Goal: Task Accomplishment & Management: Use online tool/utility

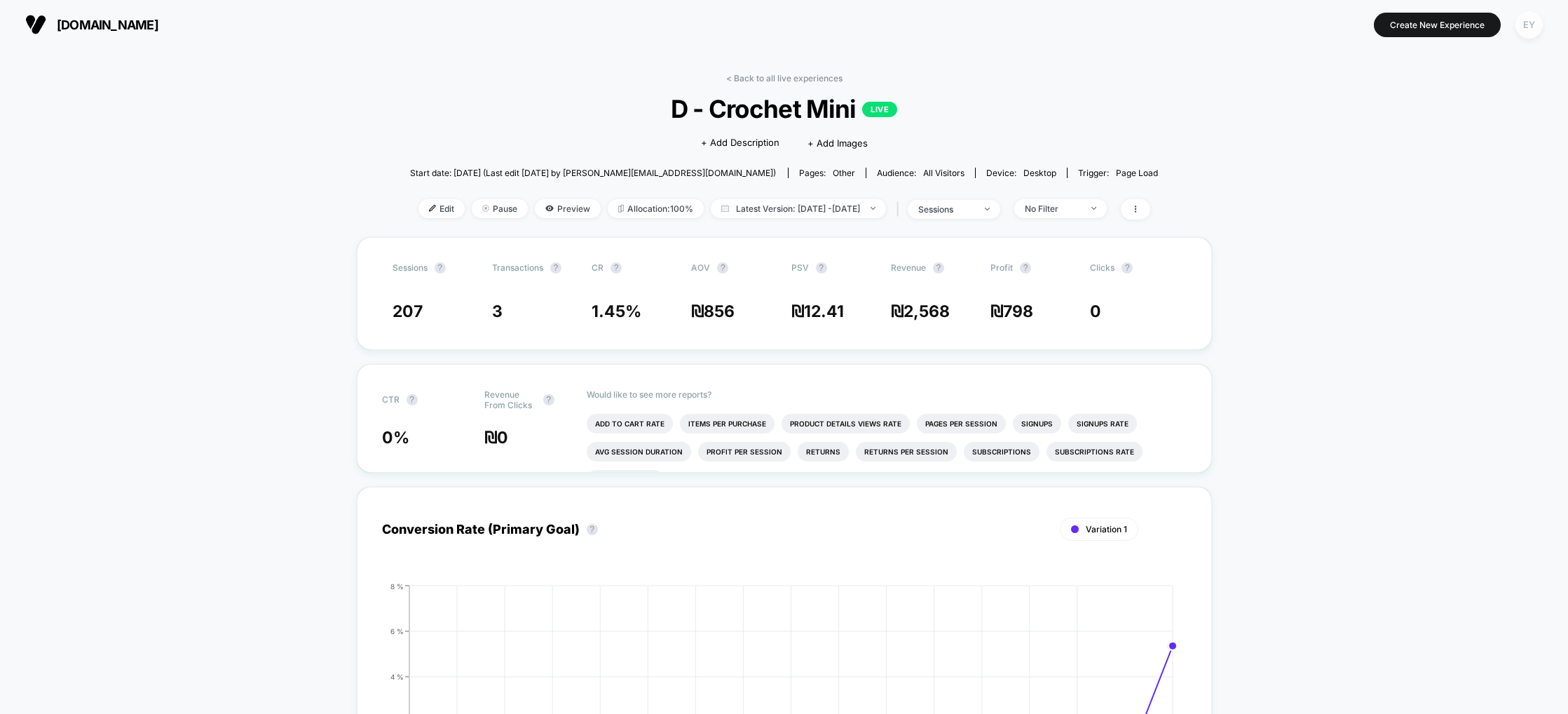
click at [1531, 27] on div "EY" at bounding box center [1529, 25] width 27 height 27
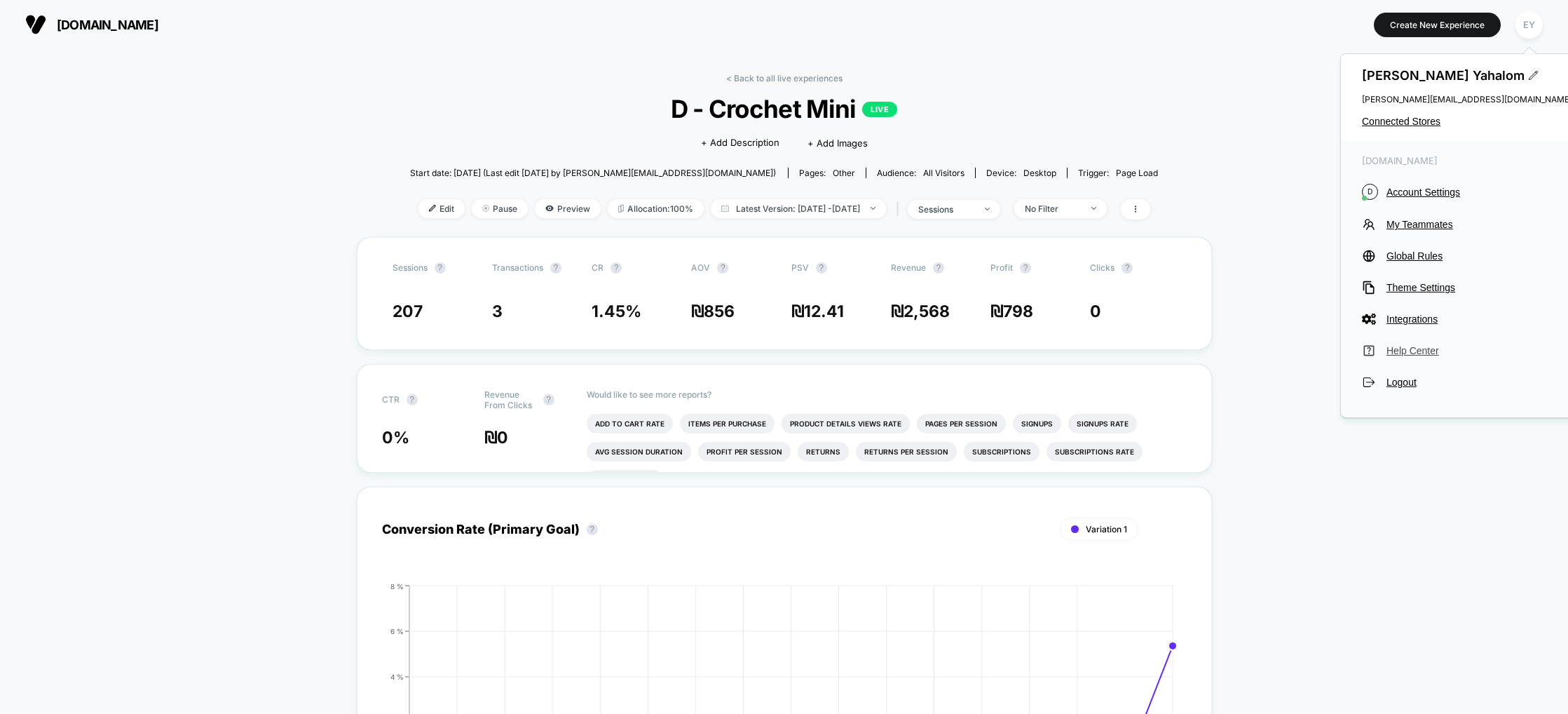
click at [1405, 355] on span "Help Center" at bounding box center [1479, 350] width 186 height 11
click at [1121, 102] on span "D - Crochet Mini LIVE" at bounding box center [784, 109] width 673 height 29
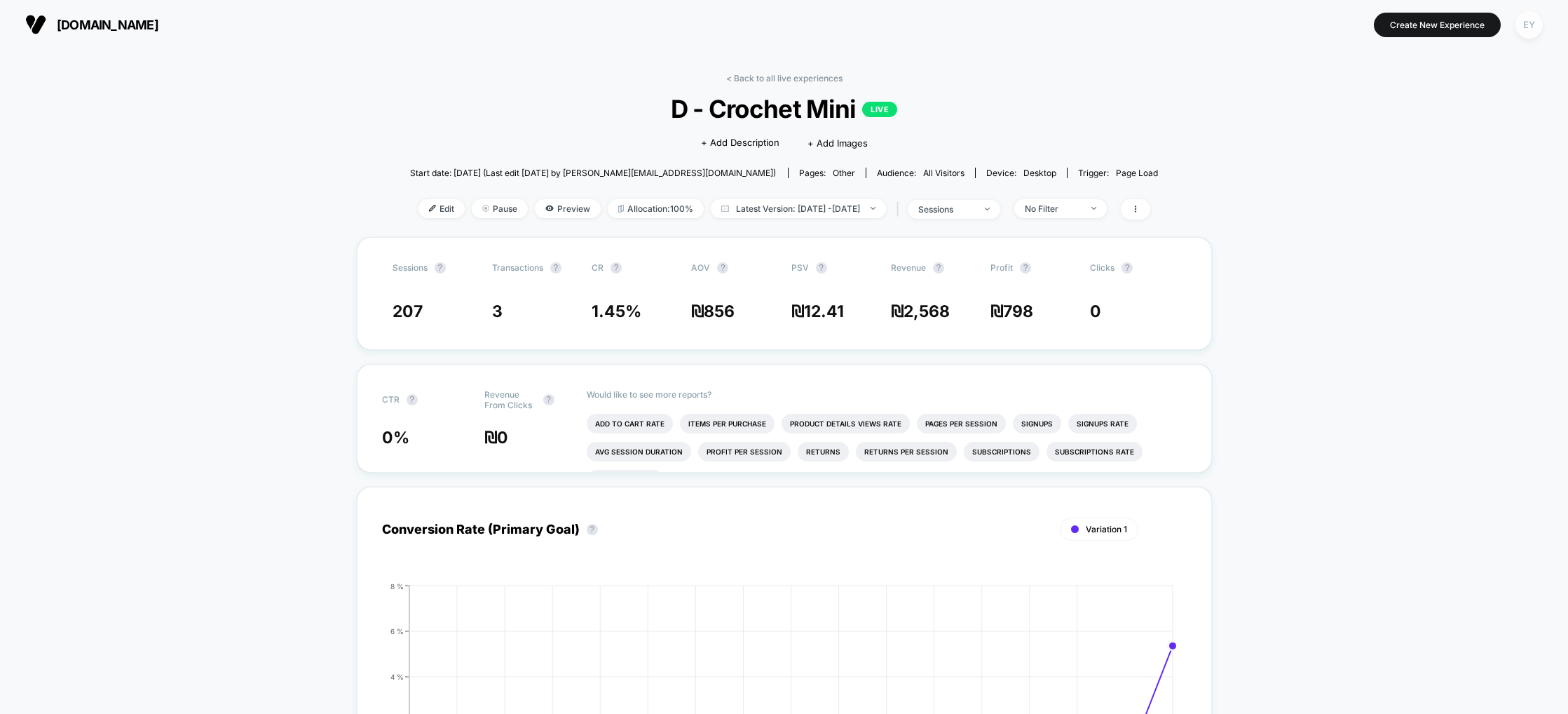
click at [1536, 25] on div "EY" at bounding box center [1529, 25] width 27 height 27
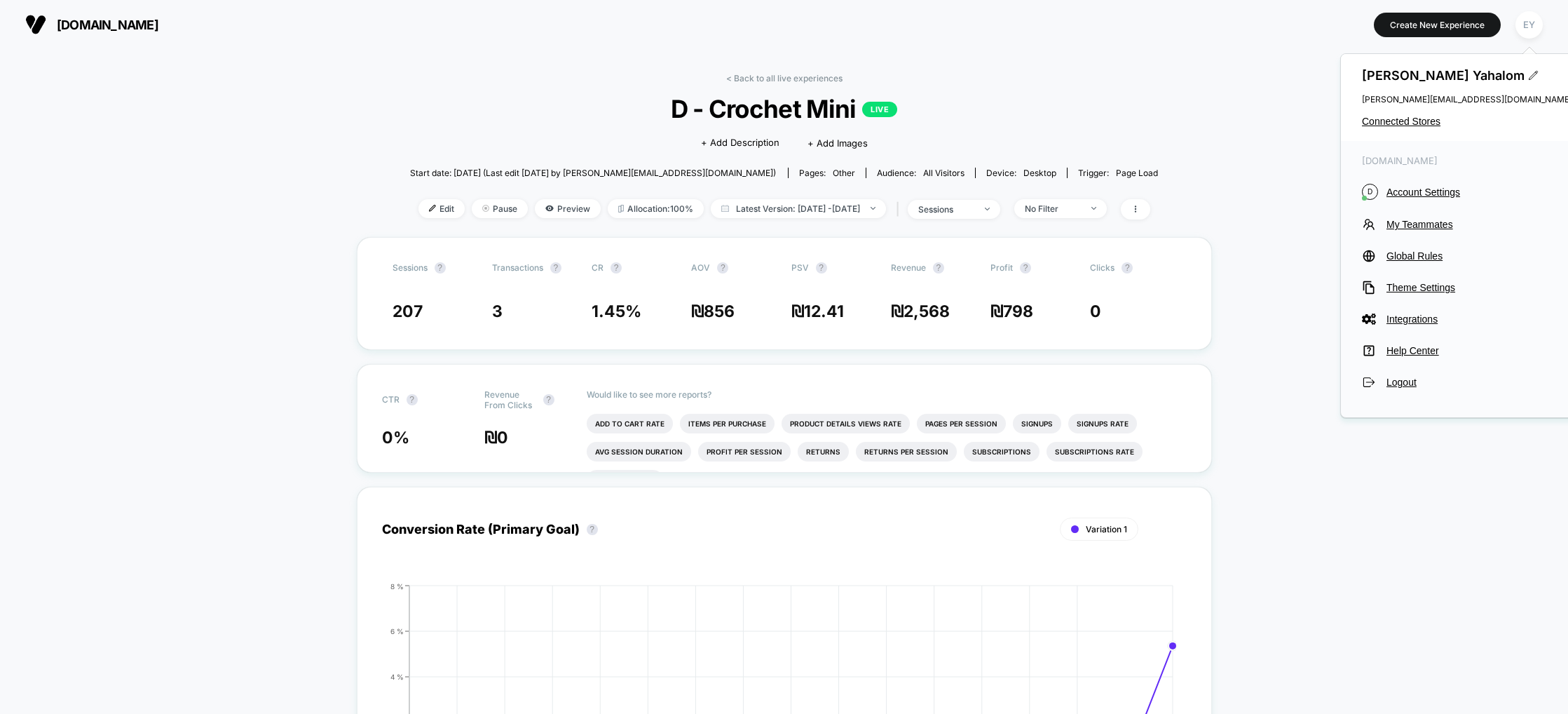
drag, startPoint x: 1126, startPoint y: 105, endPoint x: 1285, endPoint y: 129, distance: 160.8
click at [1121, 105] on span "D - Crochet Mini LIVE" at bounding box center [784, 109] width 673 height 29
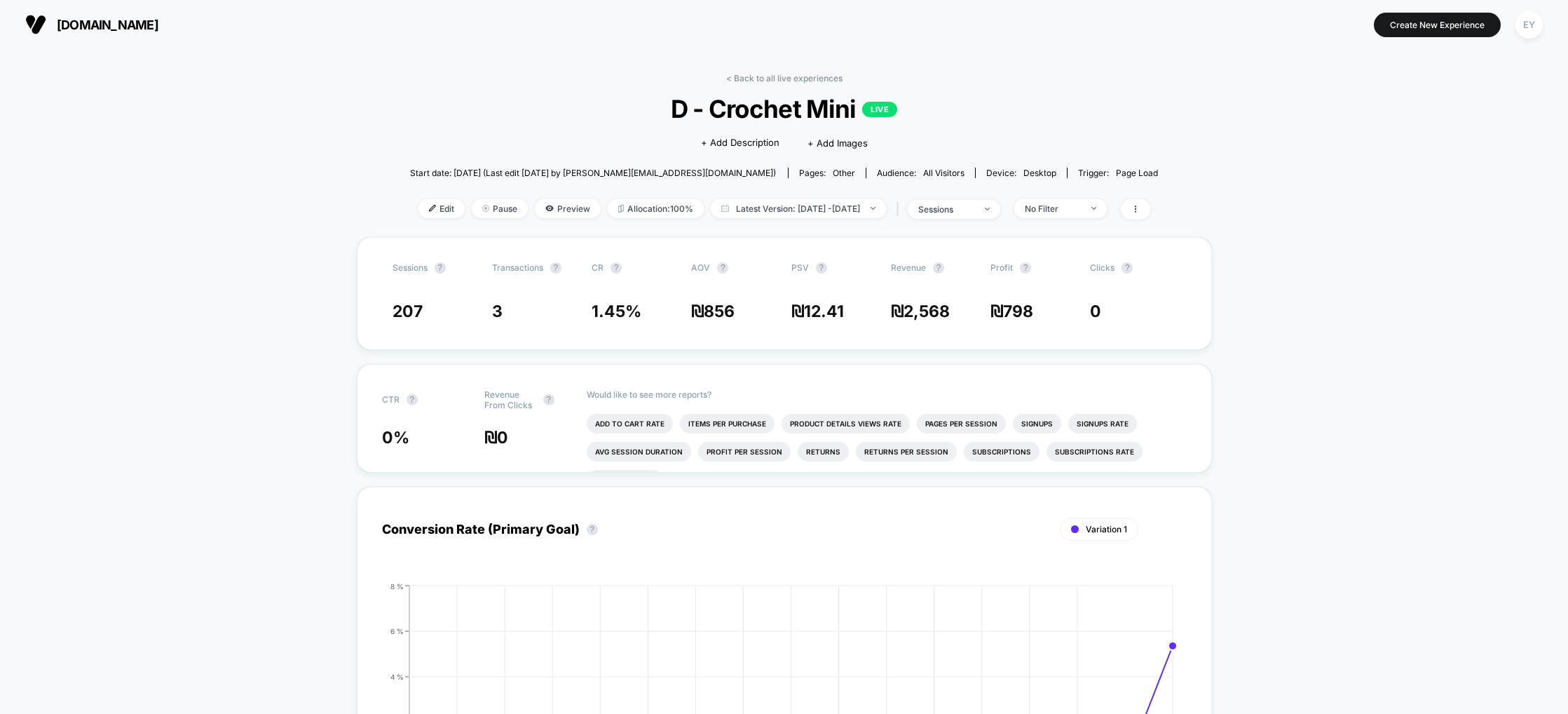
drag, startPoint x: 1539, startPoint y: 25, endPoint x: 1514, endPoint y: 39, distance: 28.7
click at [1539, 25] on div "EY" at bounding box center [1529, 25] width 27 height 27
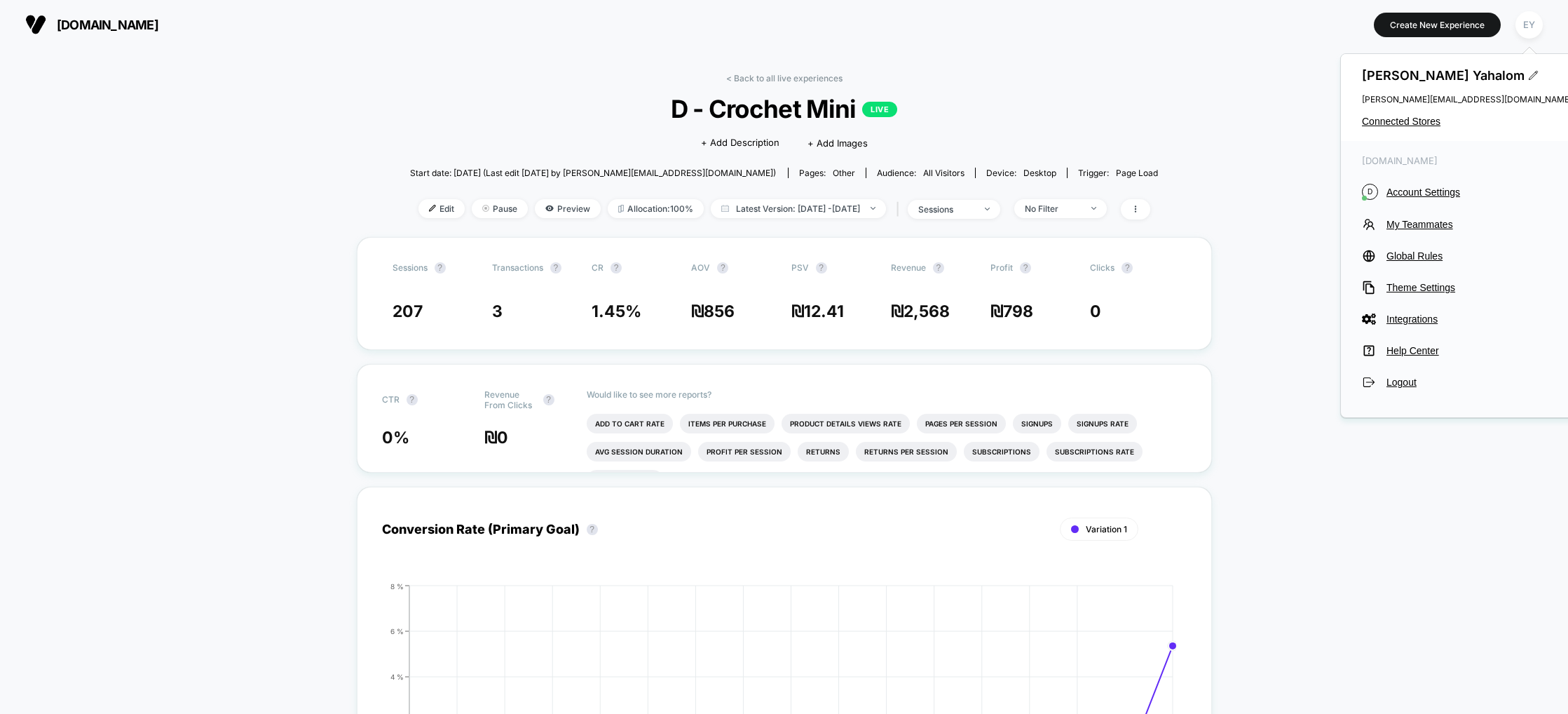
click at [1407, 111] on div "Ella Yahalom ella@de-rococo.com Connected Stores" at bounding box center [1467, 97] width 252 height 87
click at [1404, 120] on span "Connected Stores" at bounding box center [1466, 121] width 210 height 11
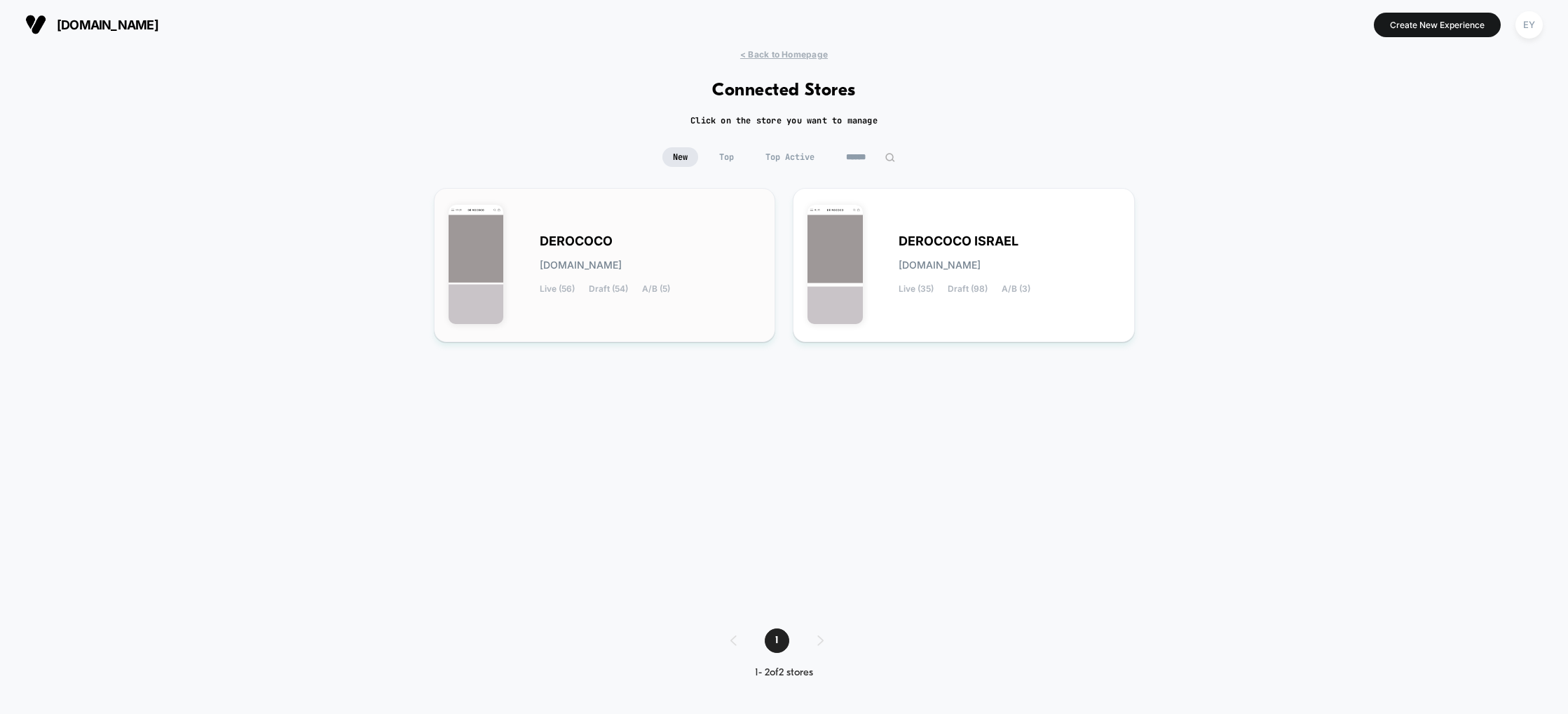
click at [568, 291] on span "Live (56)" at bounding box center [557, 288] width 35 height 9
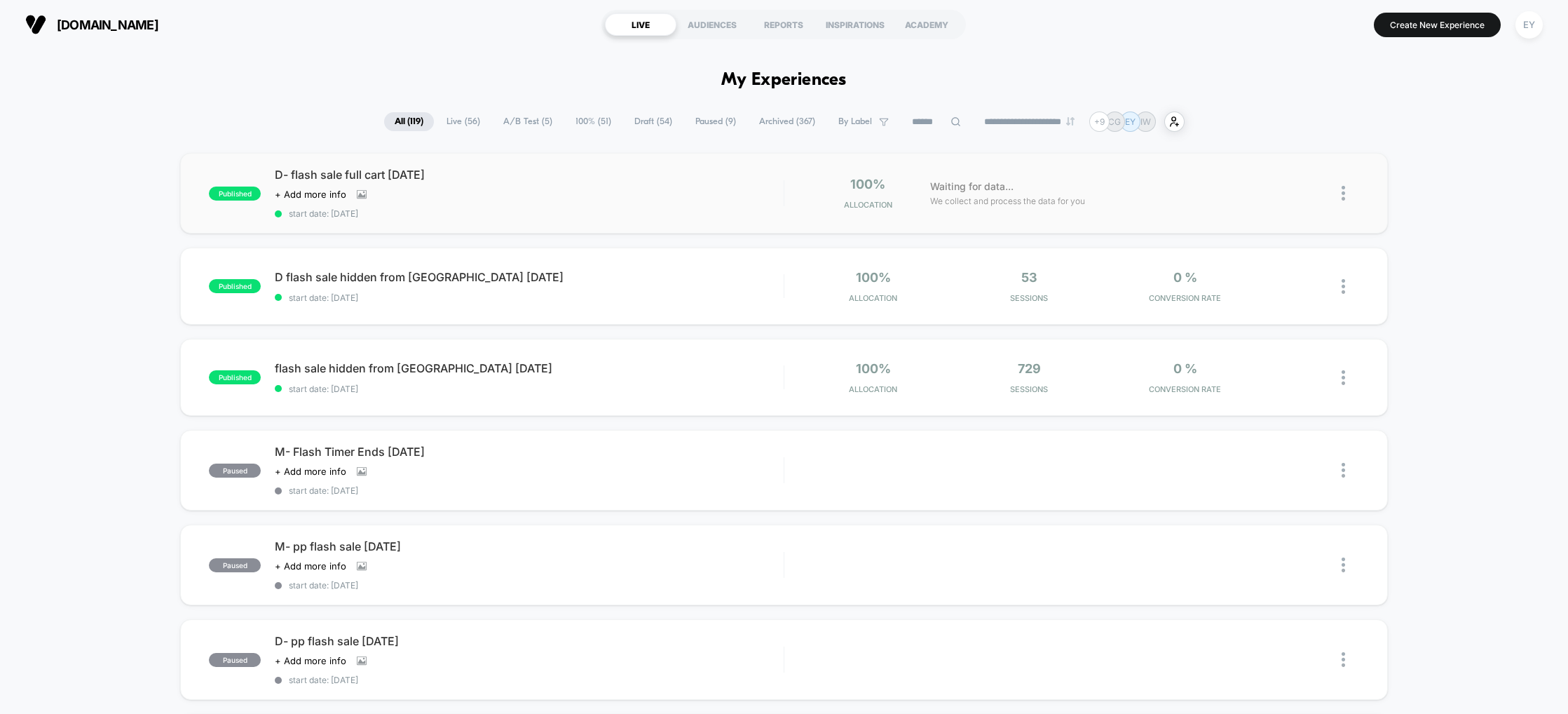
scroll to position [110, 0]
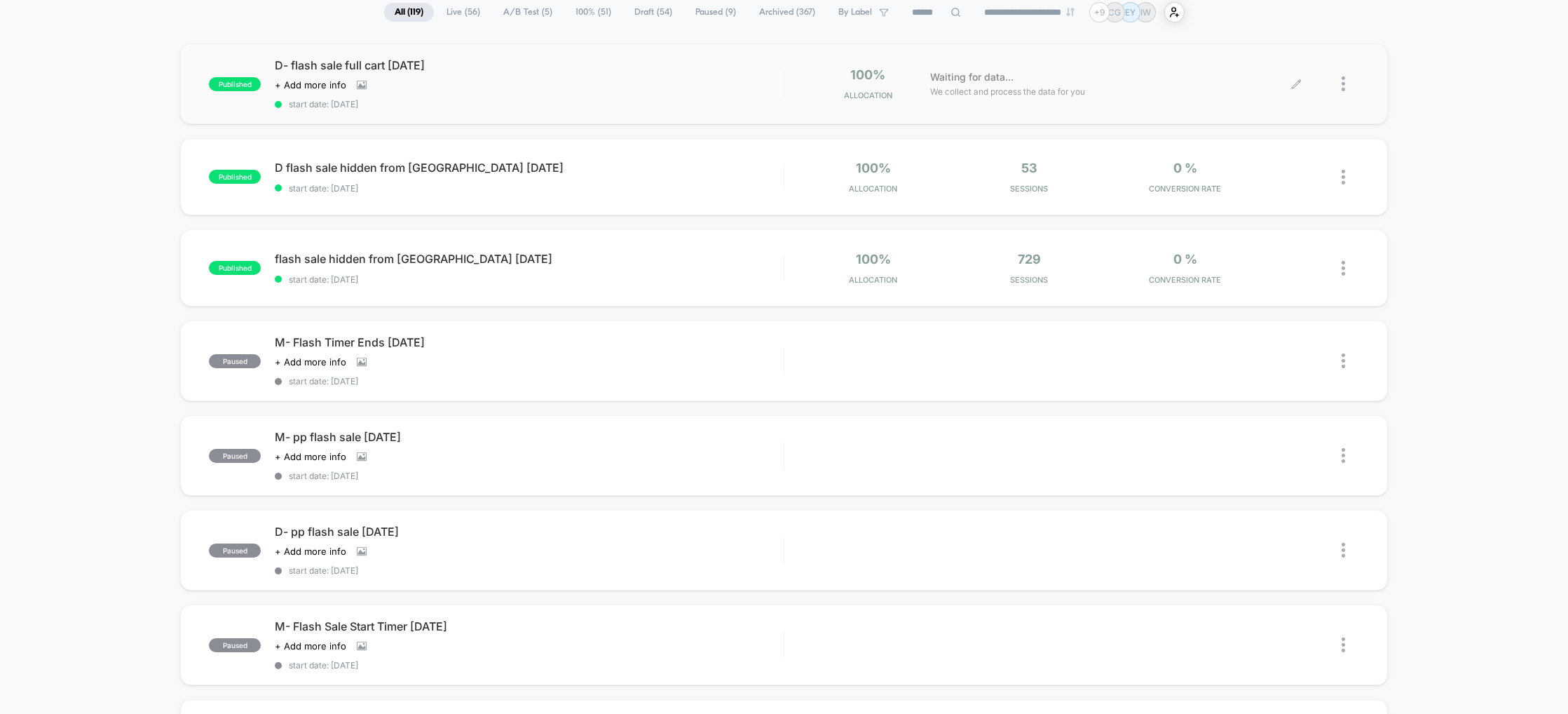
click at [1338, 82] on div at bounding box center [1327, 84] width 63 height 33
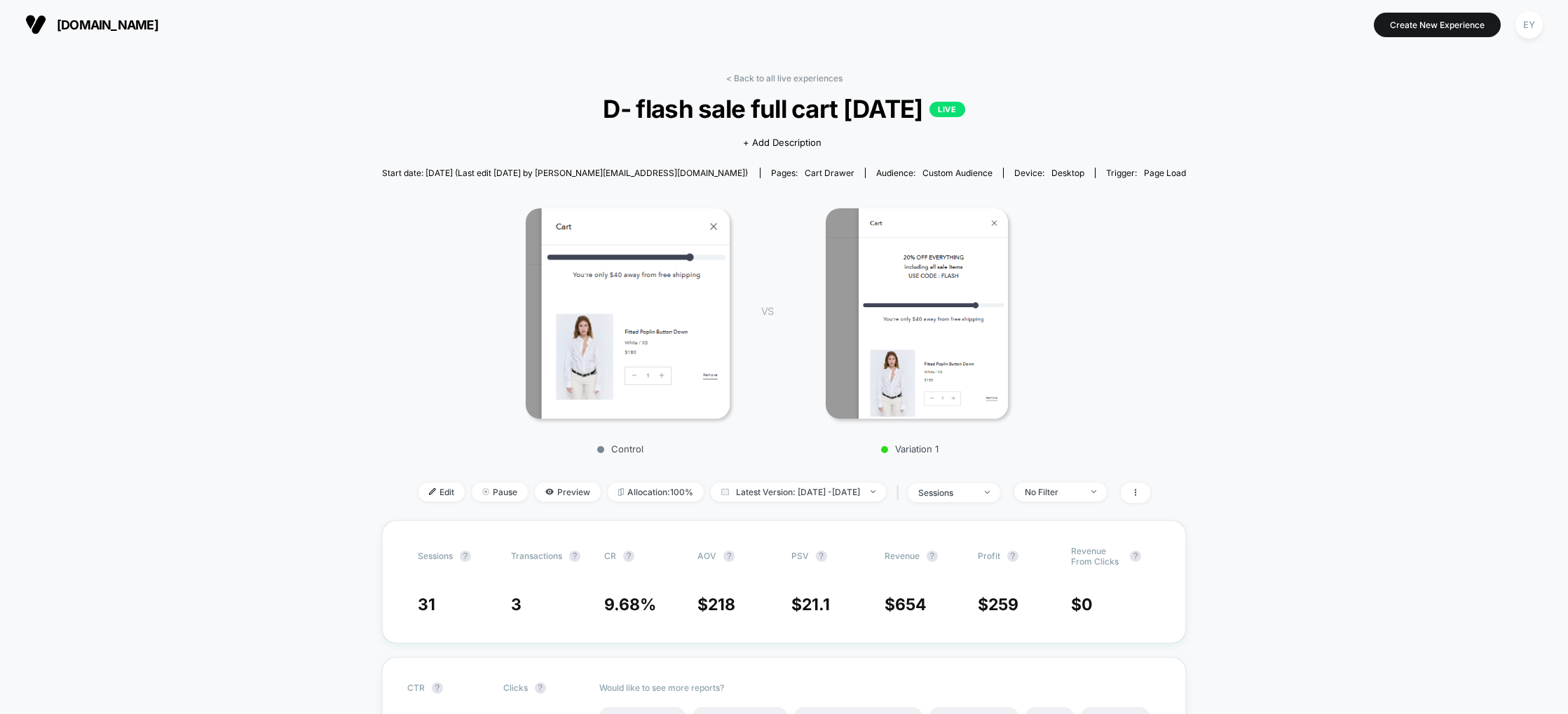
scroll to position [75, 0]
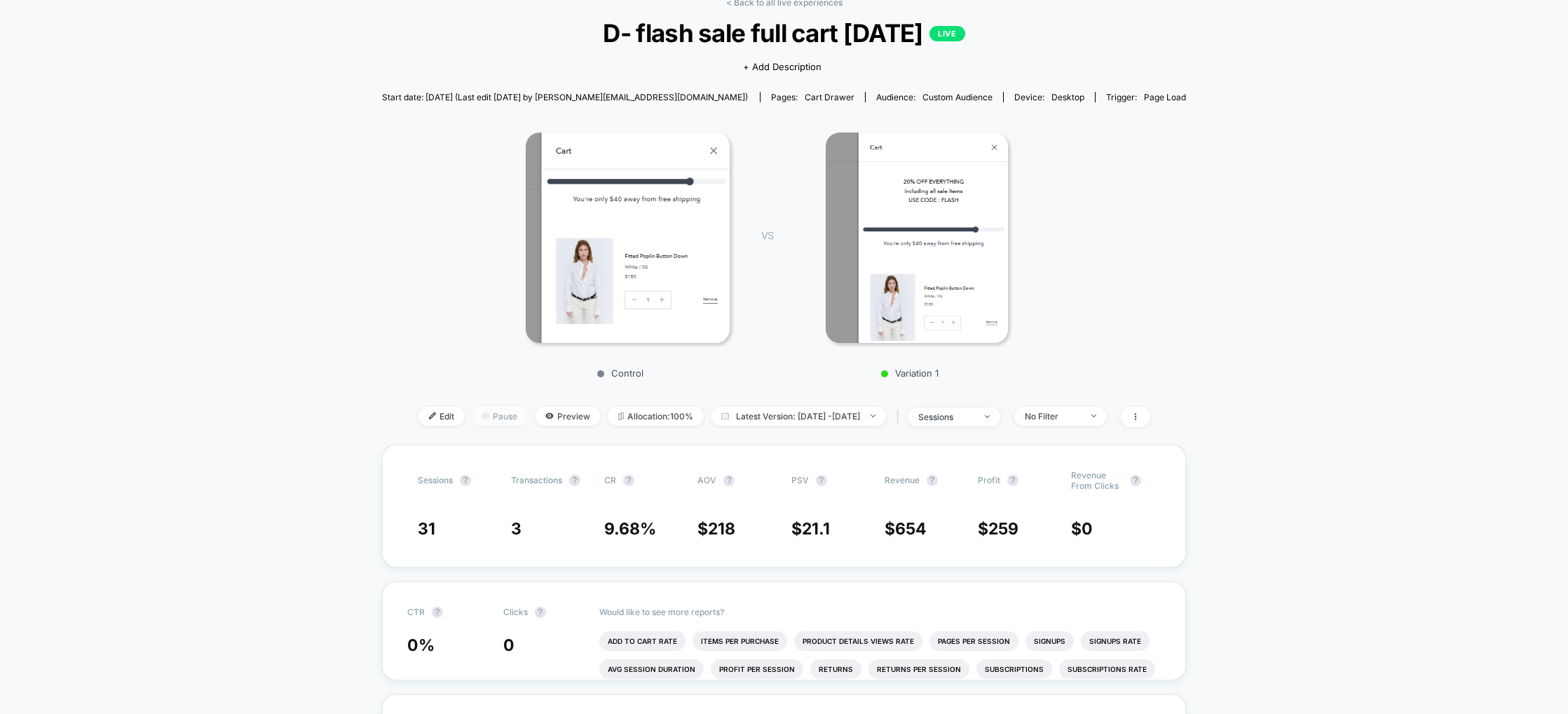
click at [480, 418] on span "Pause" at bounding box center [500, 416] width 56 height 19
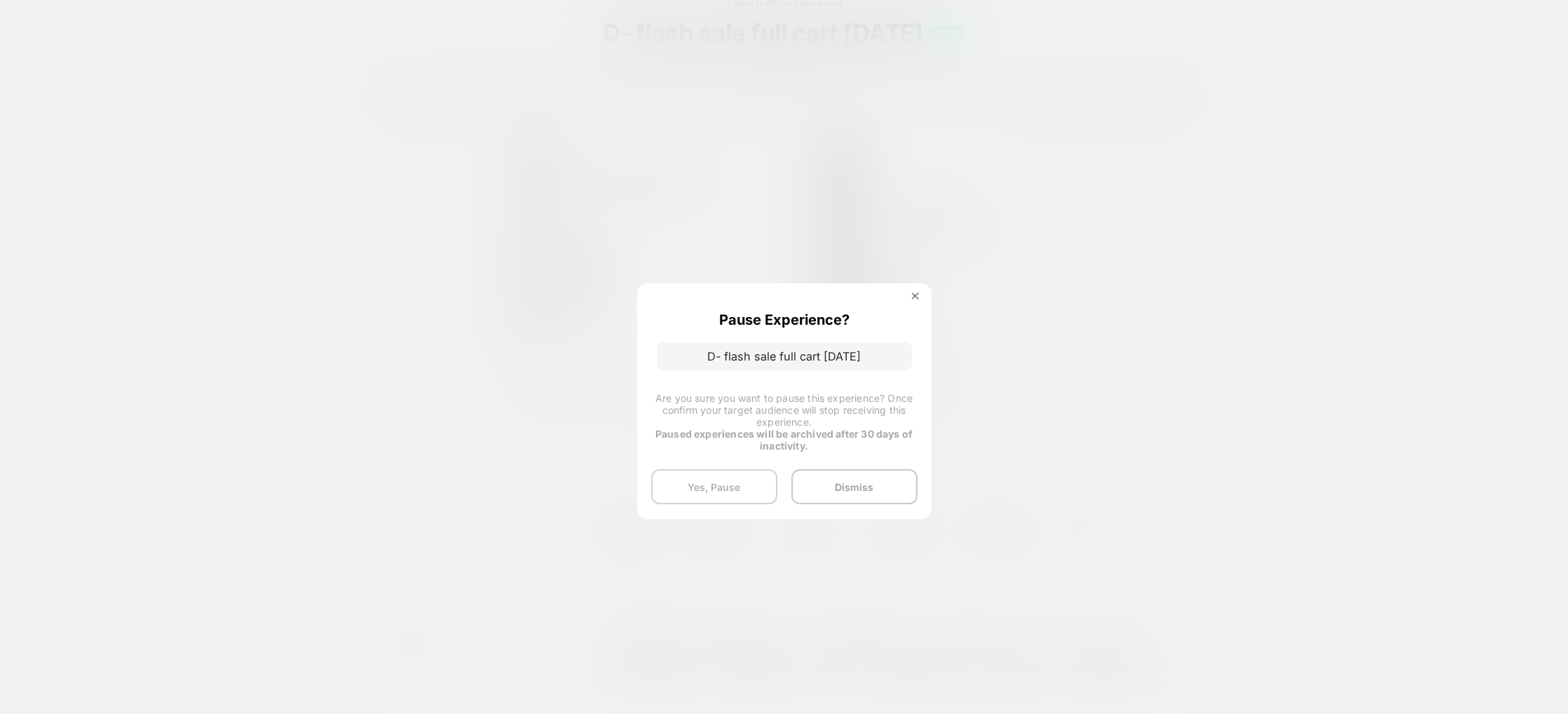
click at [748, 489] on button "Yes, Pause" at bounding box center [714, 486] width 126 height 35
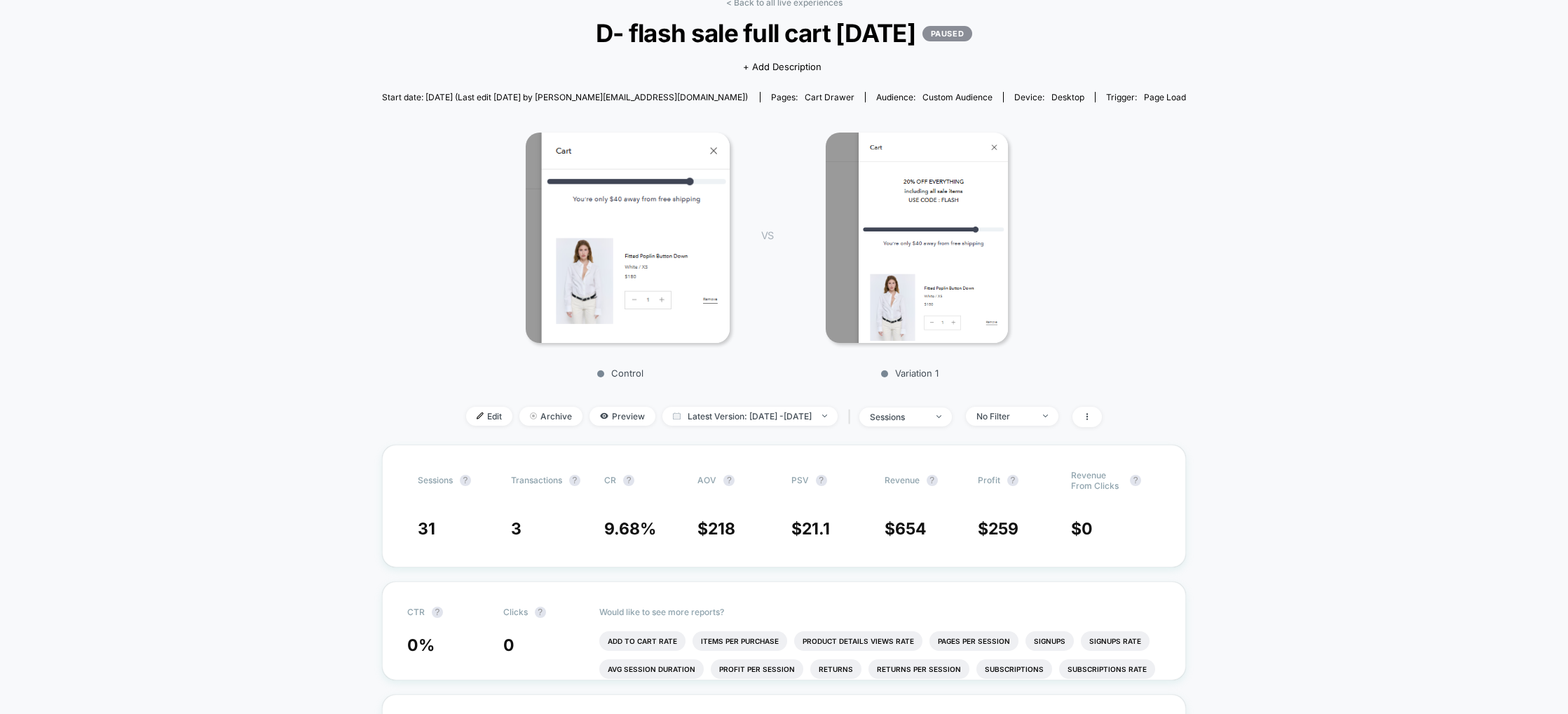
scroll to position [0, 0]
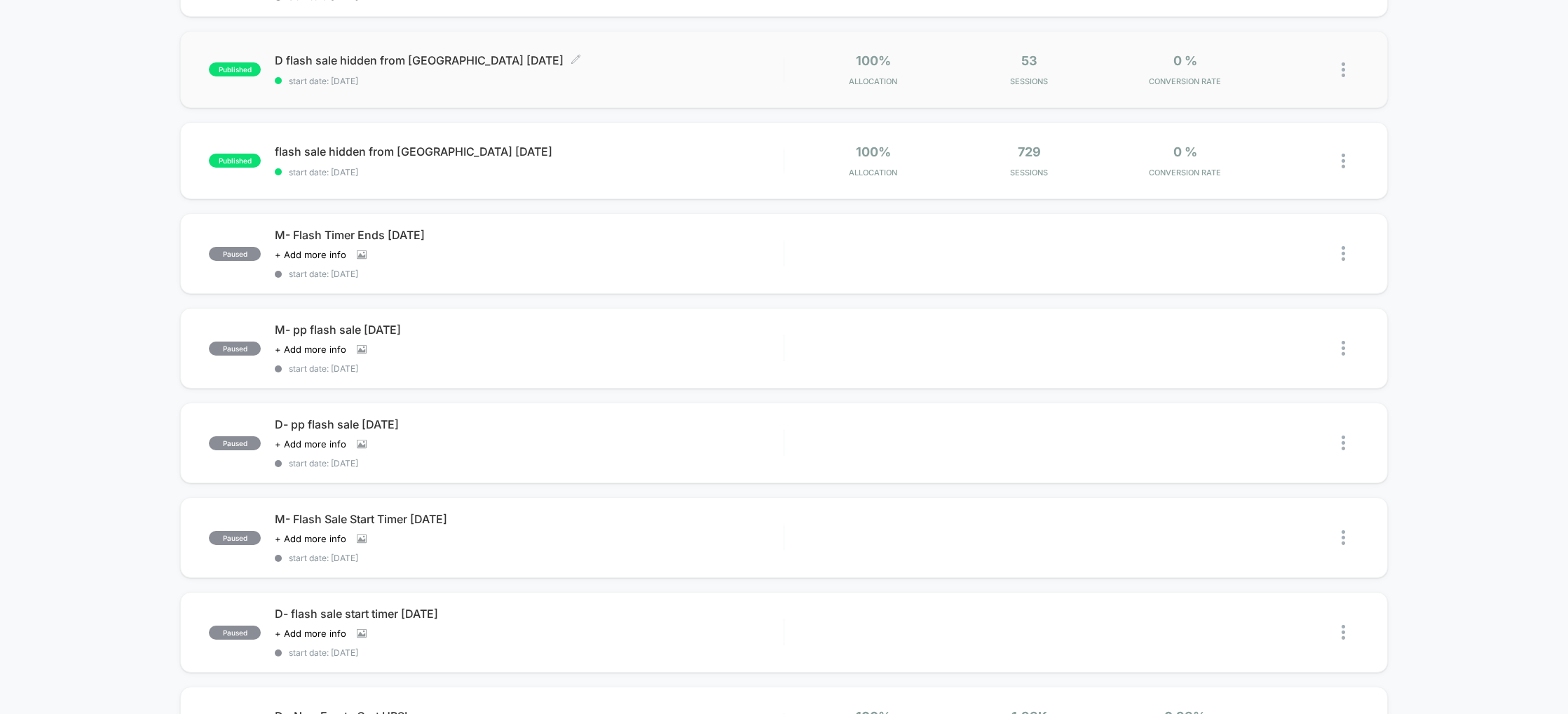
scroll to position [219, 0]
click at [477, 69] on div "D flash sale hidden from ISRAEL august 25 Click to edit experience details Clic…" at bounding box center [529, 68] width 508 height 33
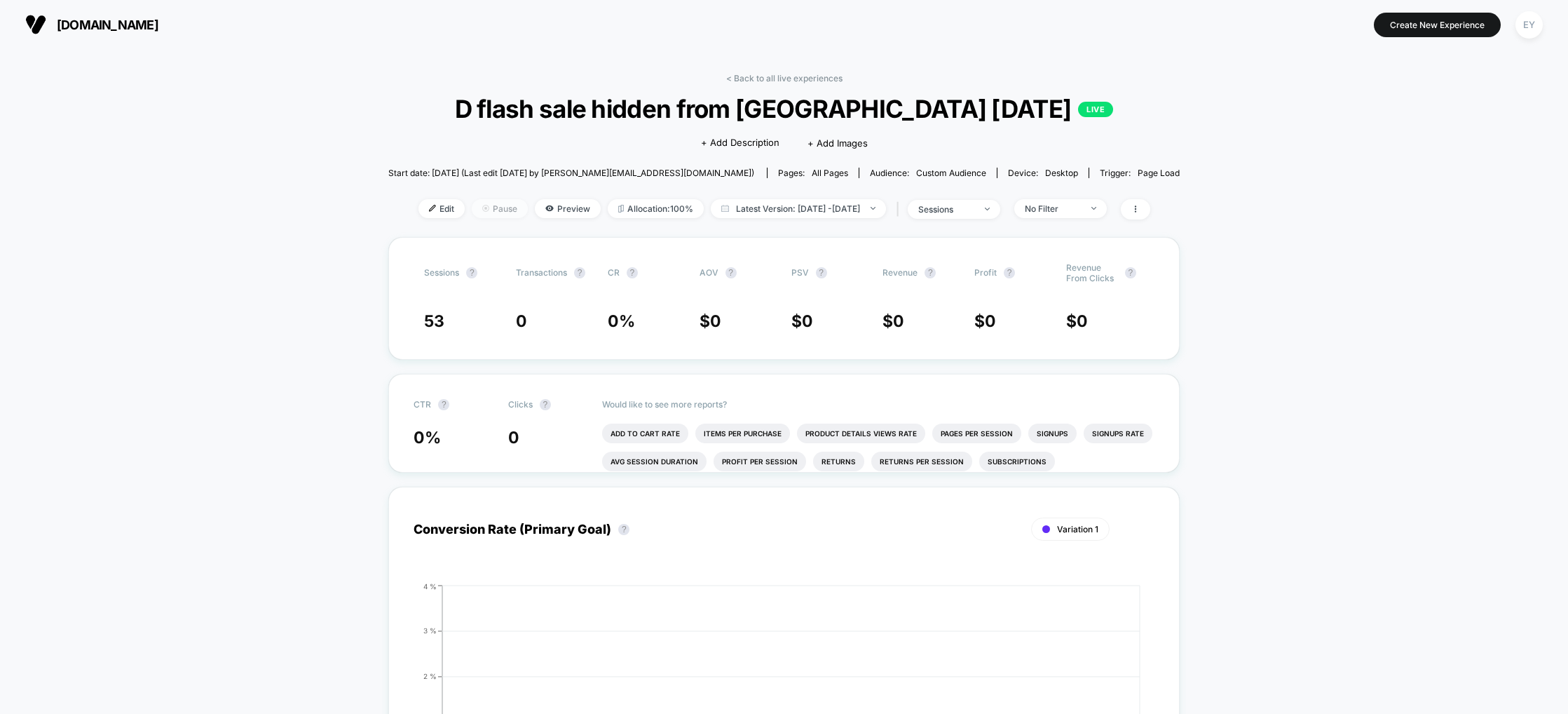
click at [476, 209] on span "Pause" at bounding box center [500, 208] width 56 height 19
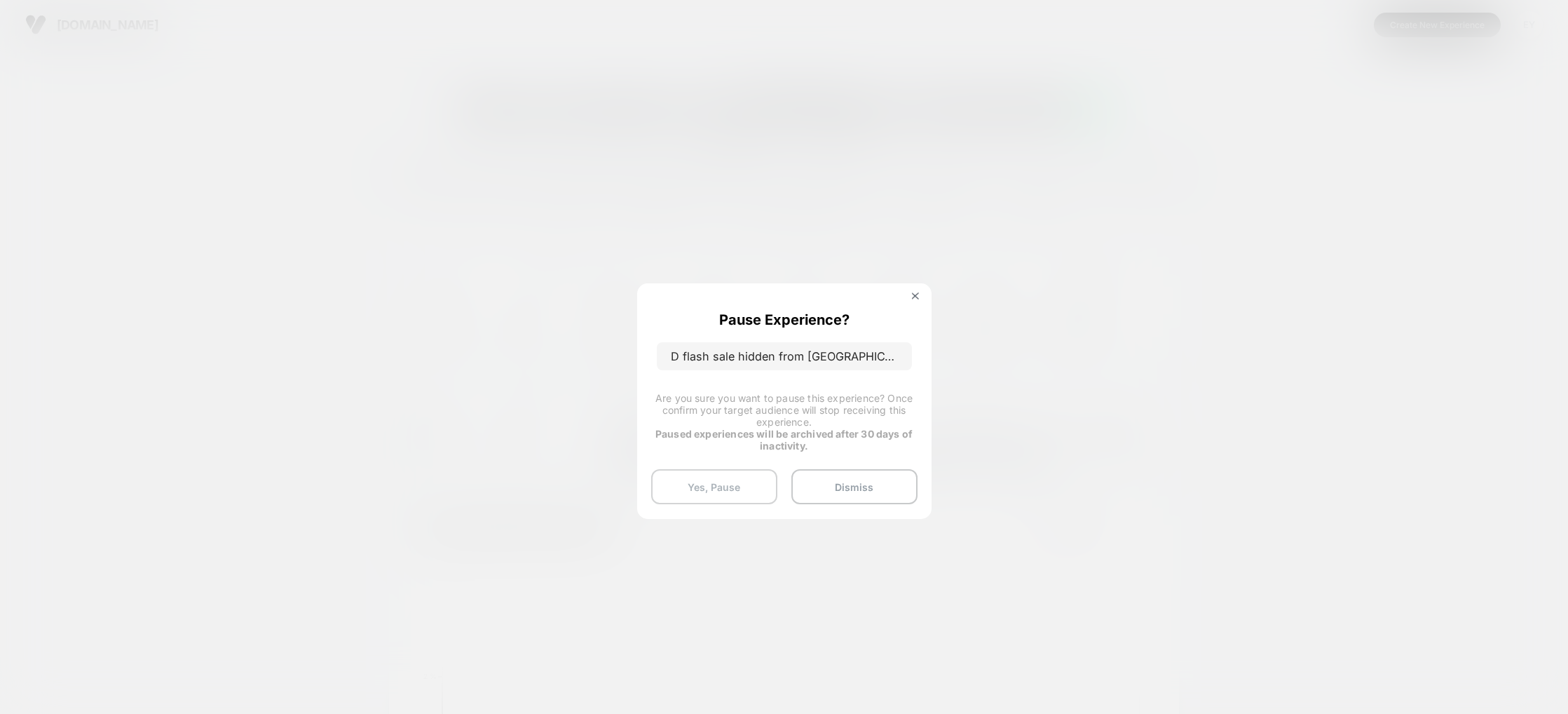
click at [751, 495] on button "Yes, Pause" at bounding box center [714, 486] width 126 height 35
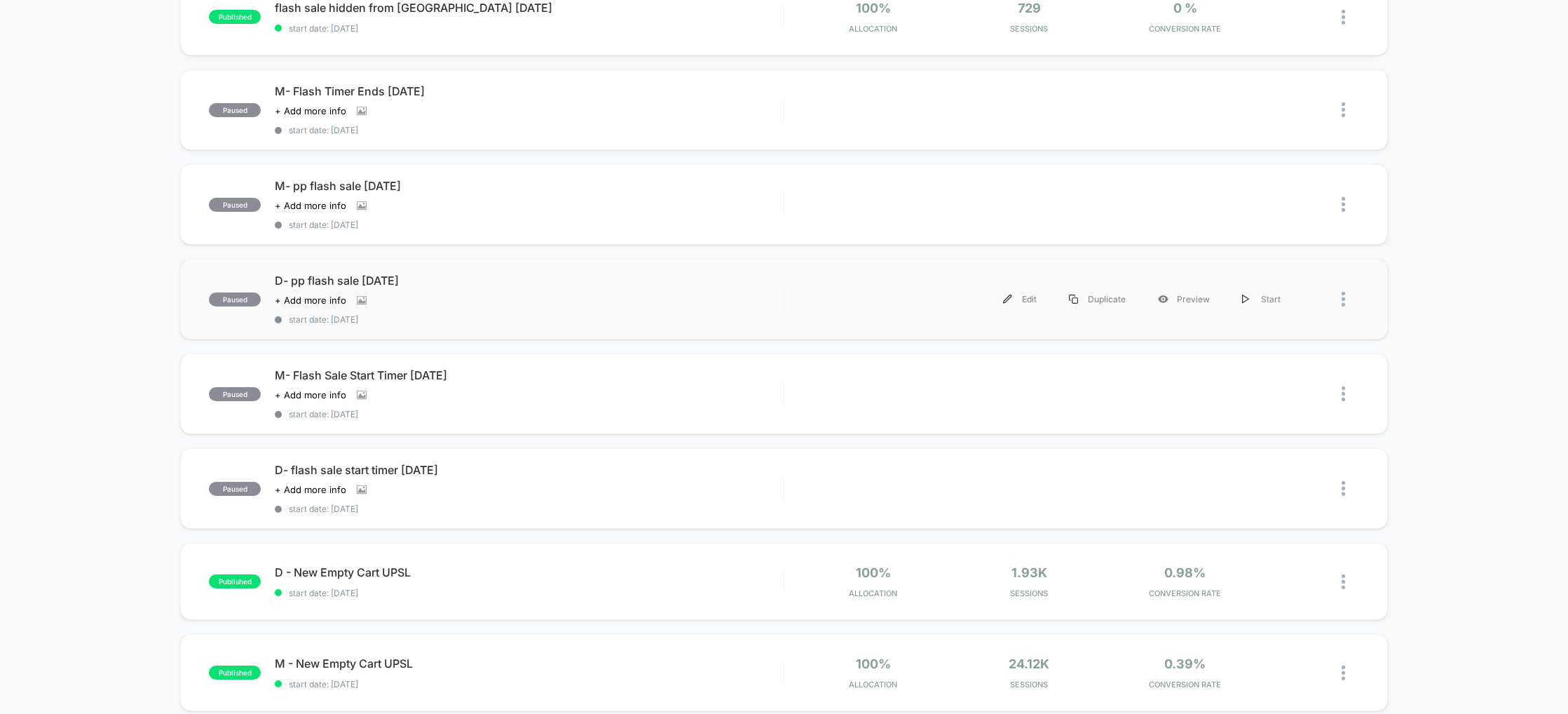
scroll to position [360, 0]
click at [396, 19] on div "flash sale hidden from ISRAEL august 25 Click to edit experience details Click …" at bounding box center [529, 18] width 508 height 33
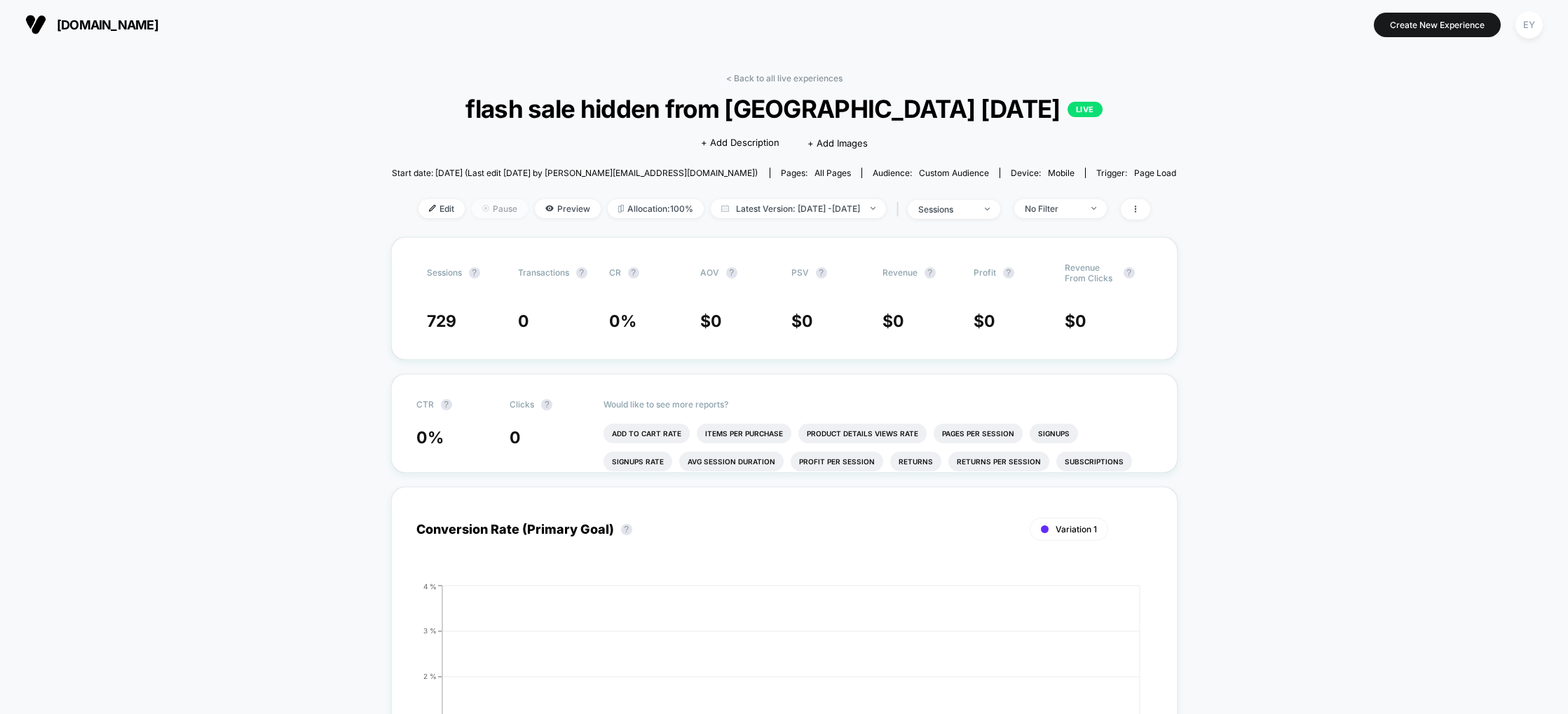
click at [480, 213] on span "Pause" at bounding box center [500, 208] width 56 height 19
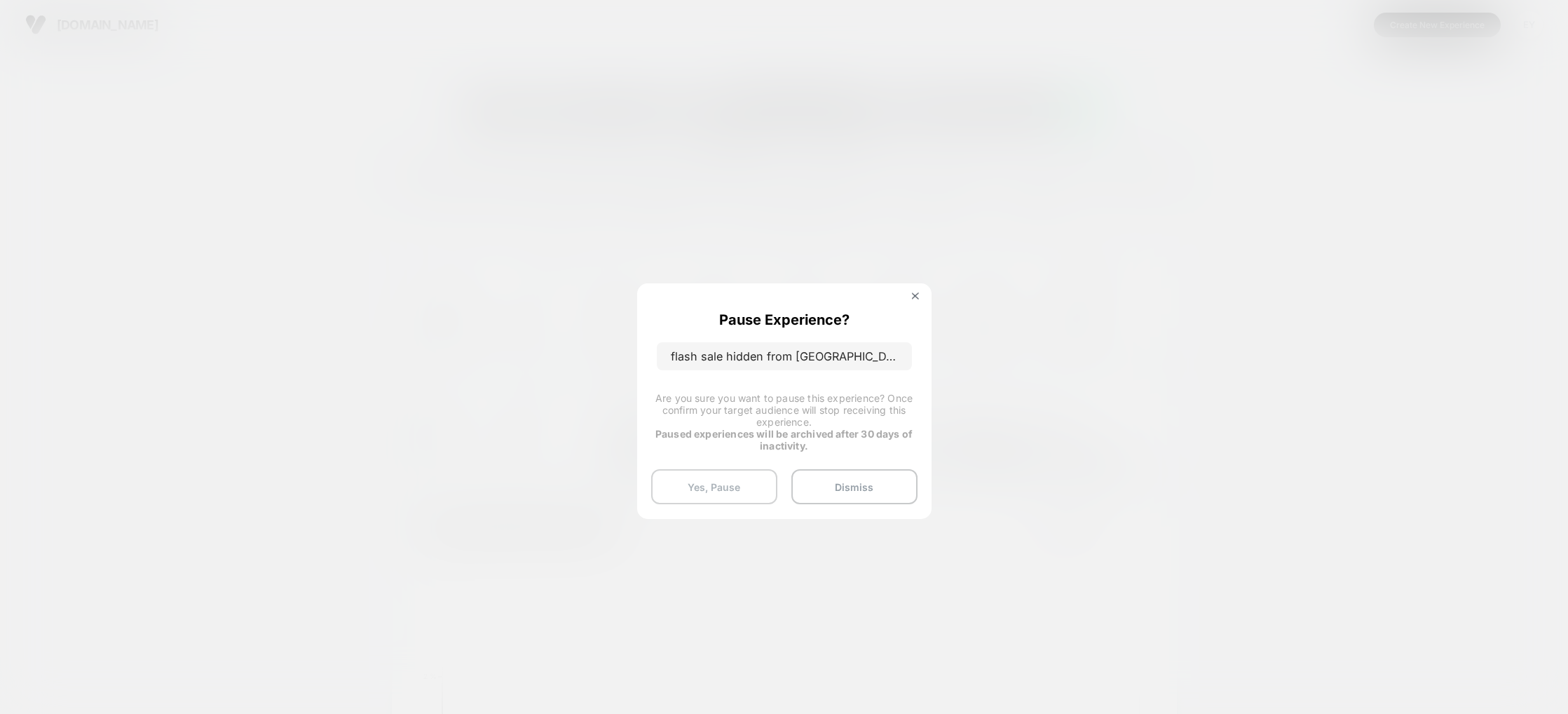
click at [737, 473] on button "Yes, Pause" at bounding box center [714, 486] width 126 height 35
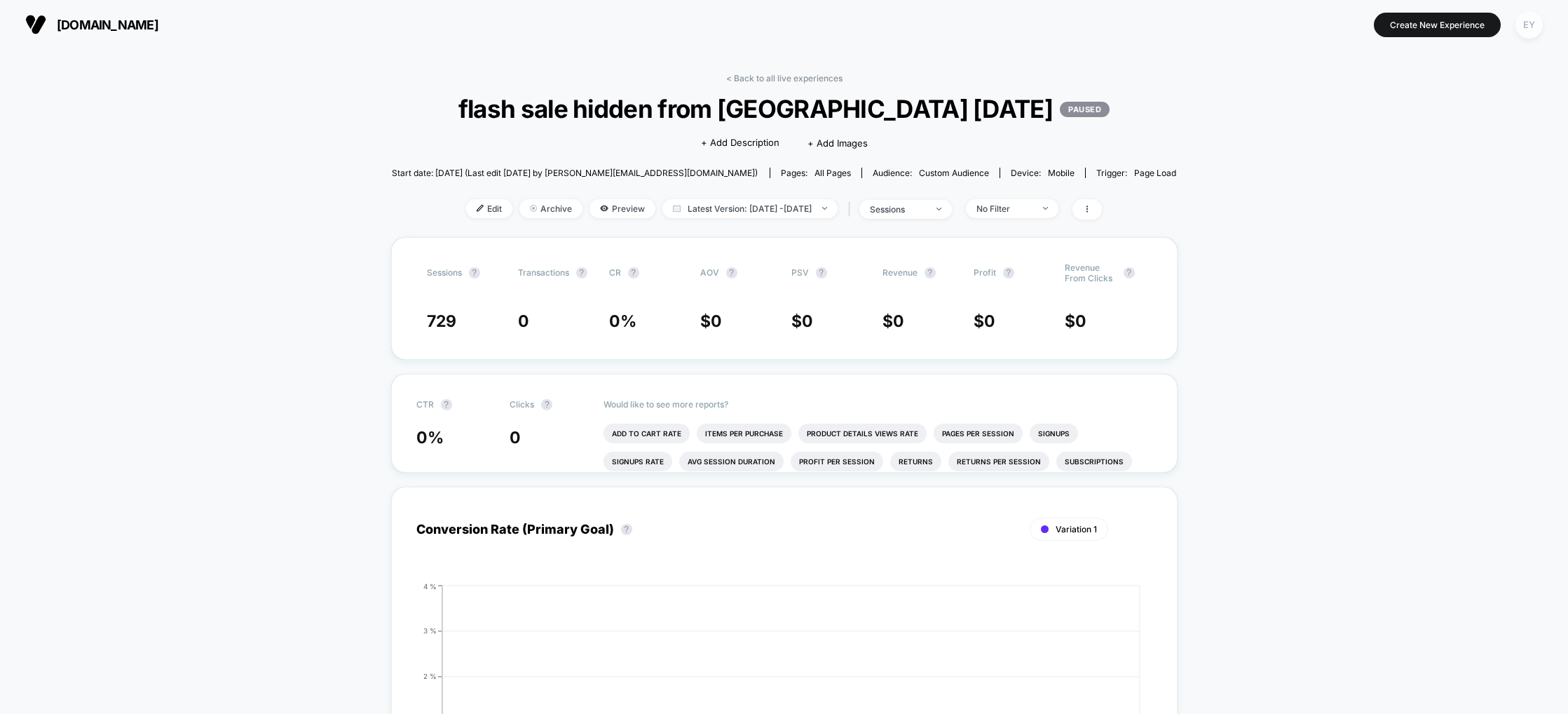
click at [1535, 21] on div "EY" at bounding box center [1529, 25] width 27 height 27
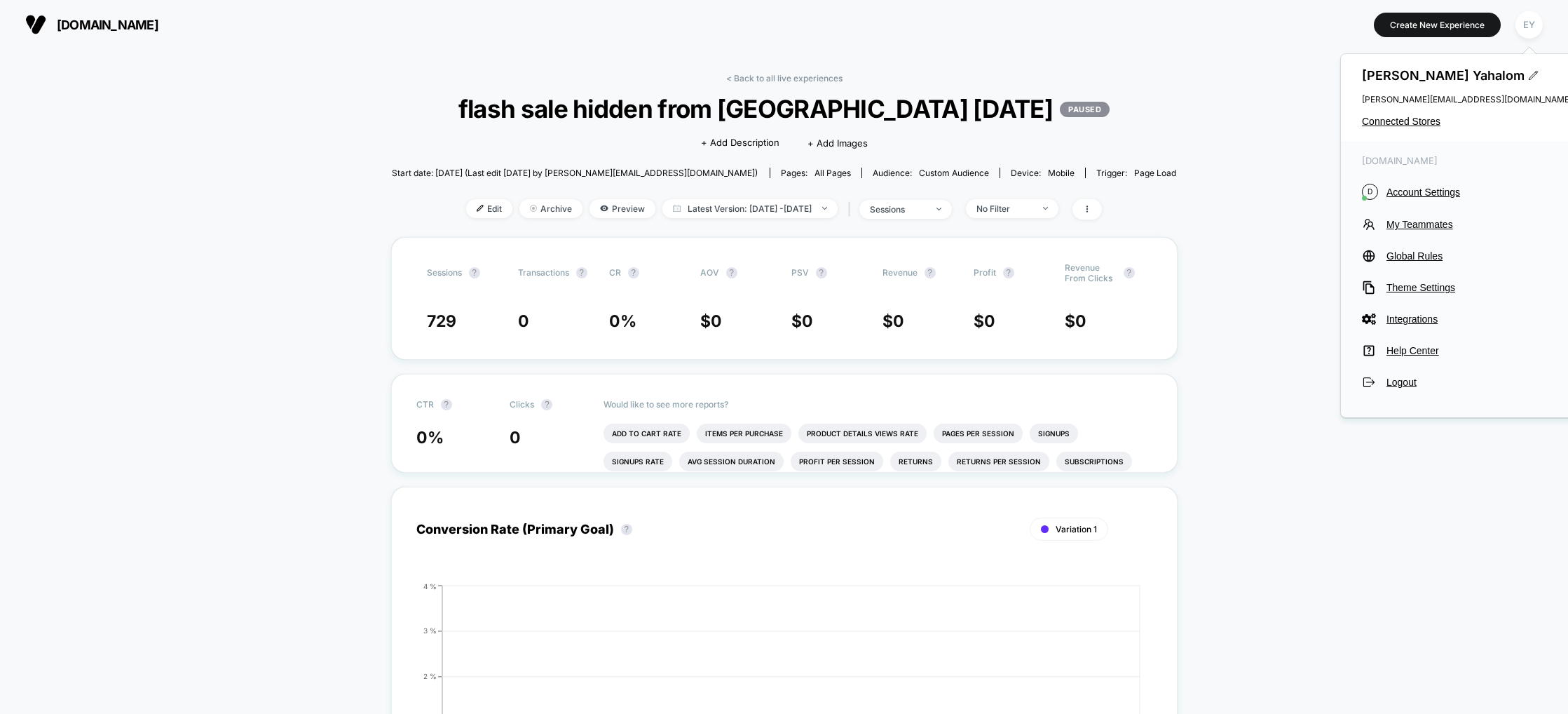
click at [1407, 128] on div "Ella Yahalom ella@de-rococo.com Connected Stores" at bounding box center [1467, 97] width 252 height 87
click at [1408, 121] on span "Connected Stores" at bounding box center [1466, 121] width 210 height 11
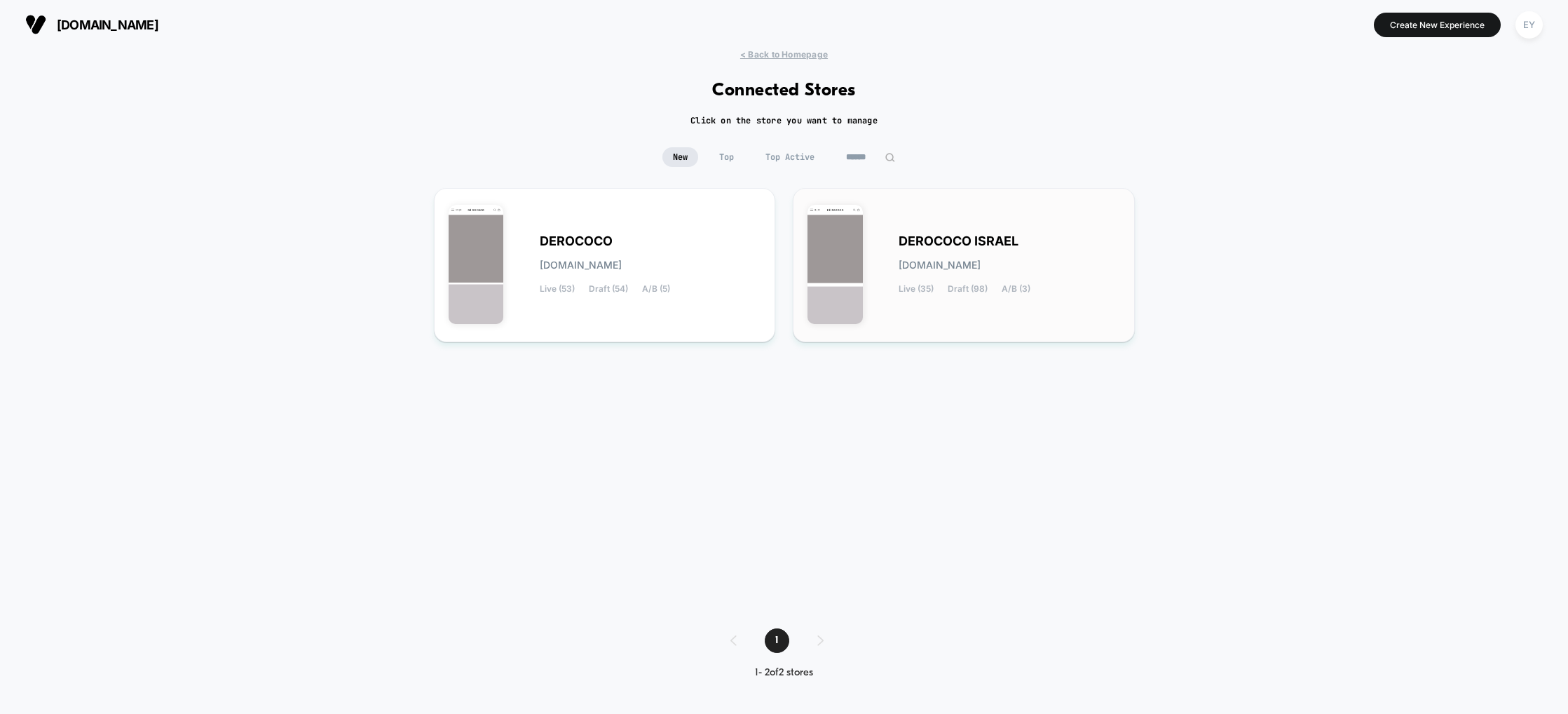
click at [972, 286] on span "Draft (98)" at bounding box center [967, 288] width 40 height 9
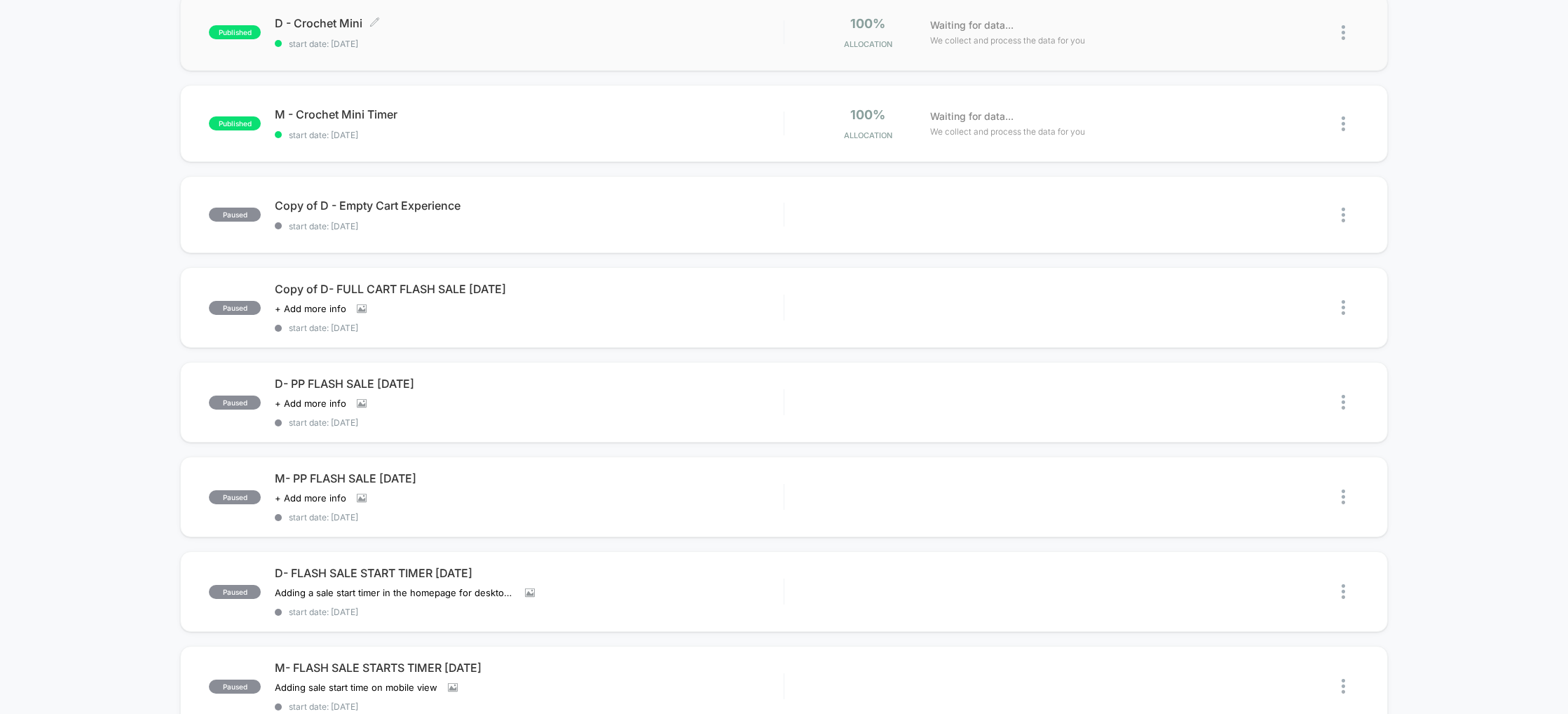
scroll to position [155, 0]
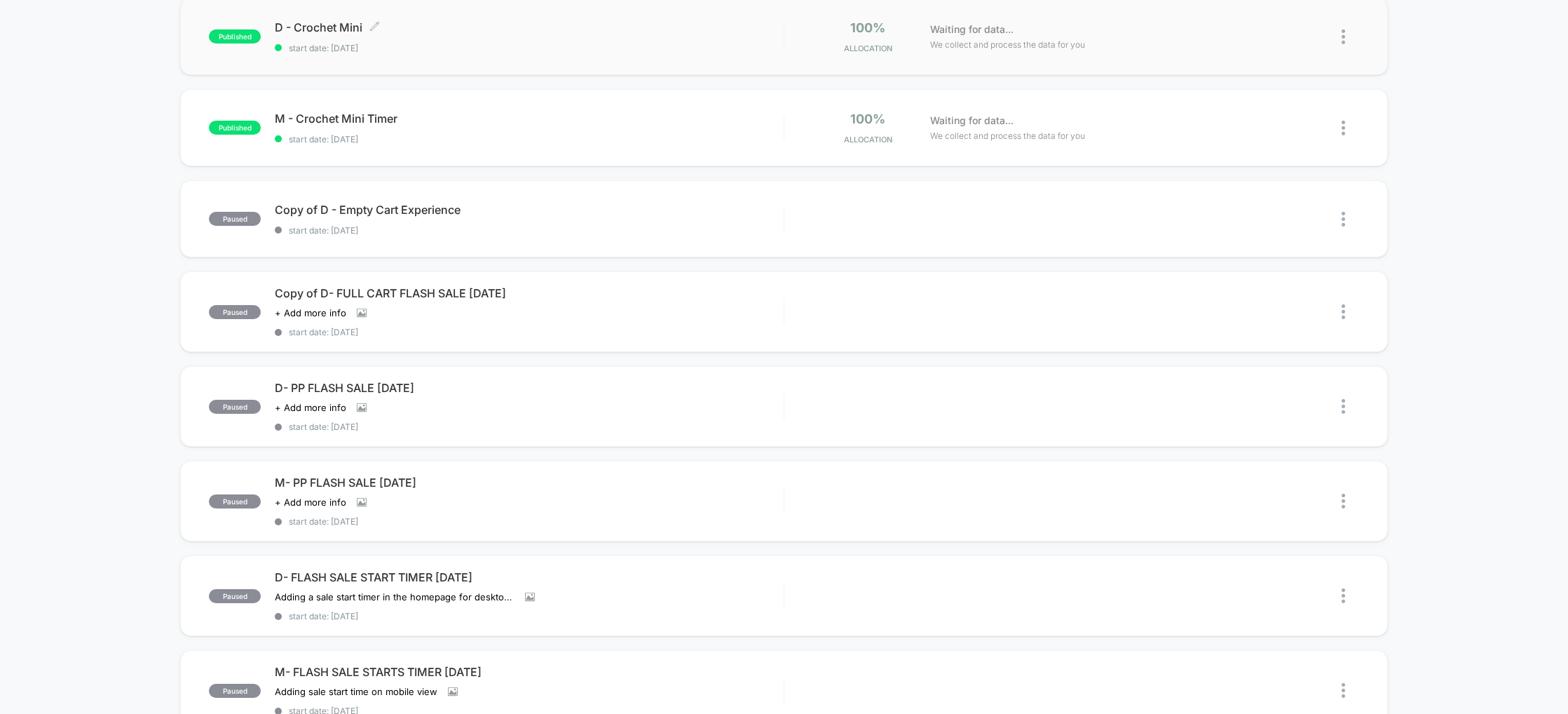
click at [349, 25] on span "D - Crochet Mini Click to edit experience details" at bounding box center [529, 27] width 508 height 14
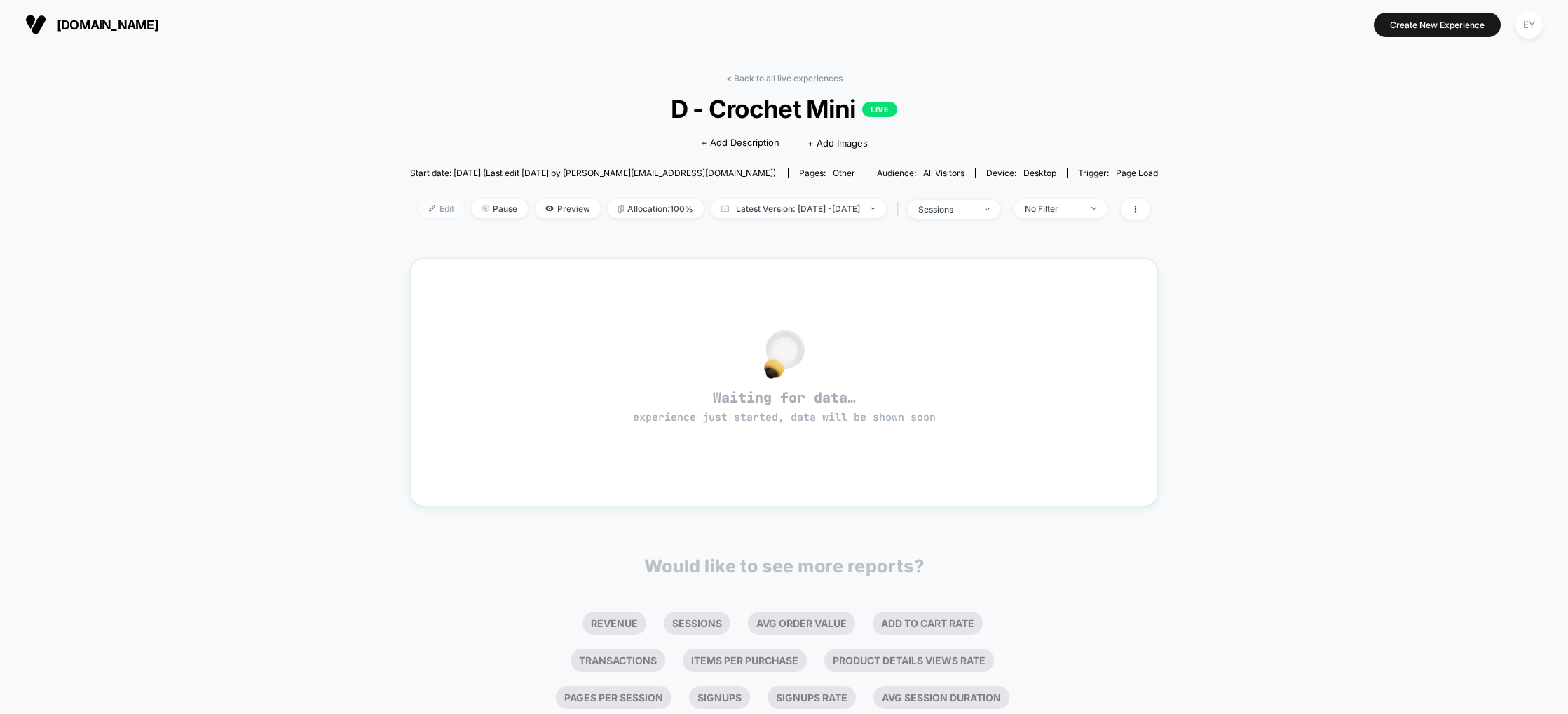
click at [424, 209] on span "Edit" at bounding box center [441, 208] width 46 height 19
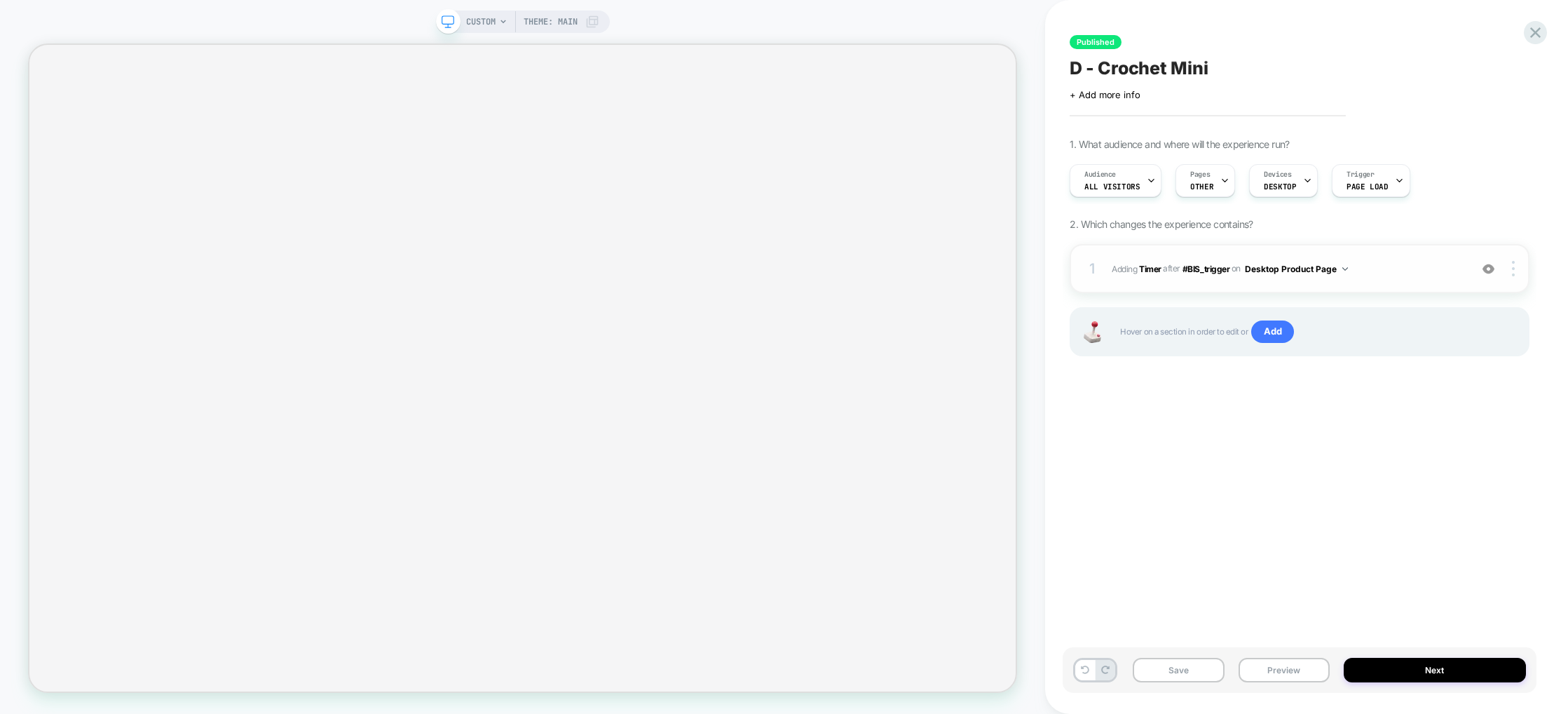
click at [1357, 261] on span "#_loomi_addon_1753023140039 Adding Timer AFTER #BIS_trigger #BIS_trigger on Des…" at bounding box center [1287, 268] width 351 height 17
click at [1347, 267] on img at bounding box center [1345, 269] width 6 height 3
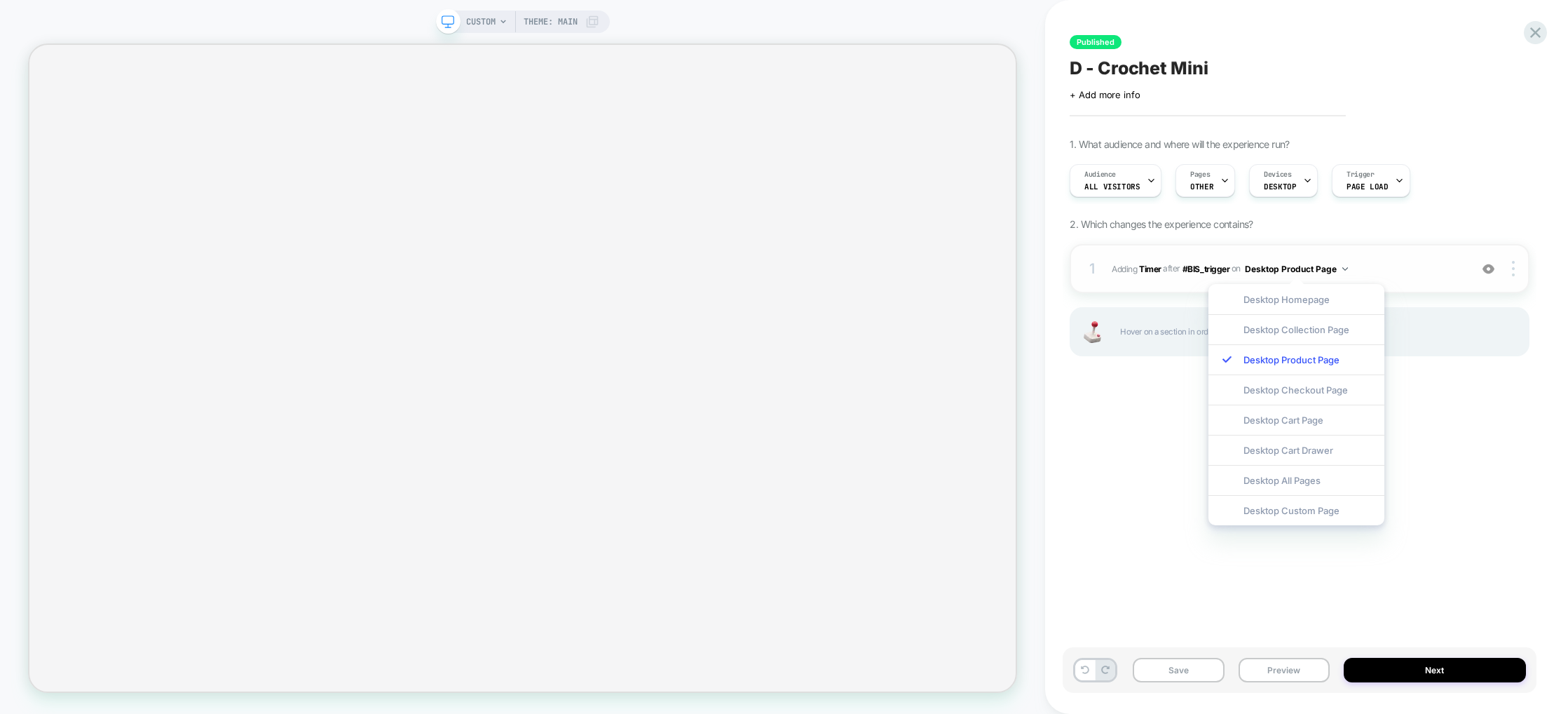
click at [1356, 264] on span "#_loomi_addon_1753023140039 Adding Timer AFTER #BIS_trigger #BIS_trigger on Des…" at bounding box center [1287, 268] width 351 height 17
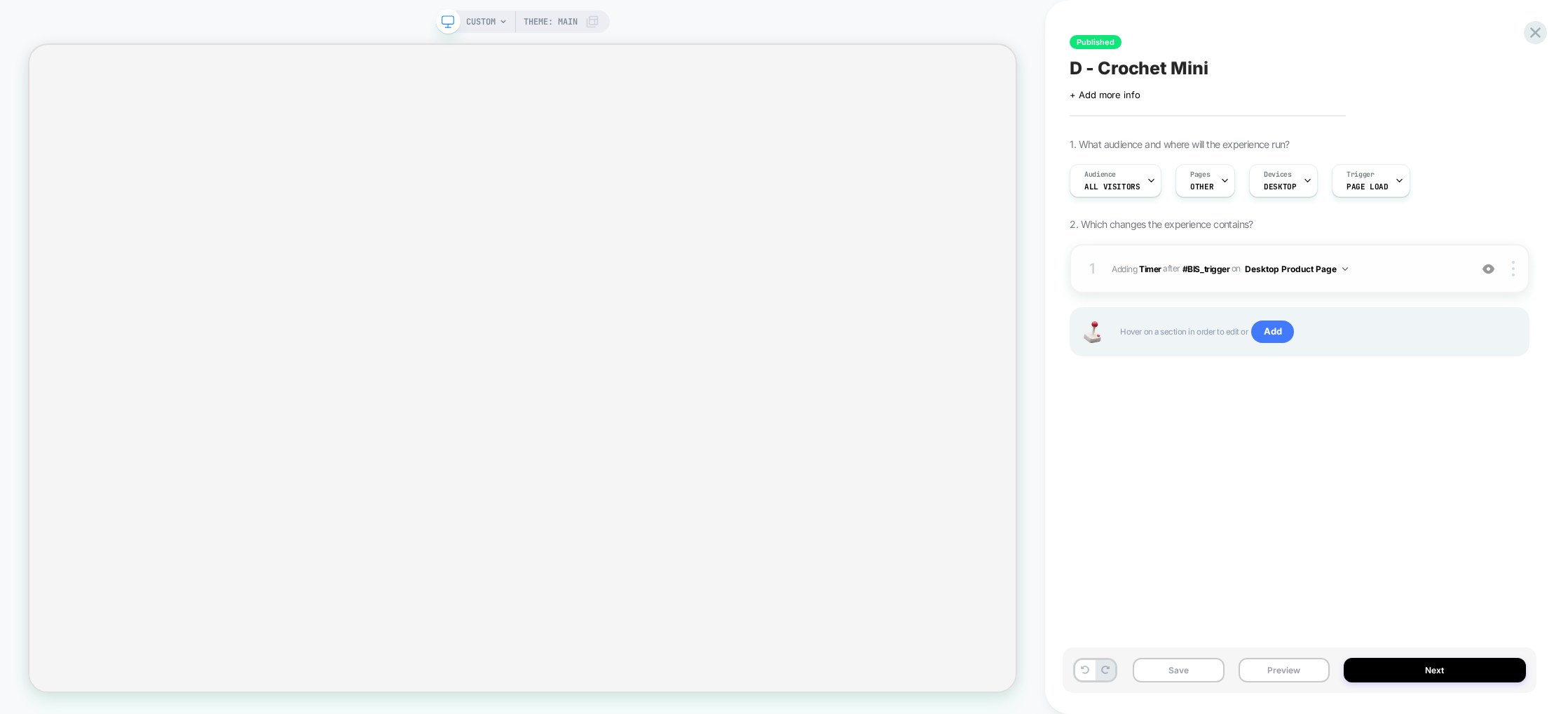
click at [1356, 264] on span "#_loomi_addon_1753023140039 Adding Timer AFTER #BIS_trigger #BIS_trigger on Des…" at bounding box center [1287, 268] width 351 height 17
drag, startPoint x: 1356, startPoint y: 264, endPoint x: 1404, endPoint y: 269, distance: 48.3
click at [1356, 264] on span "#_loomi_addon_1753023140039 Adding Timer AFTER #BIS_trigger #BIS_trigger on Des…" at bounding box center [1287, 268] width 351 height 17
click at [1379, 267] on span "#_loomi_addon_1753023140039 Adding Timer AFTER #BIS_trigger #BIS_trigger on Des…" at bounding box center [1287, 268] width 351 height 17
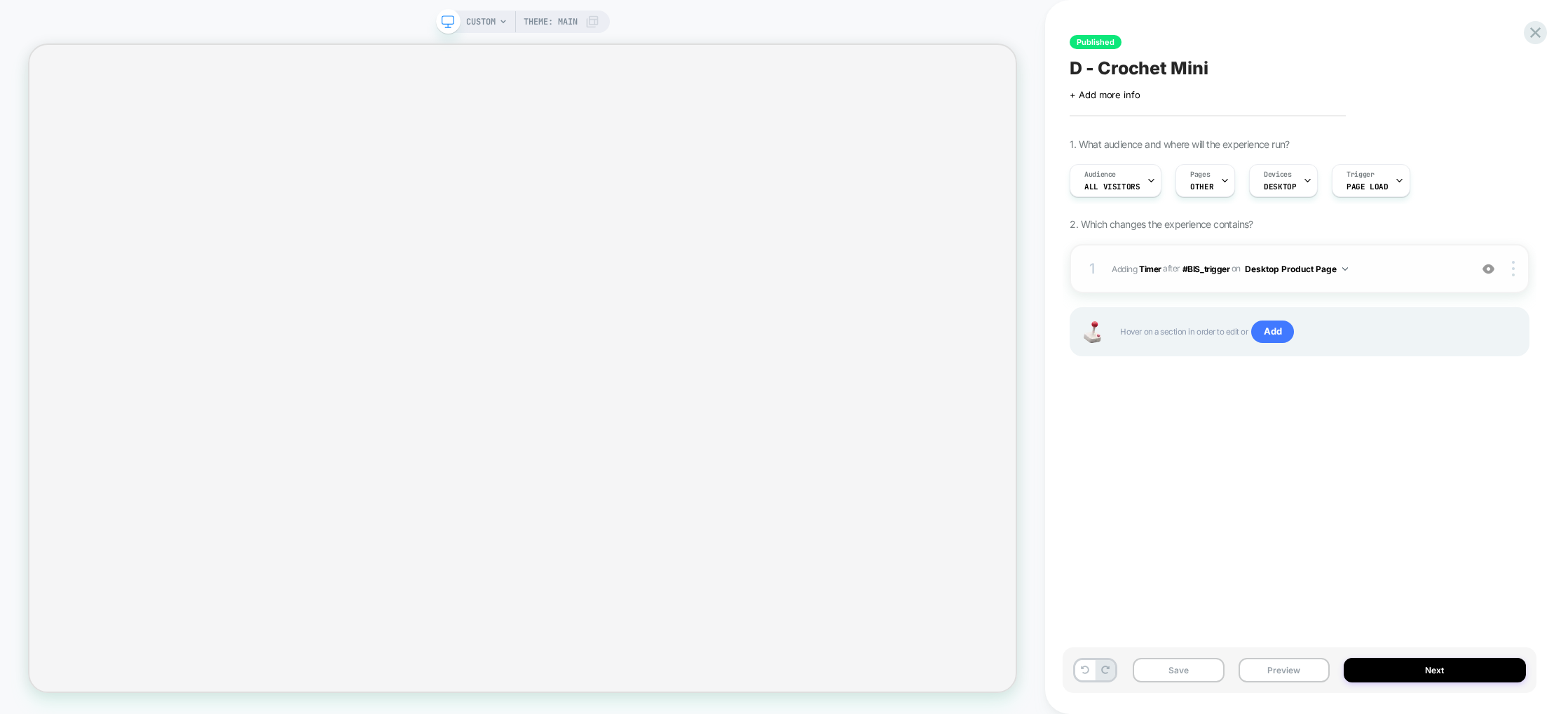
click at [1380, 267] on span "#_loomi_addon_1753023140039 Adding Timer AFTER #BIS_trigger #BIS_trigger on Des…" at bounding box center [1287, 268] width 351 height 17
drag, startPoint x: 1380, startPoint y: 267, endPoint x: 1384, endPoint y: 310, distance: 43.2
click at [1380, 268] on span "#_loomi_addon_1753023140039 Adding Timer AFTER #BIS_trigger #BIS_trigger on Des…" at bounding box center [1287, 268] width 351 height 17
drag, startPoint x: 1371, startPoint y: 281, endPoint x: 1540, endPoint y: 285, distance: 169.0
click at [1372, 281] on div "1 #_loomi_addon_1753023140039 Adding Timer AFTER #BIS_trigger #BIS_trigger on D…" at bounding box center [1299, 268] width 460 height 49
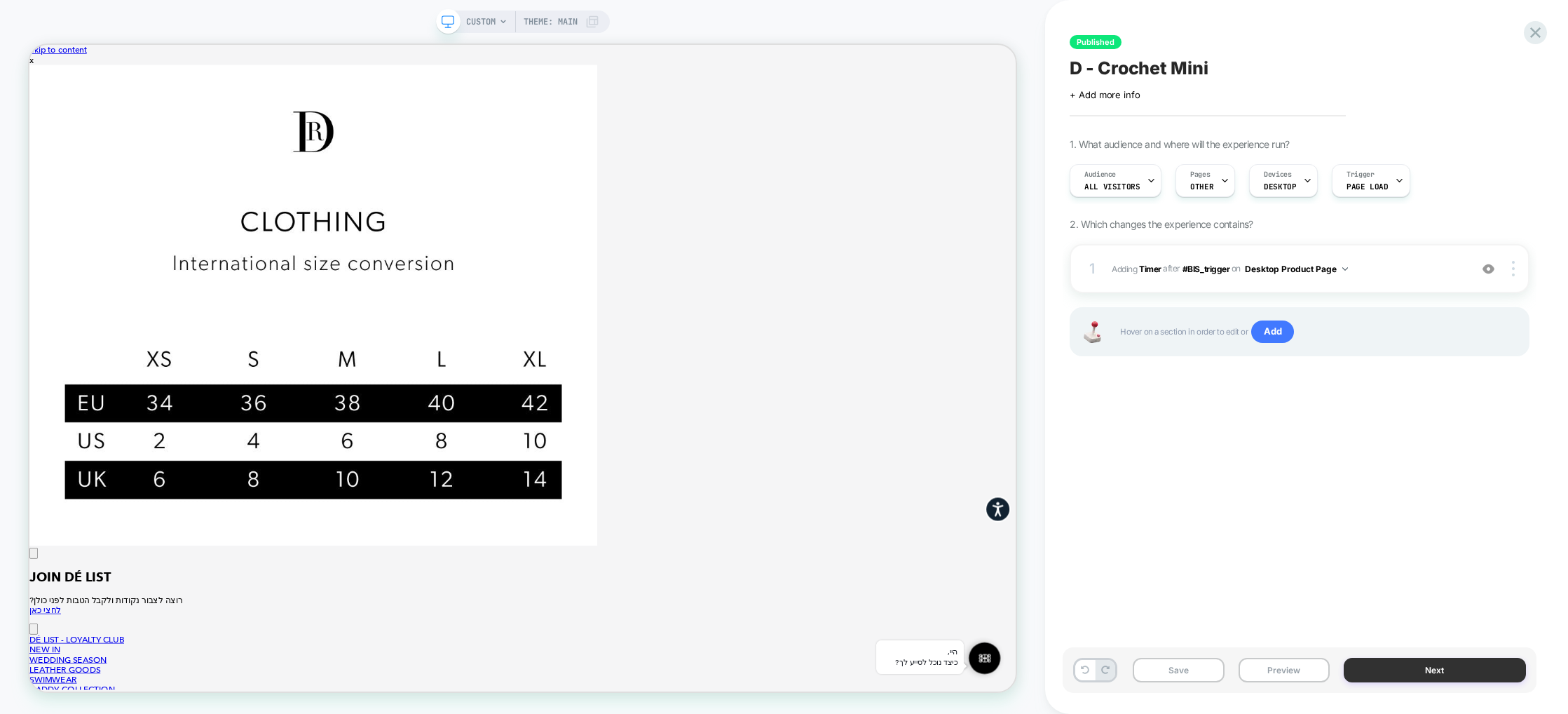
click at [1434, 665] on button "Next" at bounding box center [1434, 669] width 183 height 25
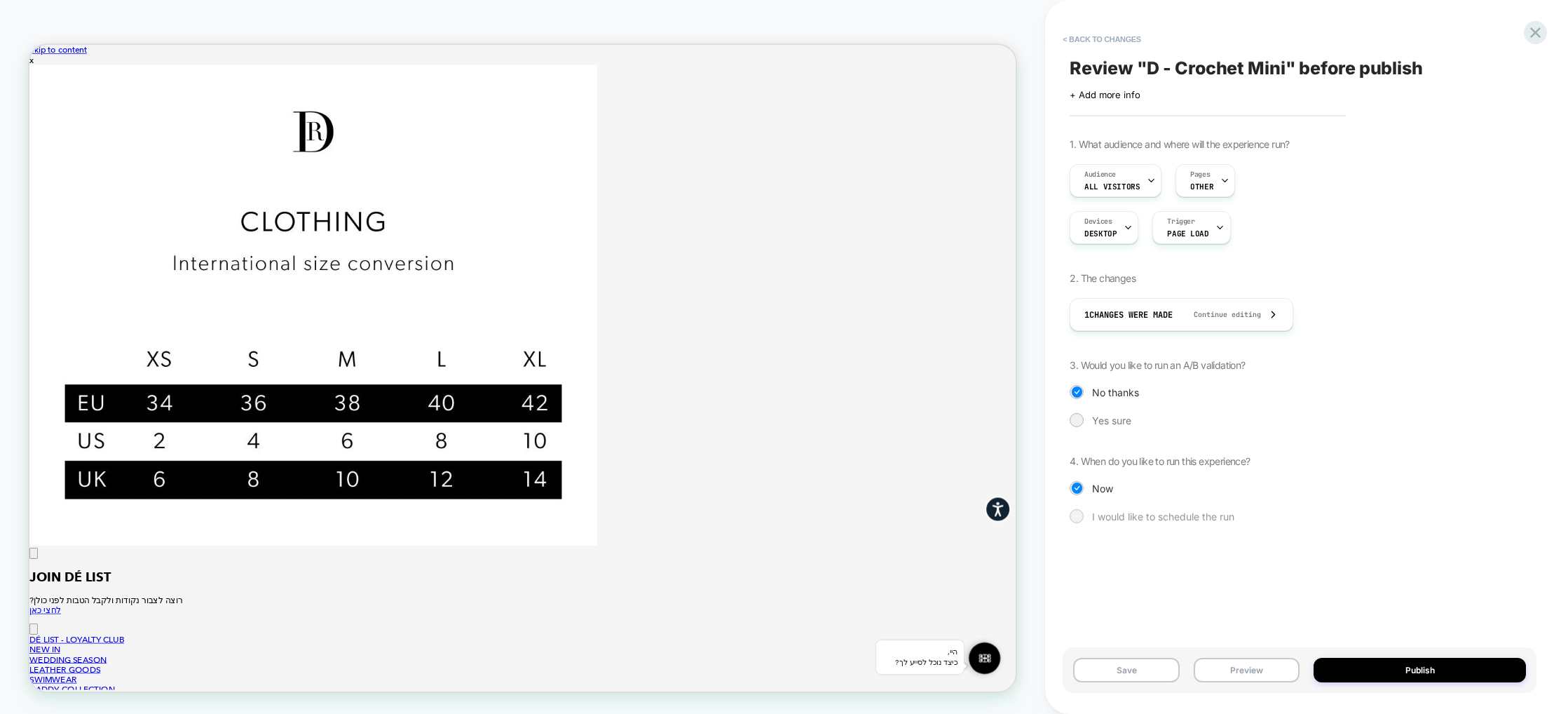
click at [1084, 512] on div "I would like to schedule the run" at bounding box center [1299, 516] width 460 height 14
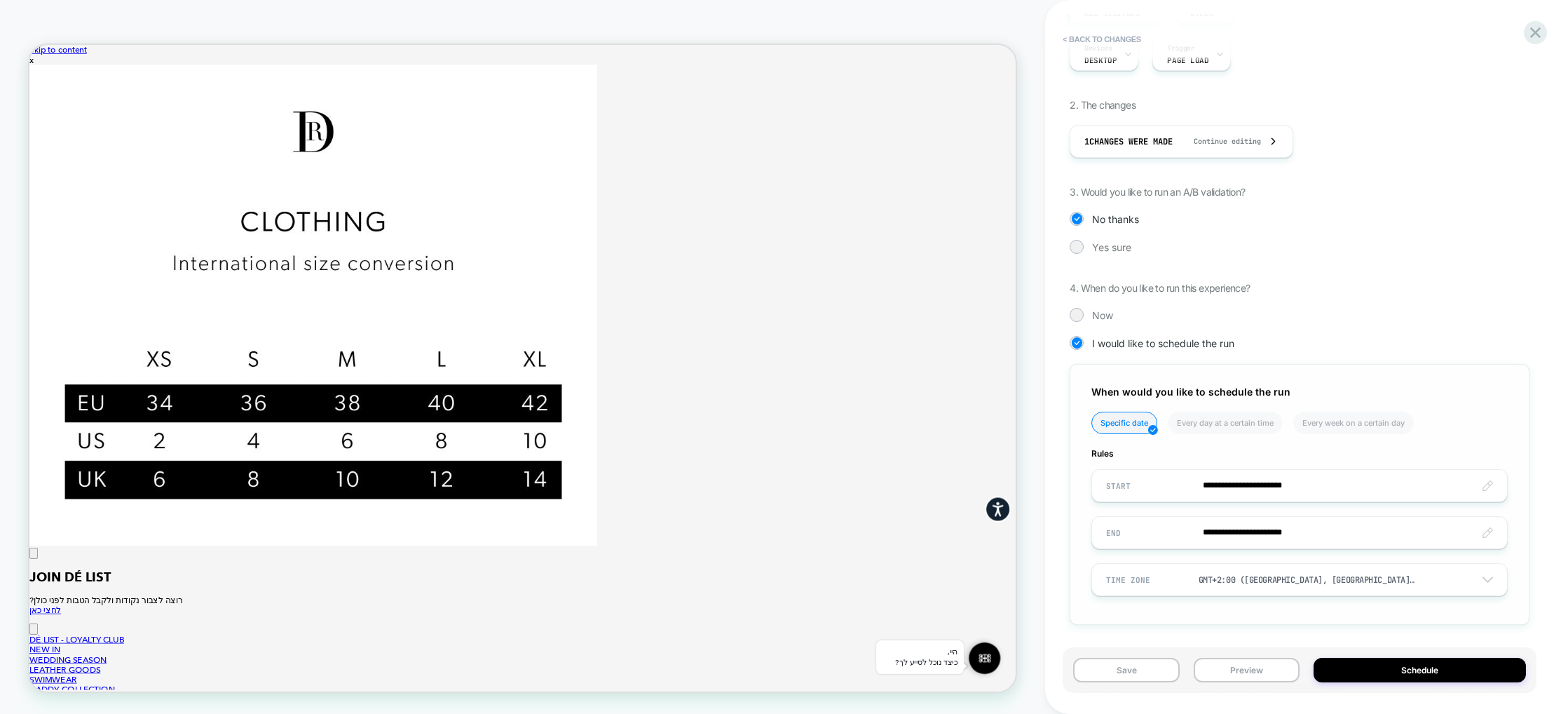
scroll to position [175, 0]
click at [1300, 530] on input "**********" at bounding box center [1300, 531] width 415 height 33
click at [1270, 440] on td "23" at bounding box center [1265, 436] width 22 height 20
click at [1294, 531] on input "**********" at bounding box center [1300, 531] width 415 height 33
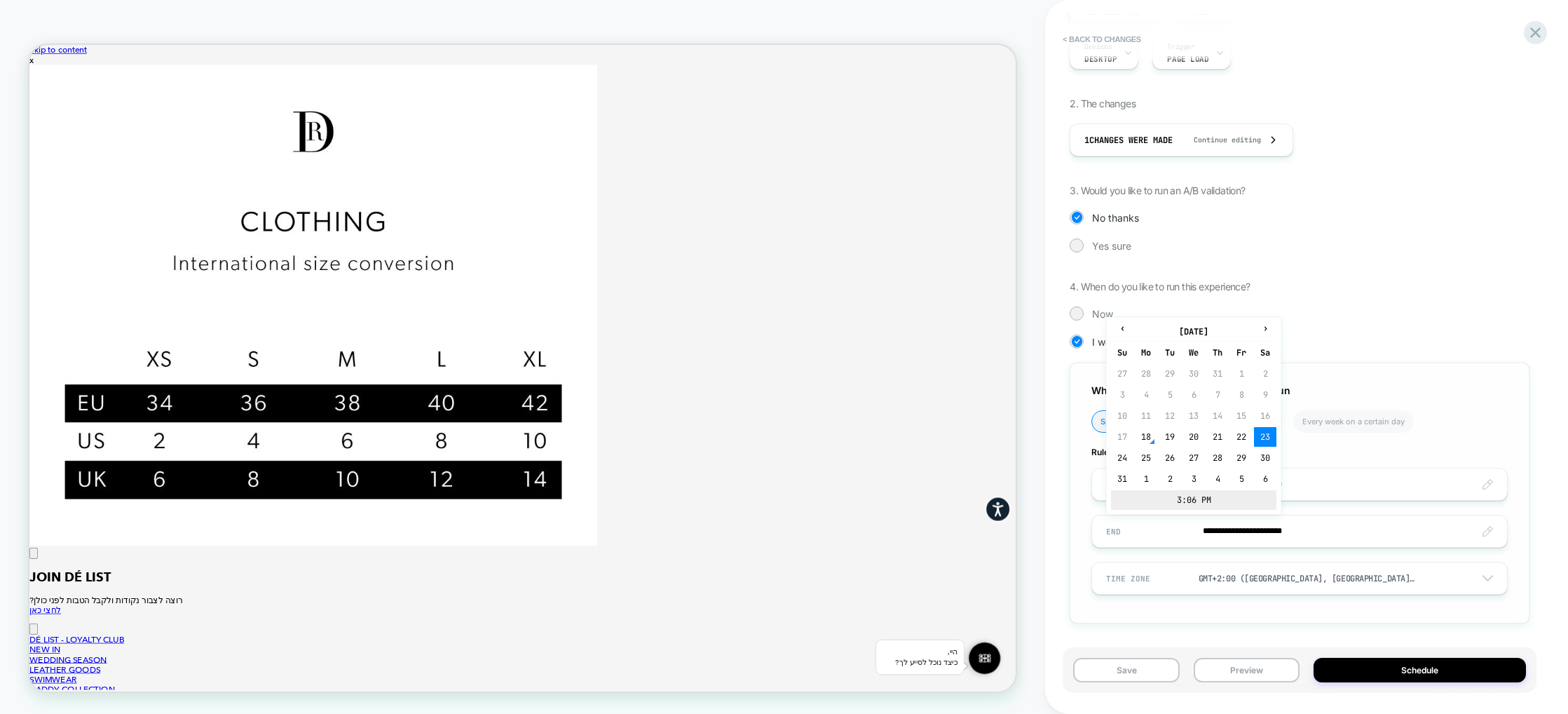
click at [1192, 499] on td "3:06 PM" at bounding box center [1194, 500] width 165 height 20
click at [1157, 488] on span "▼" at bounding box center [1164, 492] width 28 height 28
click at [1158, 492] on span "▼" at bounding box center [1164, 492] width 28 height 28
click at [1163, 445] on span "▲" at bounding box center [1164, 450] width 28 height 28
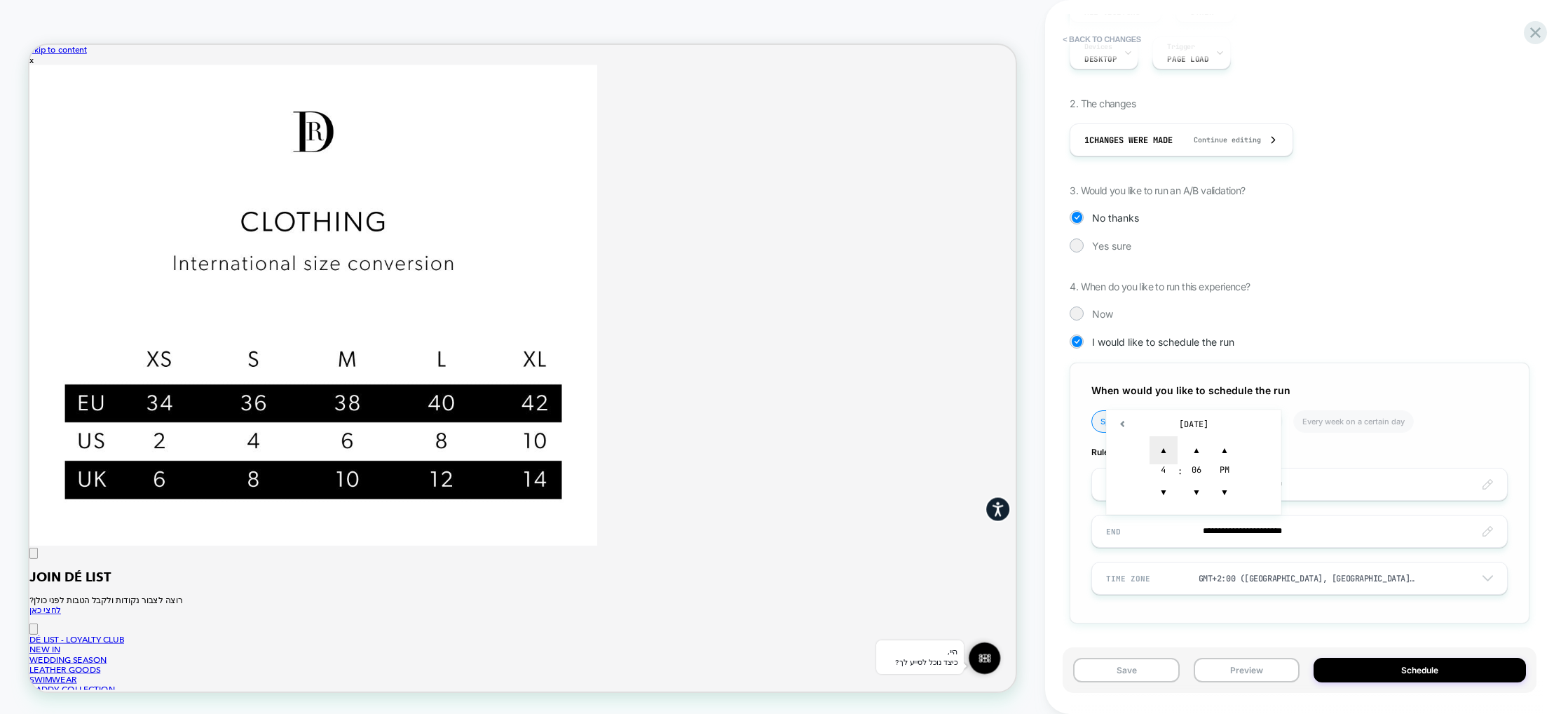
click at [1163, 445] on span "▲" at bounding box center [1164, 450] width 28 height 28
click at [1202, 493] on span "▼" at bounding box center [1196, 492] width 28 height 28
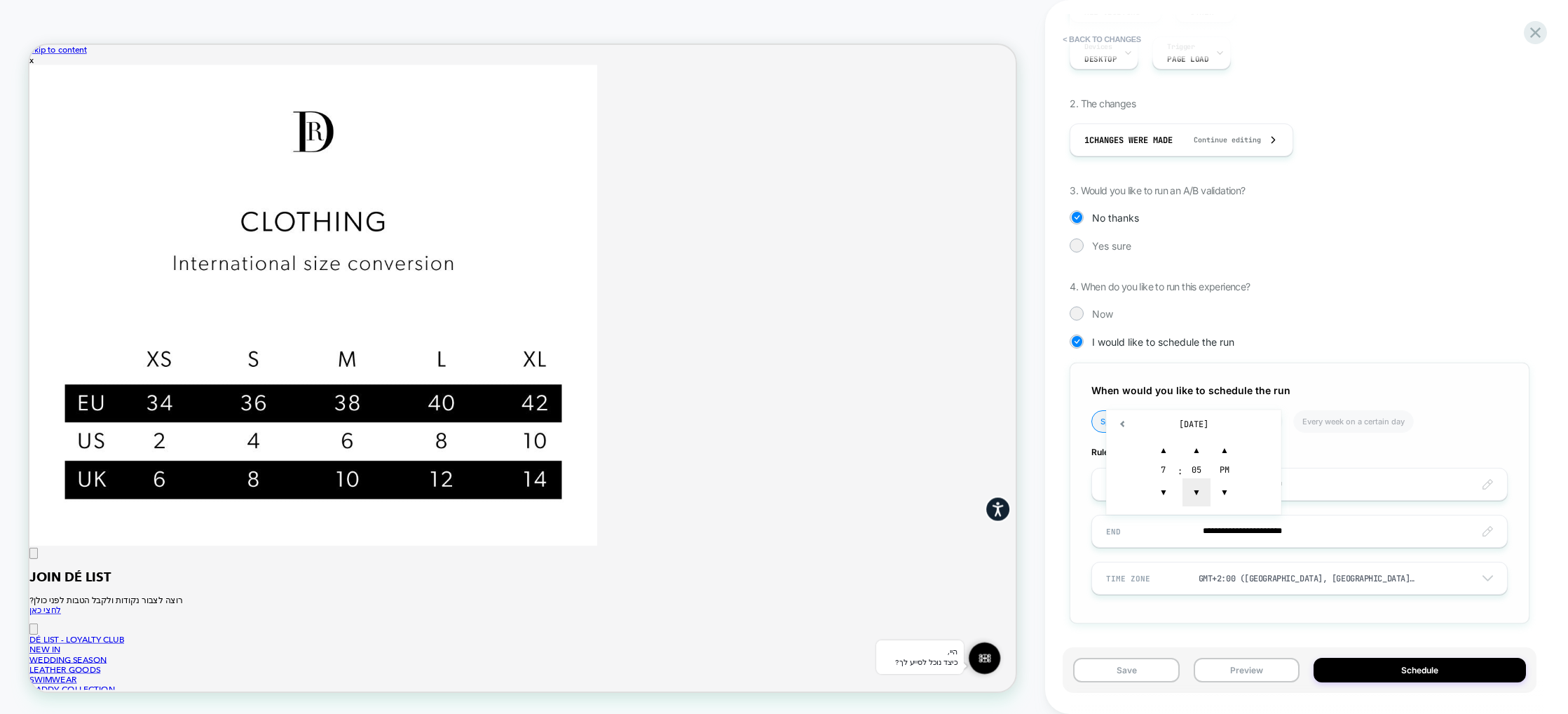
click at [1202, 493] on span "▼" at bounding box center [1196, 492] width 28 height 28
click at [1206, 489] on span "▼" at bounding box center [1196, 492] width 28 height 28
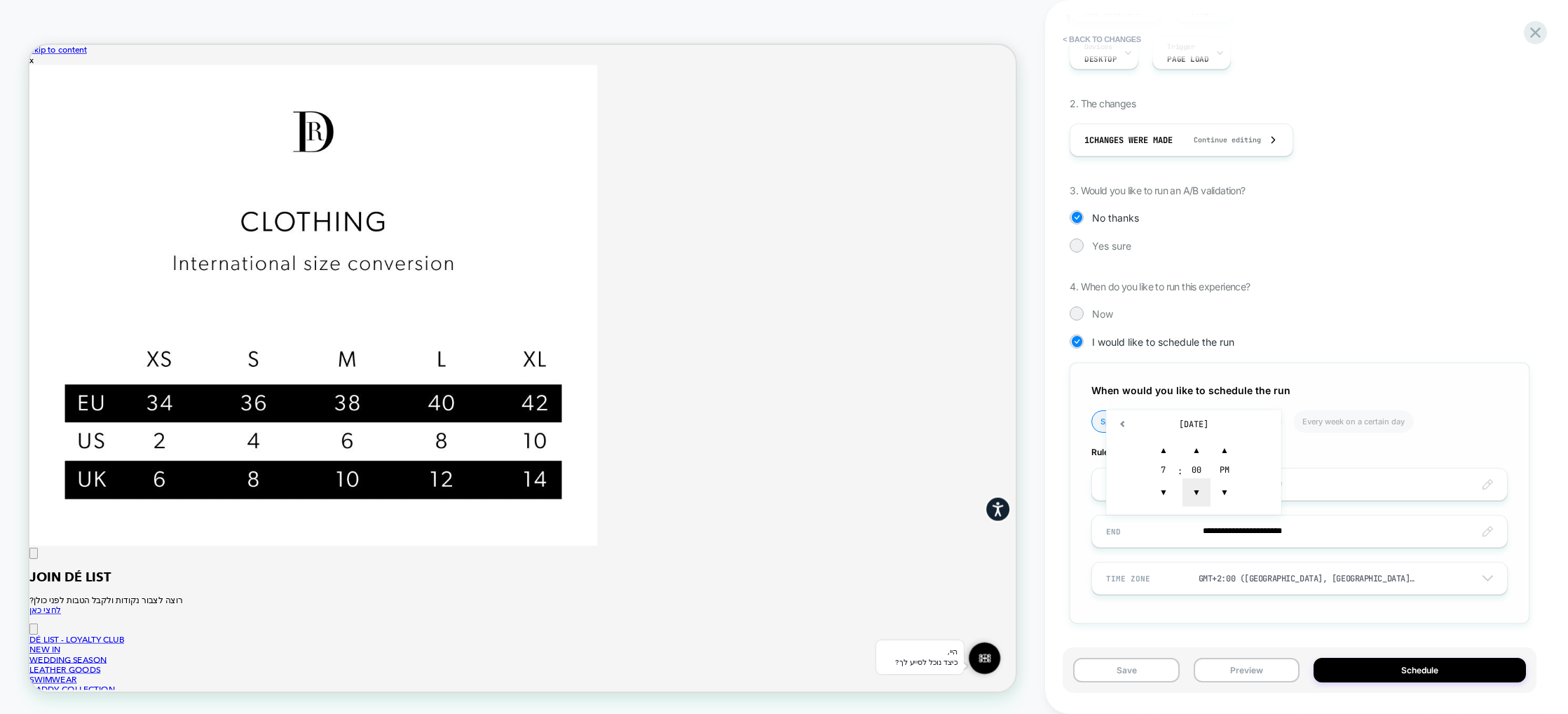
type input "**********"
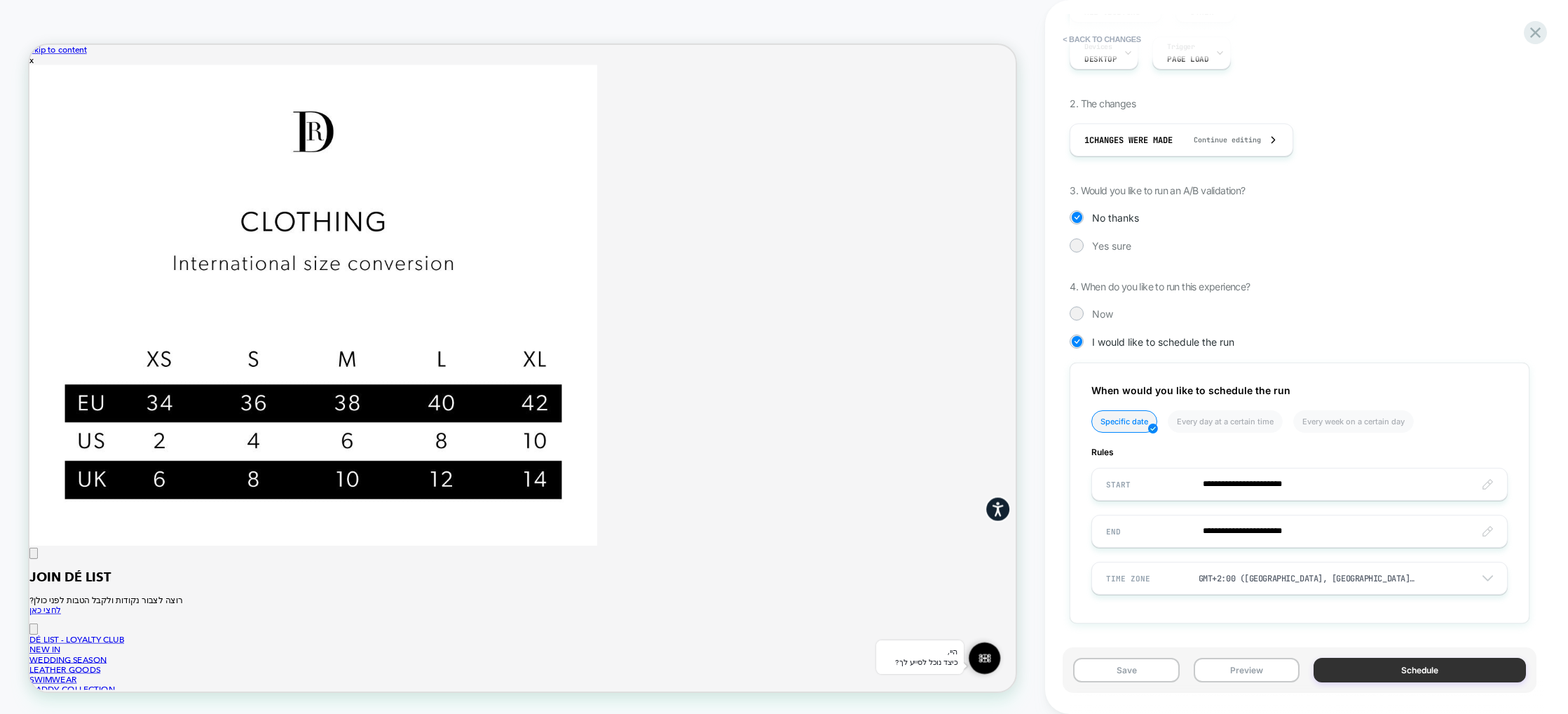
click at [1367, 672] on button "Schedule" at bounding box center [1420, 669] width 212 height 25
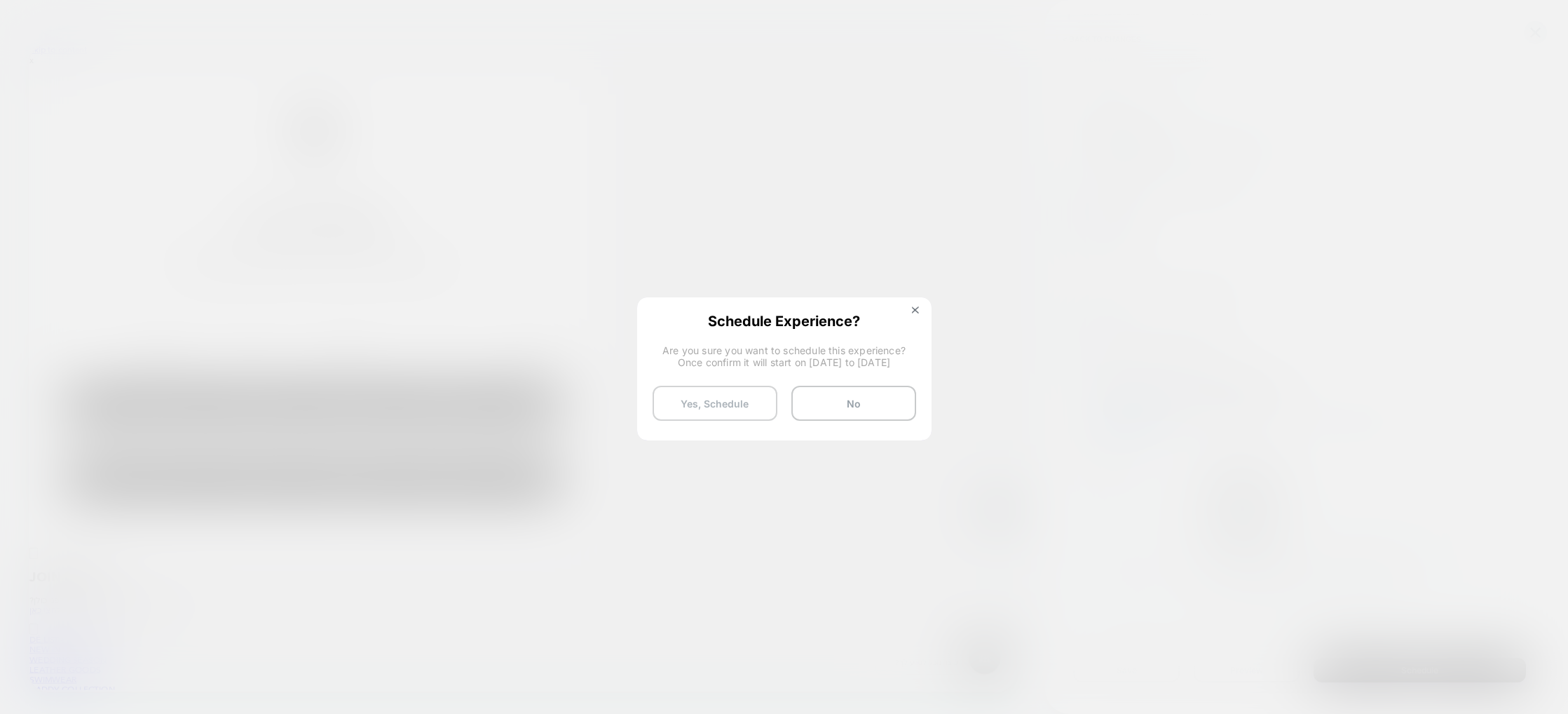
click at [738, 402] on button "Yes, Schedule" at bounding box center [715, 403] width 125 height 35
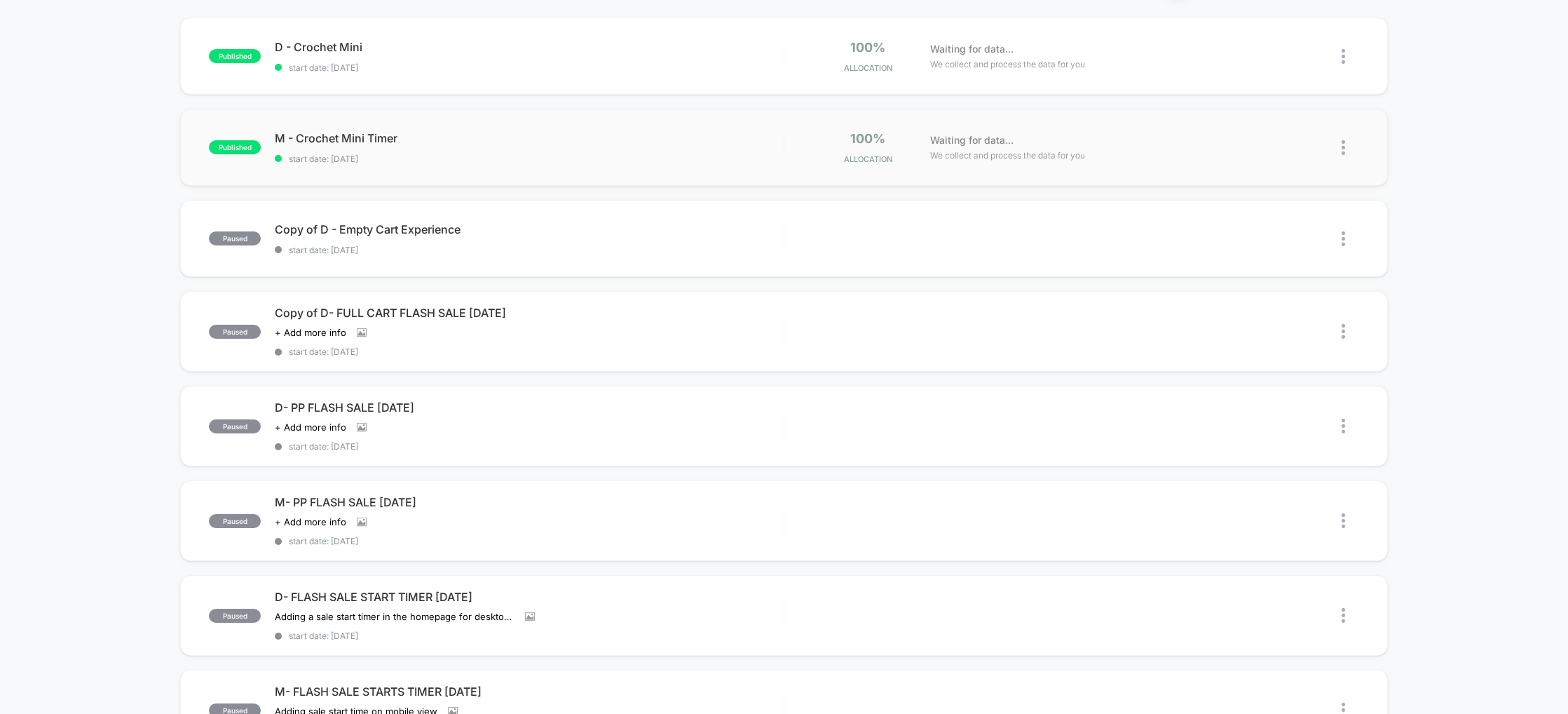
scroll to position [164, 0]
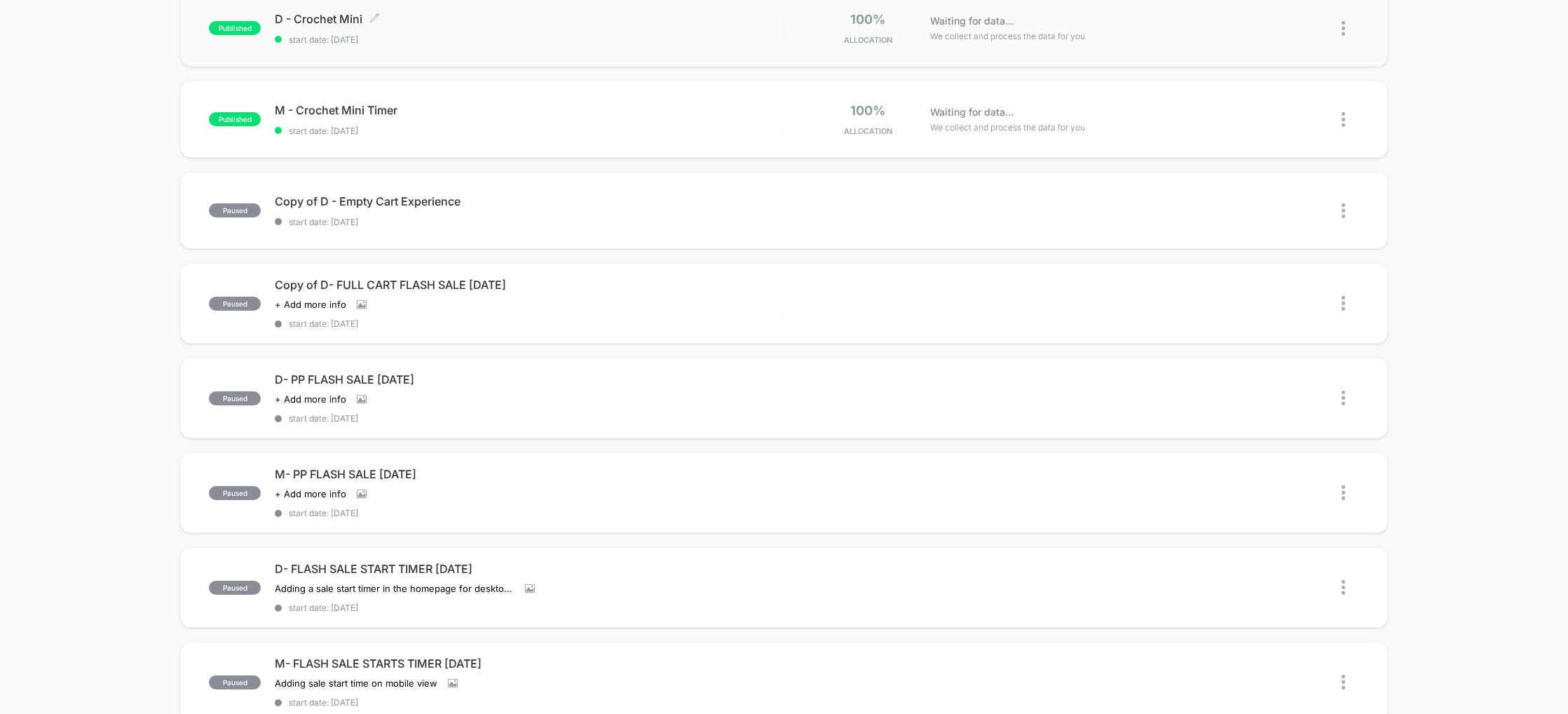
click at [314, 14] on span "D - Crochet Mini Click to edit experience details" at bounding box center [529, 19] width 508 height 14
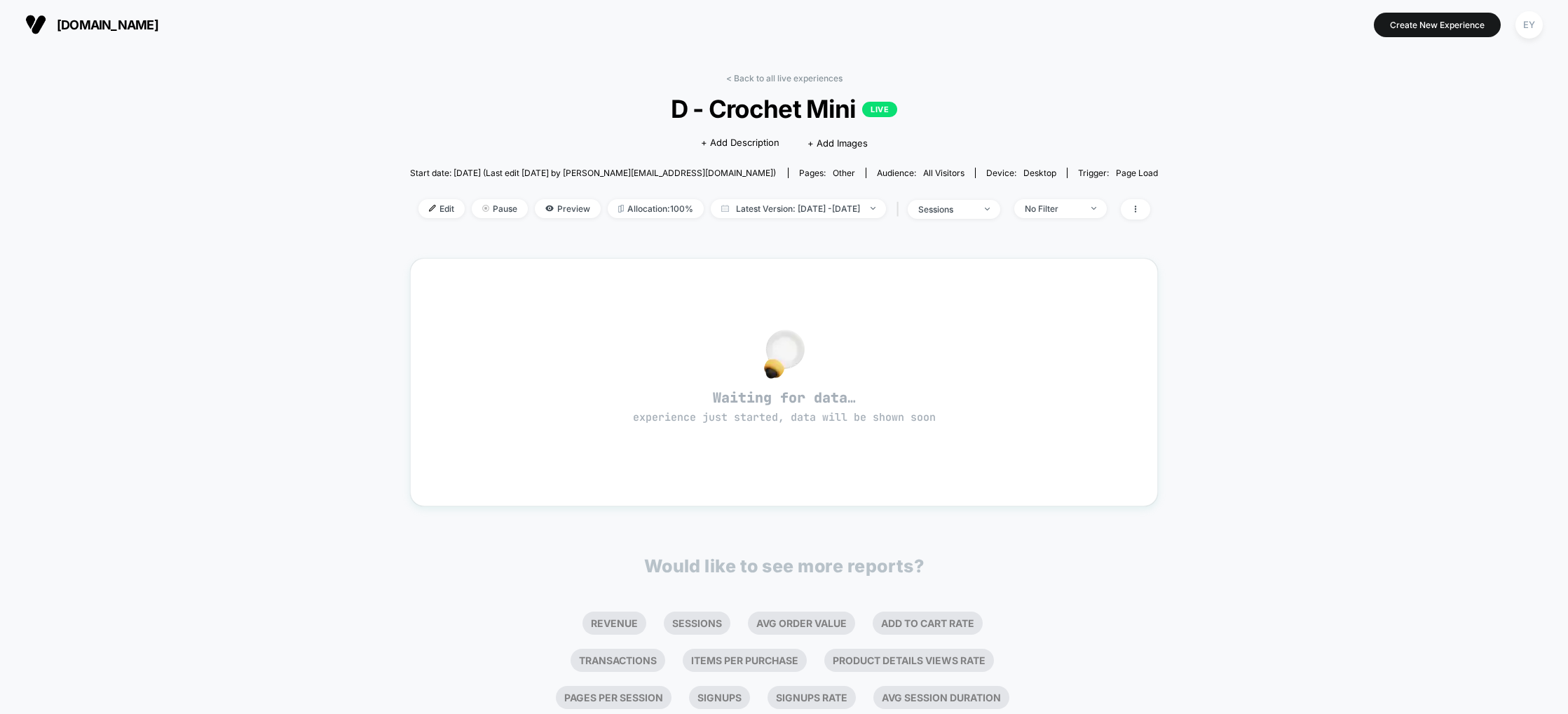
drag, startPoint x: 425, startPoint y: 214, endPoint x: 416, endPoint y: 215, distance: 9.1
click at [426, 214] on span "Edit" at bounding box center [441, 208] width 46 height 19
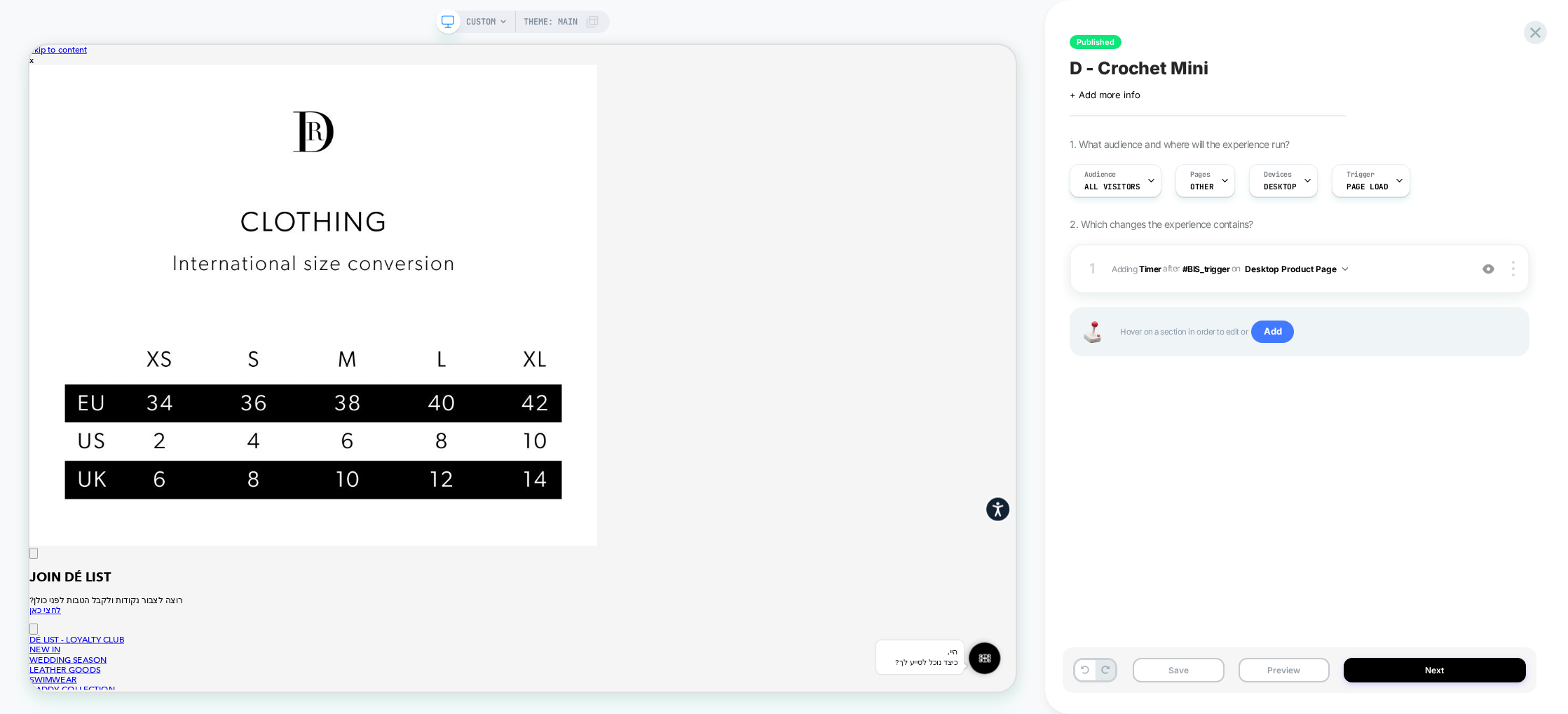
click at [1446, 675] on button "Next" at bounding box center [1434, 669] width 183 height 25
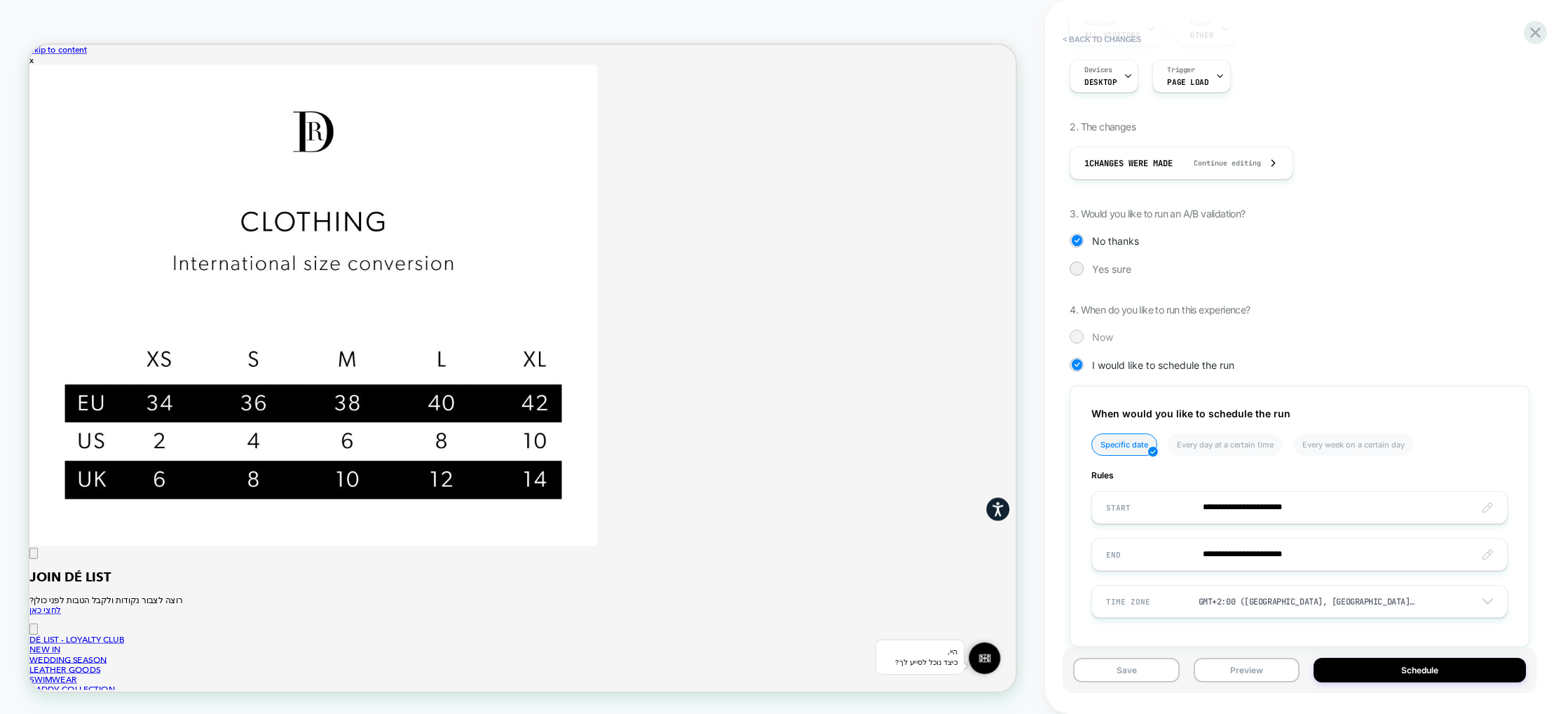
scroll to position [175, 0]
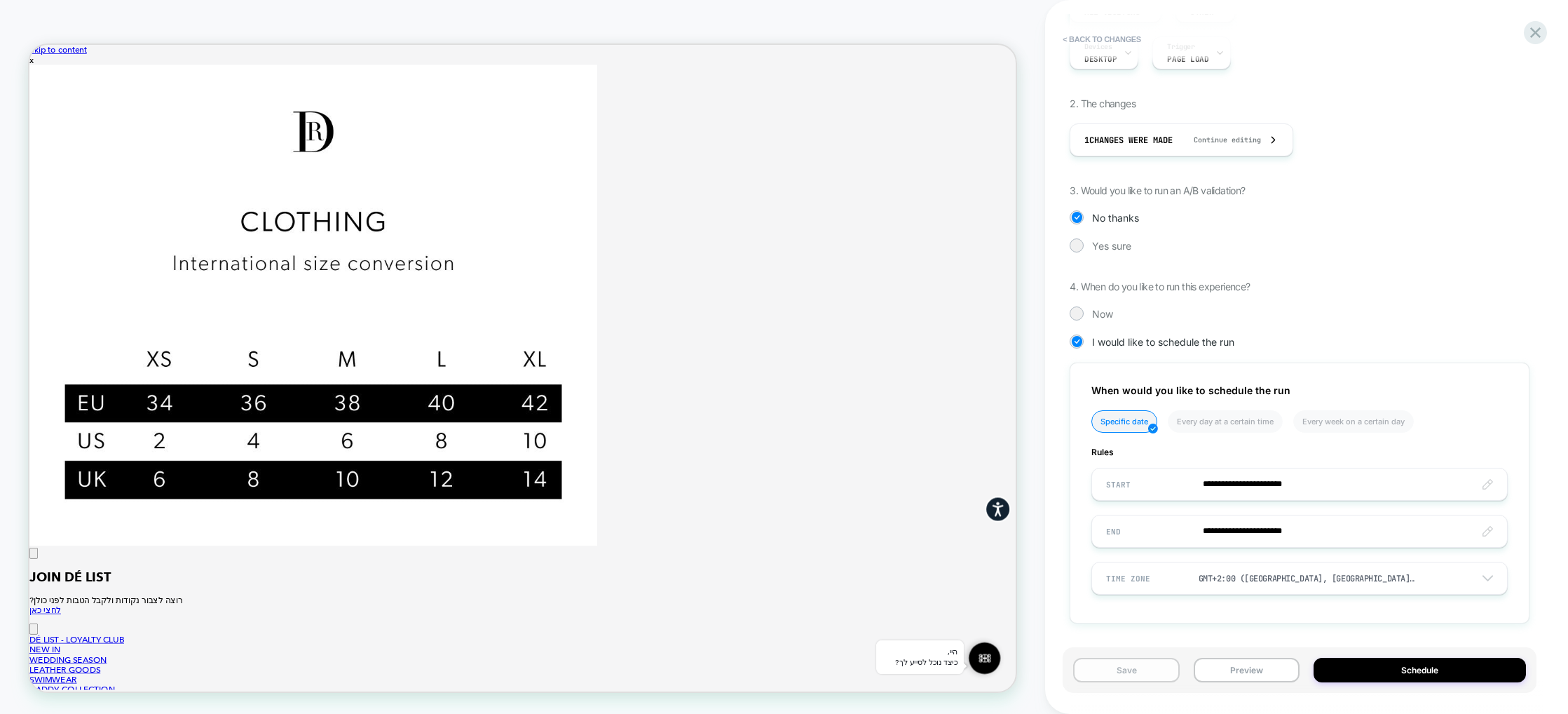
click at [1142, 671] on button "Save" at bounding box center [1126, 669] width 106 height 25
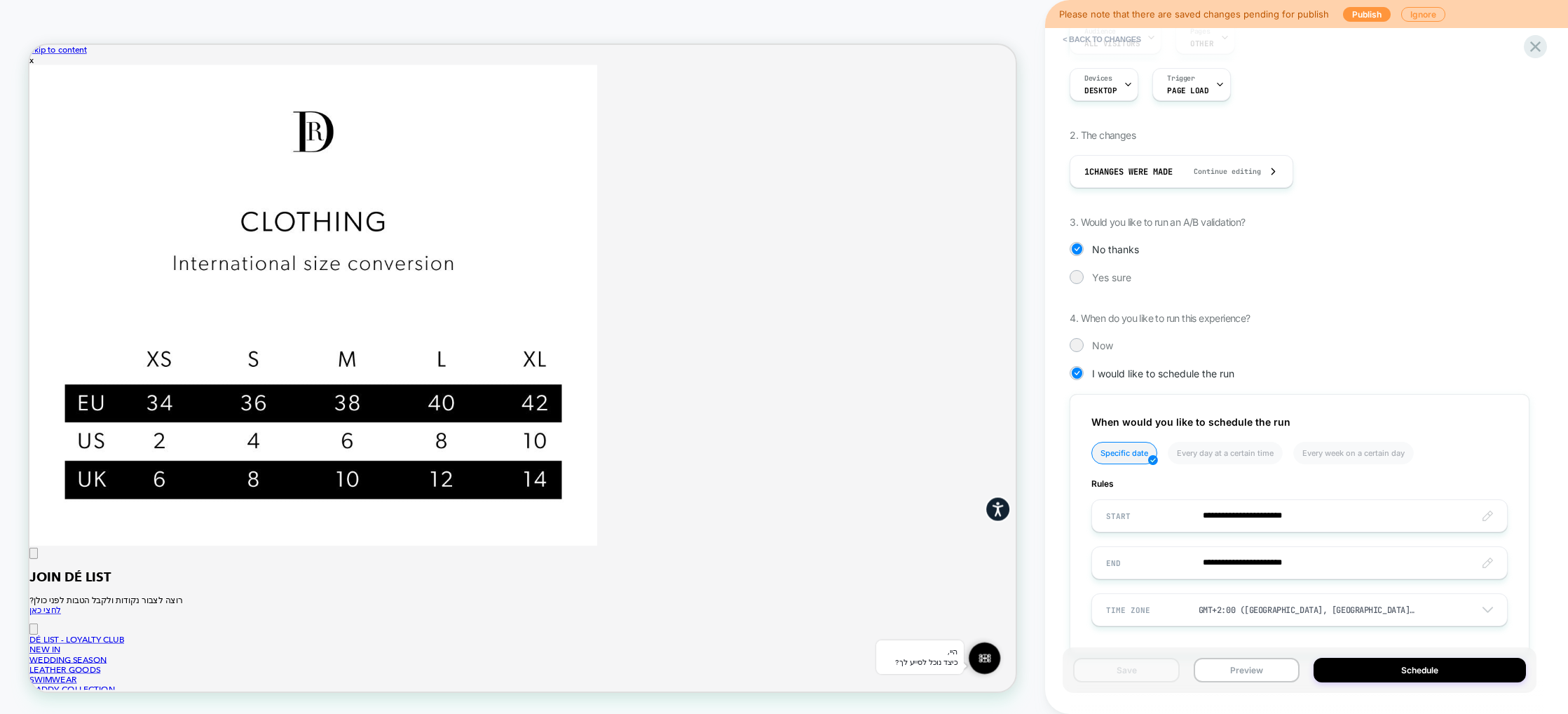
scroll to position [137, 0]
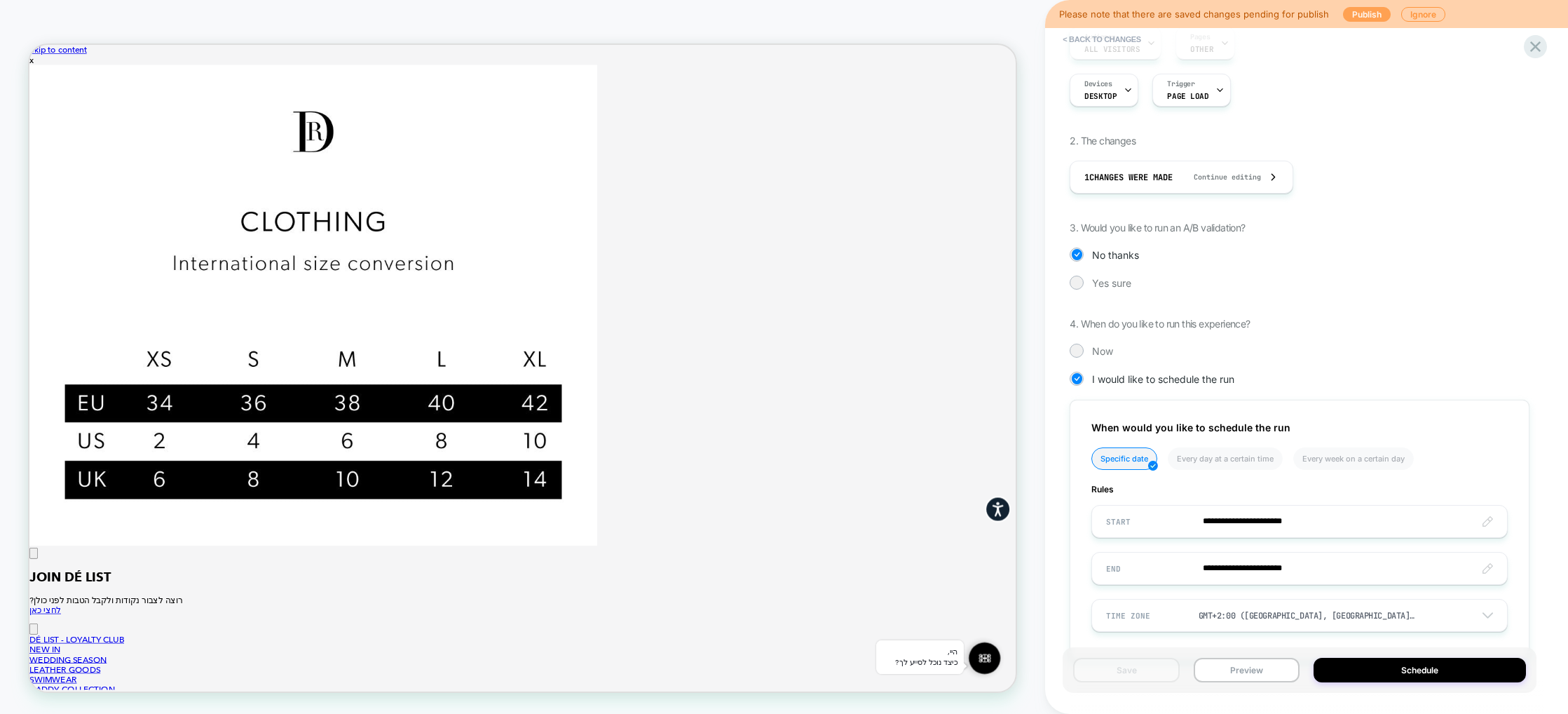
click at [1366, 14] on button "Publish" at bounding box center [1367, 14] width 48 height 15
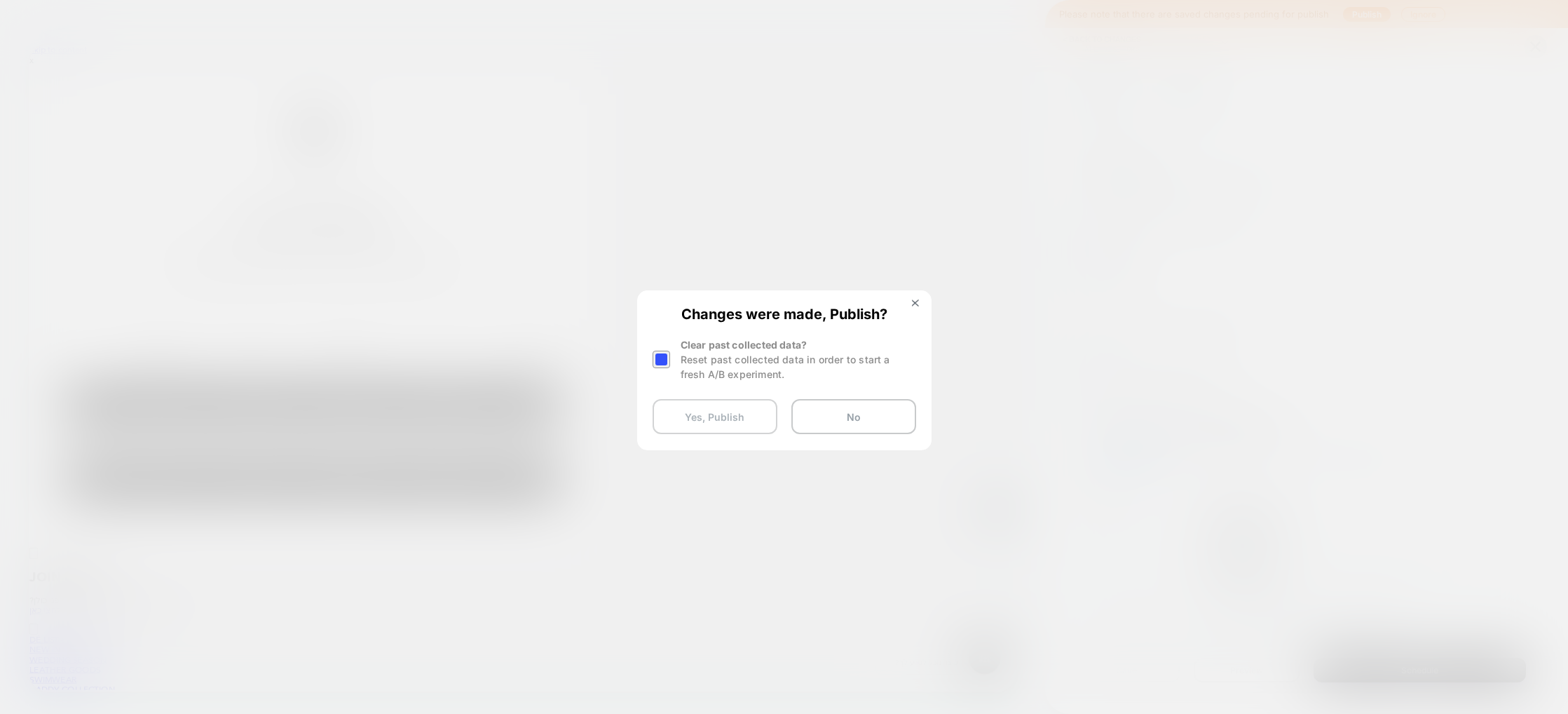
click at [710, 423] on button "Yes, Publish" at bounding box center [715, 416] width 125 height 35
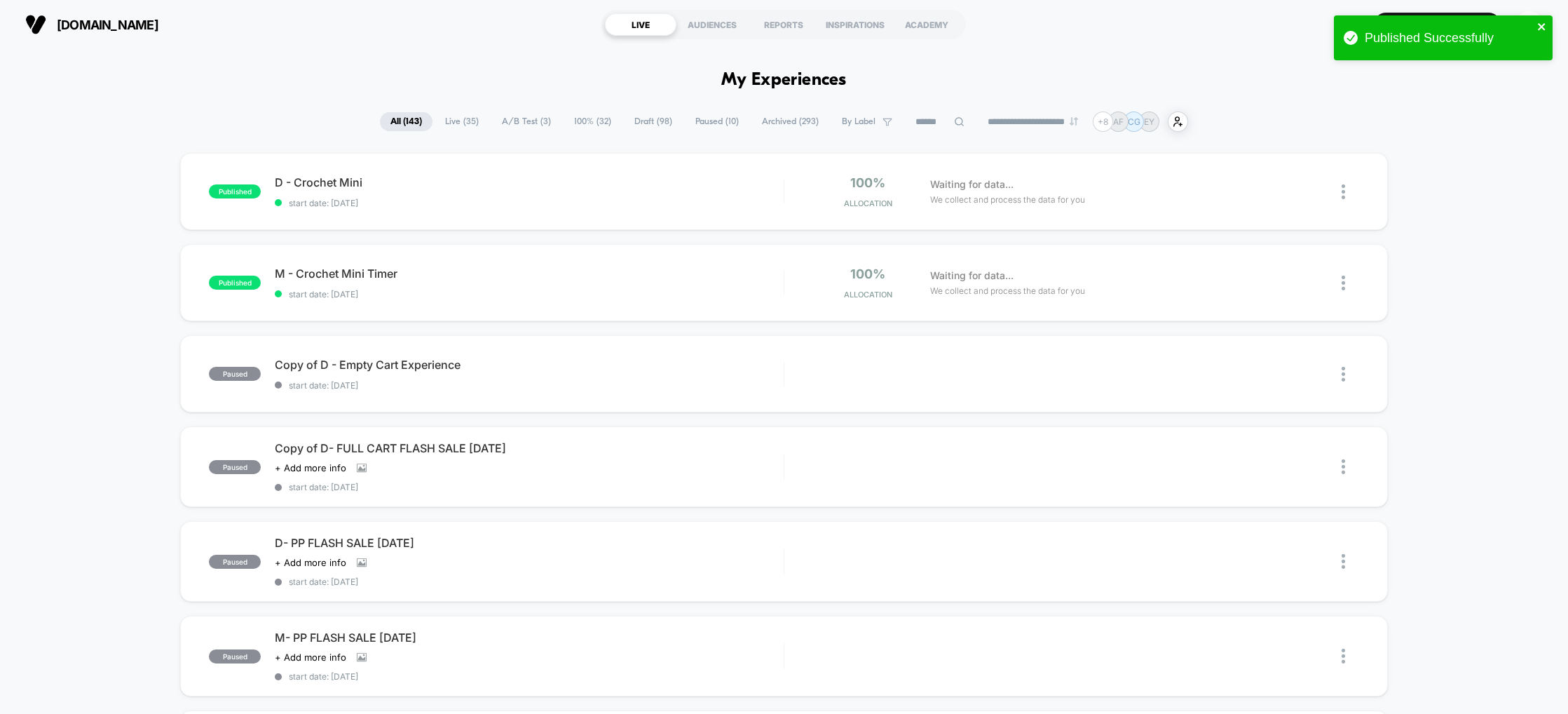
click at [1540, 23] on icon "close" at bounding box center [1541, 27] width 9 height 11
click at [1482, 17] on div "Published Successfully" at bounding box center [1443, 41] width 224 height 57
click at [1530, 22] on div "EY" at bounding box center [1529, 25] width 27 height 27
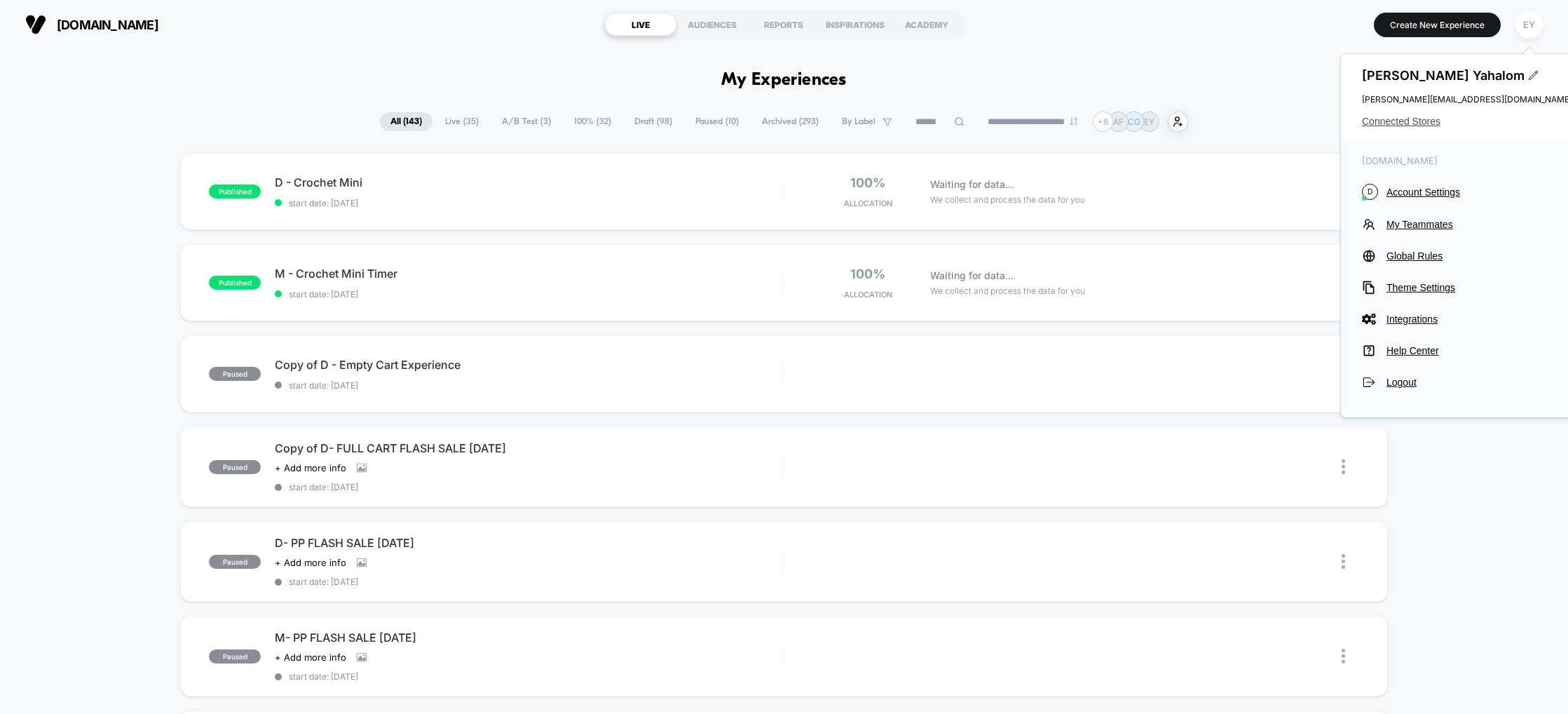
click at [1414, 122] on span "Connected Stores" at bounding box center [1466, 121] width 210 height 11
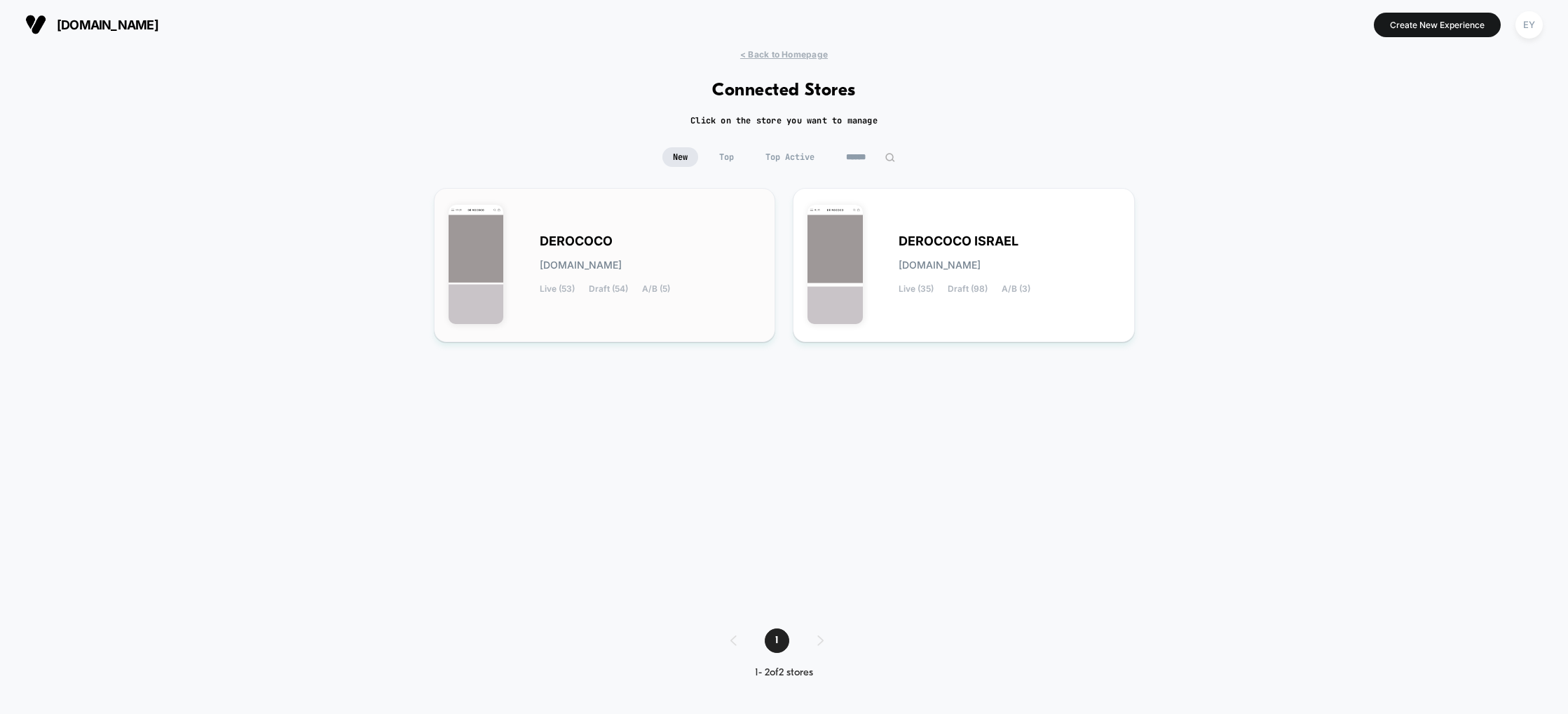
click at [535, 277] on div "DEROCOCO derococo.myshopify.com Live (53) Draft (54) A/B (5)" at bounding box center [605, 265] width 313 height 125
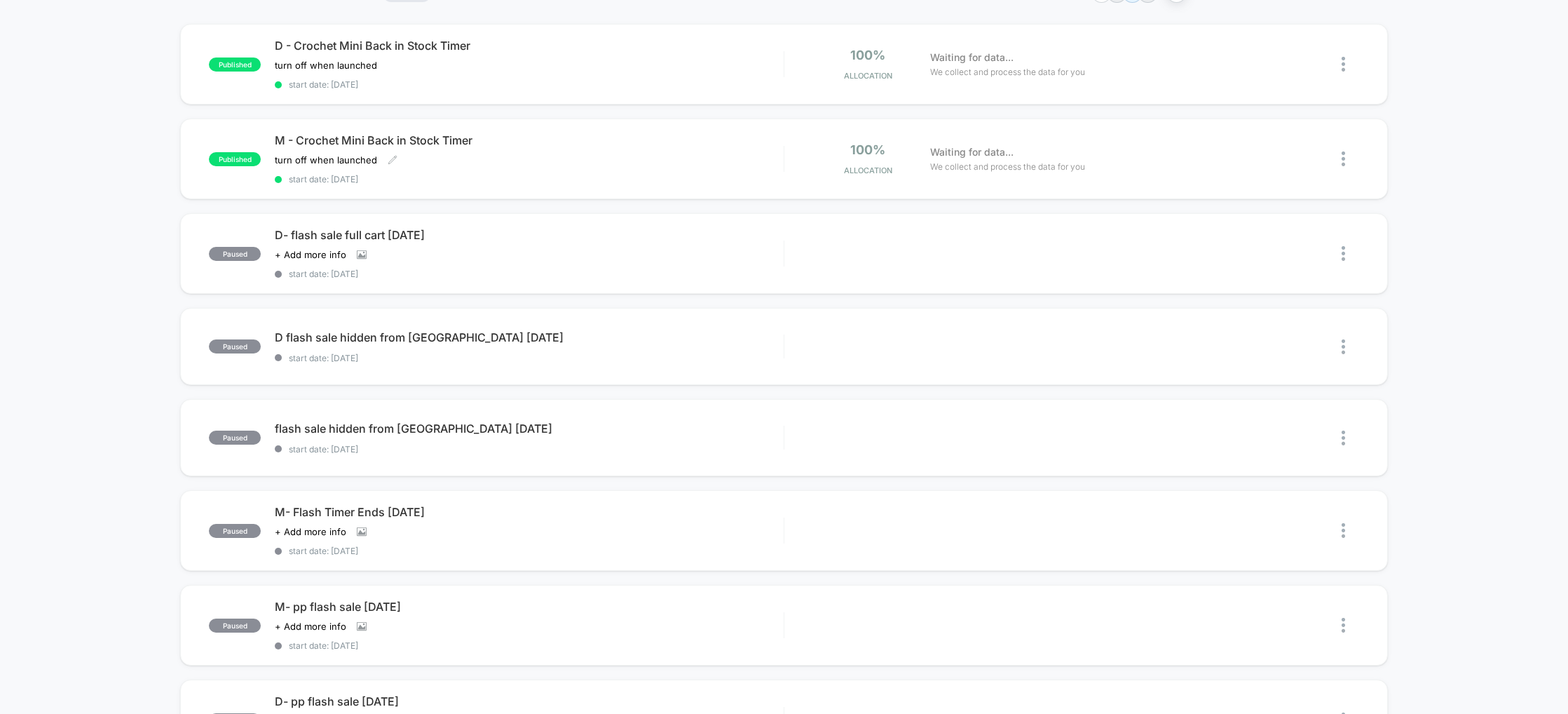
scroll to position [165, 0]
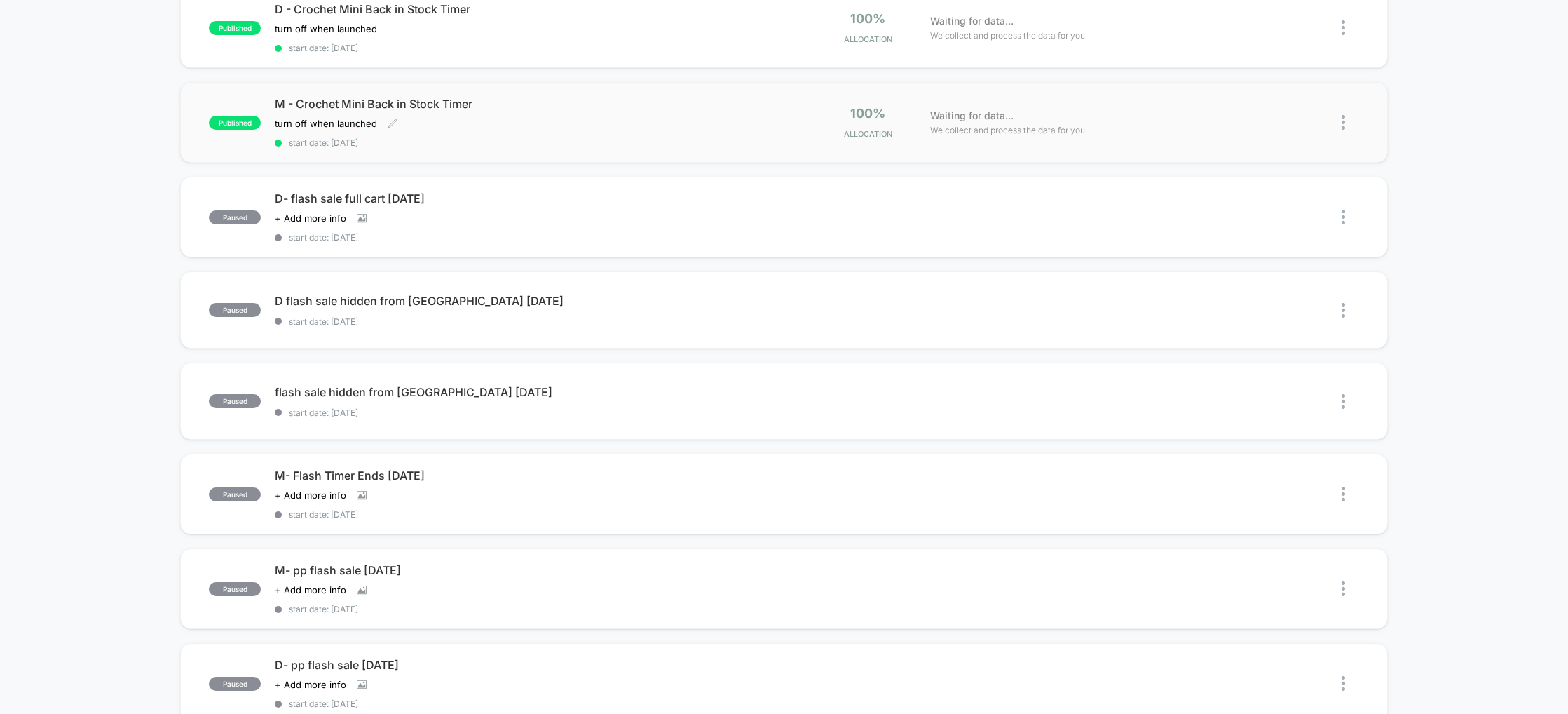
click at [408, 115] on div "M - Crochet Mini Back in Stock Timer turn off when launched Click to edit exper…" at bounding box center [529, 123] width 508 height 51
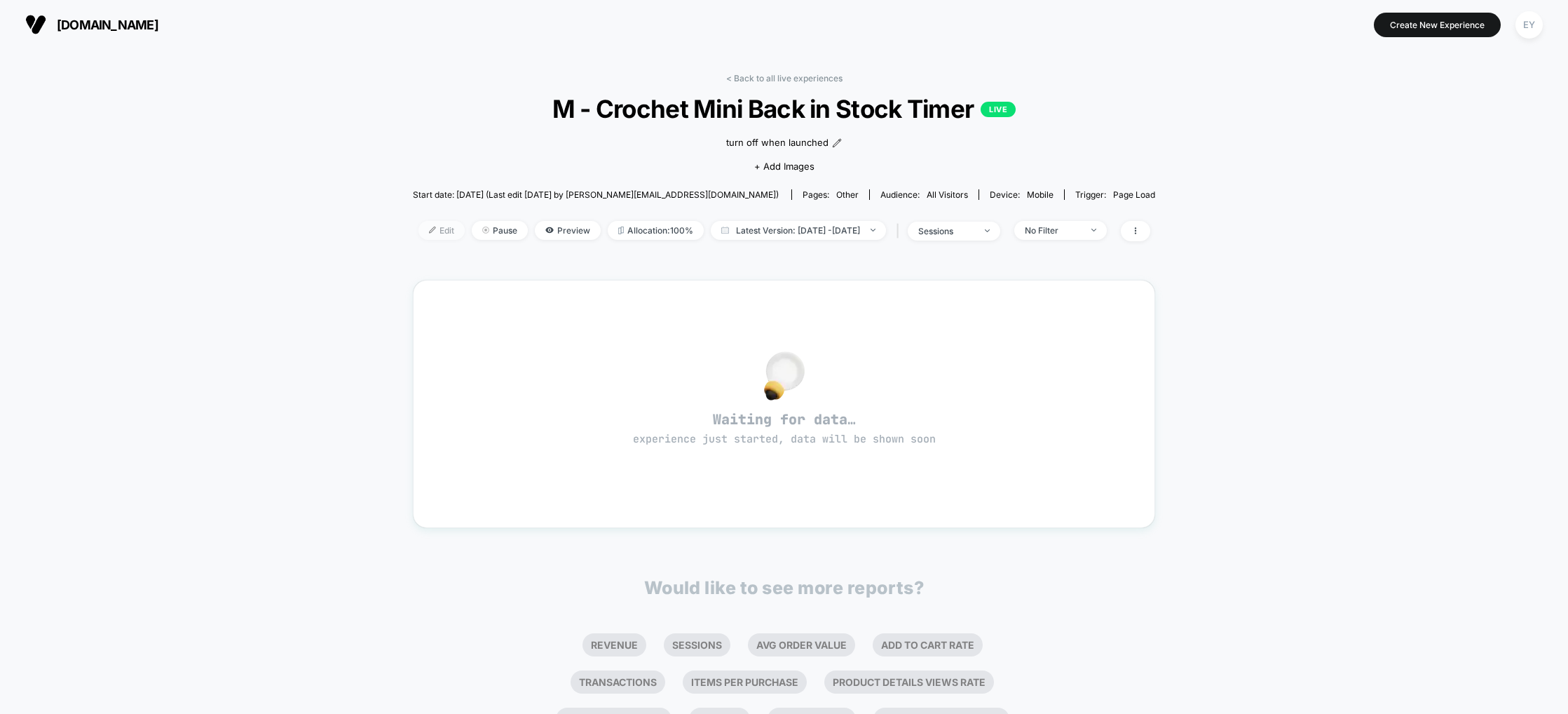
click at [418, 230] on span "Edit" at bounding box center [441, 231] width 46 height 19
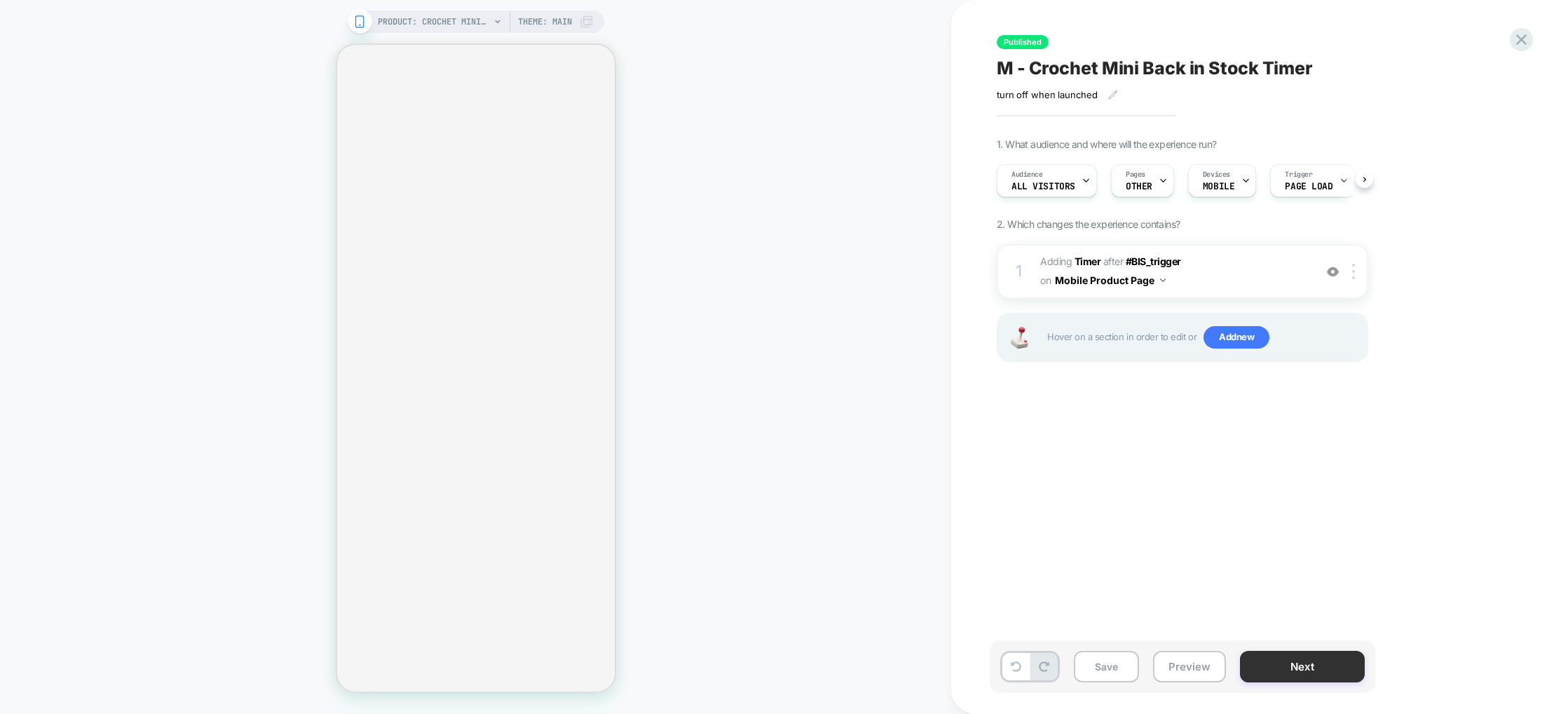
scroll to position [0, 1]
click at [1314, 672] on button "Next" at bounding box center [1302, 666] width 125 height 32
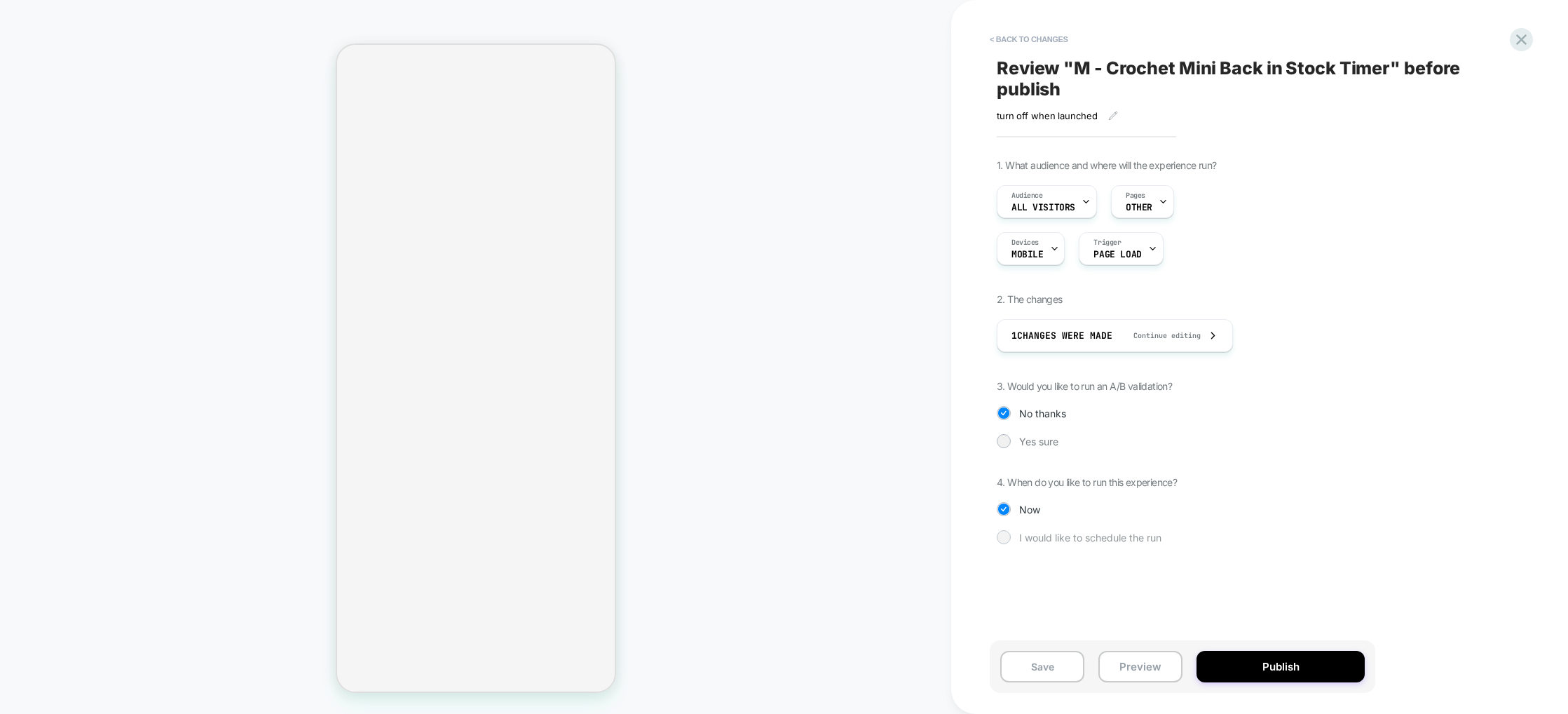
click at [996, 540] on div "I would like to schedule the run" at bounding box center [1182, 537] width 372 height 14
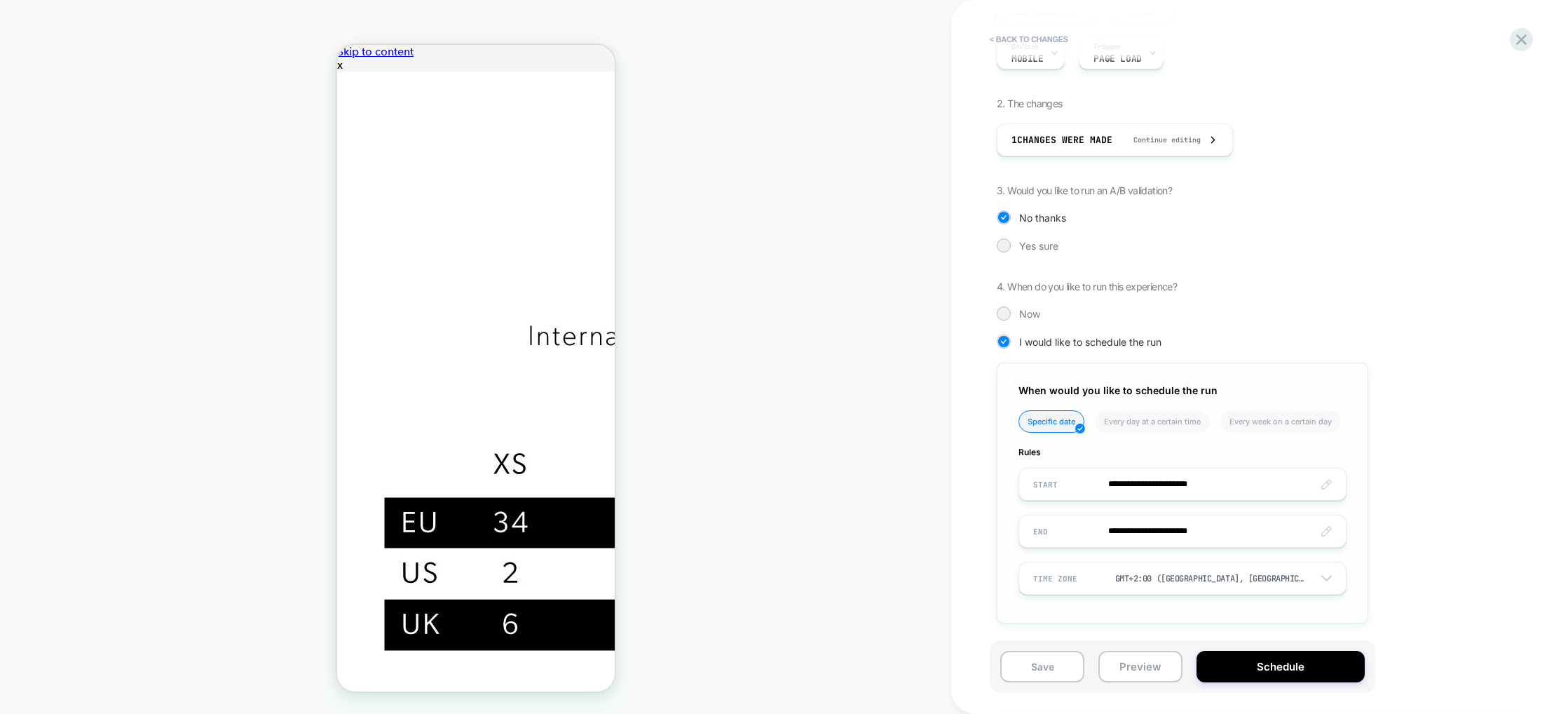
scroll to position [0, 0]
click at [1263, 538] on input "**********" at bounding box center [1182, 531] width 326 height 33
click at [1191, 440] on td "23" at bounding box center [1192, 436] width 22 height 20
click at [1194, 526] on input "**********" at bounding box center [1182, 531] width 326 height 33
click at [1120, 502] on td "3:08 PM" at bounding box center [1121, 500] width 165 height 20
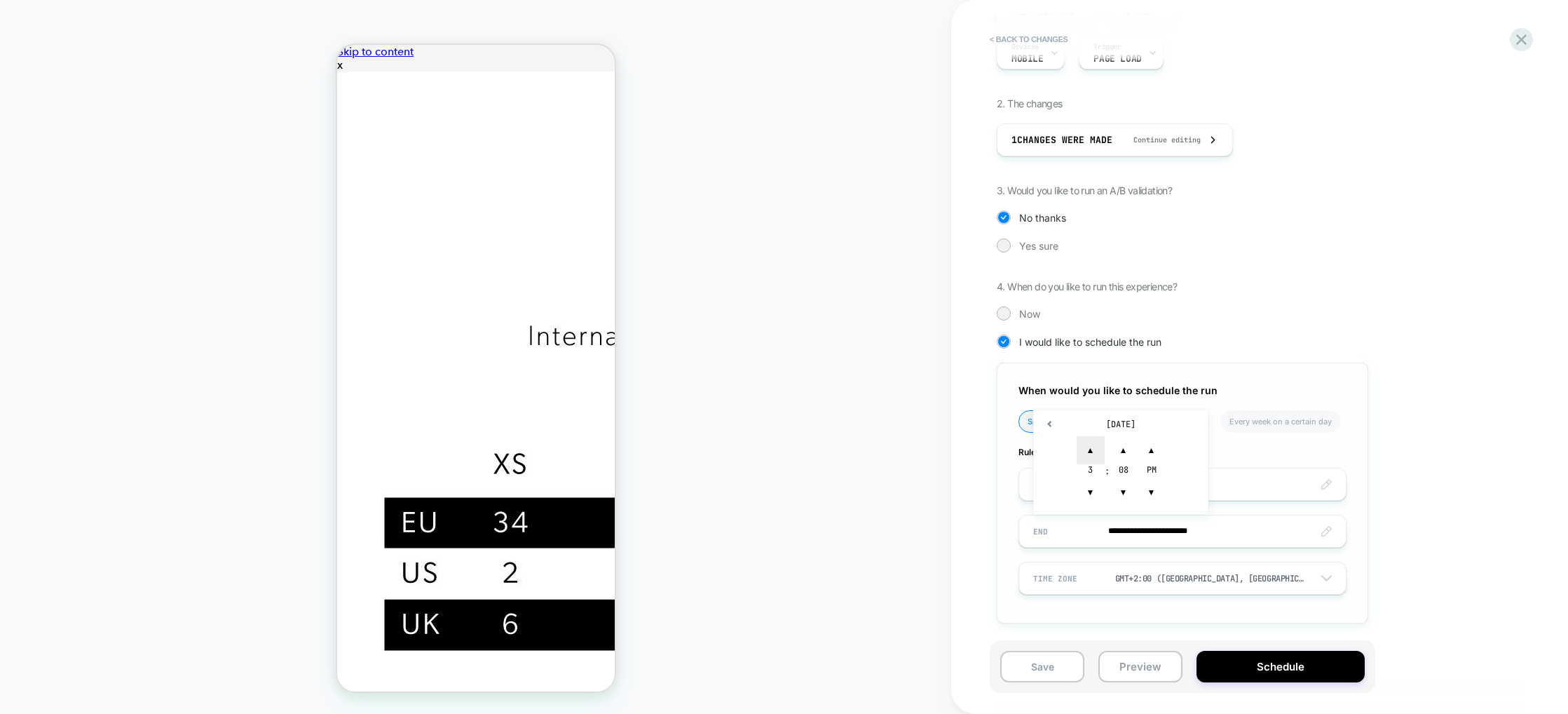
click at [1088, 450] on span "▲" at bounding box center [1091, 450] width 28 height 28
click at [1088, 449] on span "▲" at bounding box center [1091, 450] width 28 height 28
click at [1128, 500] on span "▼" at bounding box center [1123, 492] width 28 height 28
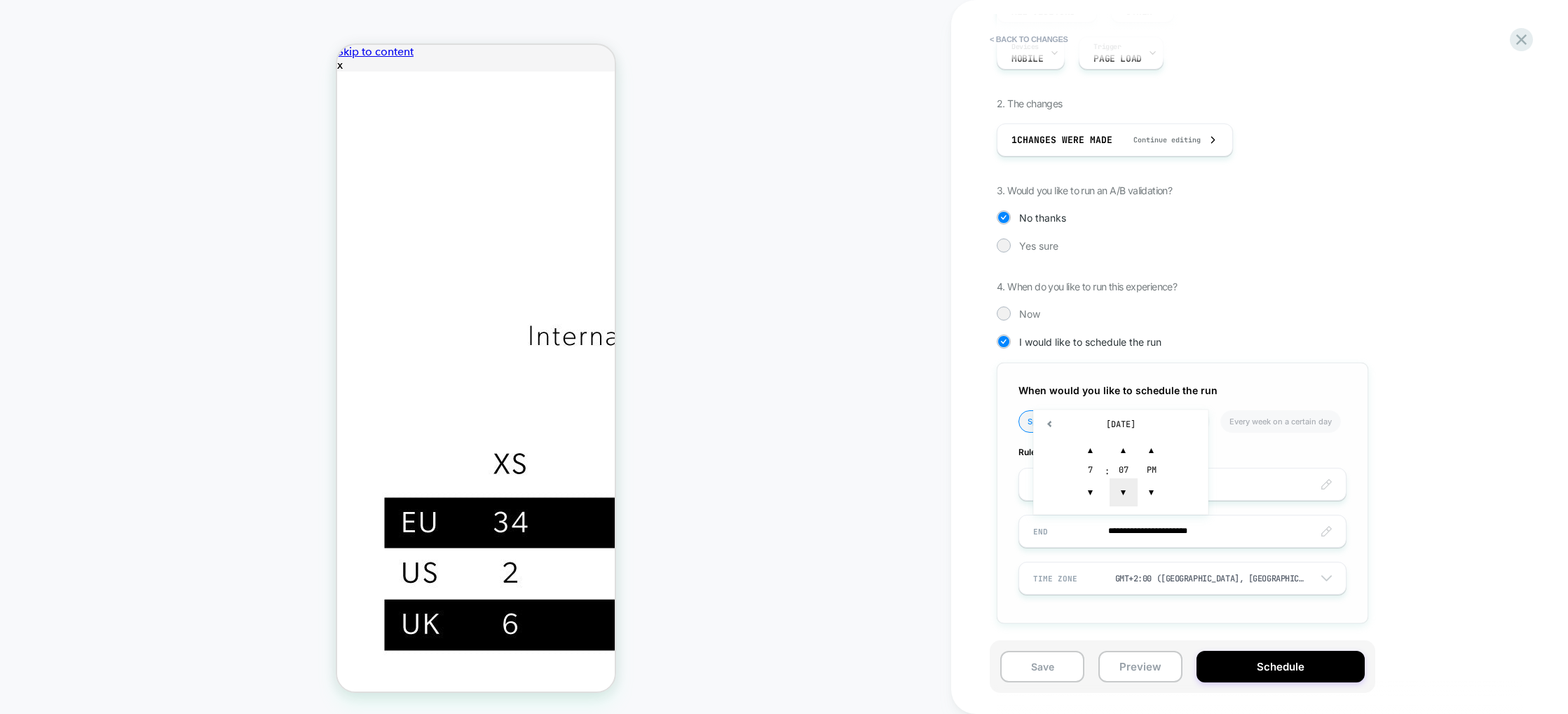
click at [1128, 500] on span "▼" at bounding box center [1123, 492] width 28 height 28
click at [1128, 499] on span "▼" at bounding box center [1123, 492] width 28 height 28
click at [1128, 499] on span "▼" at bounding box center [1123, 492] width 28 height 28
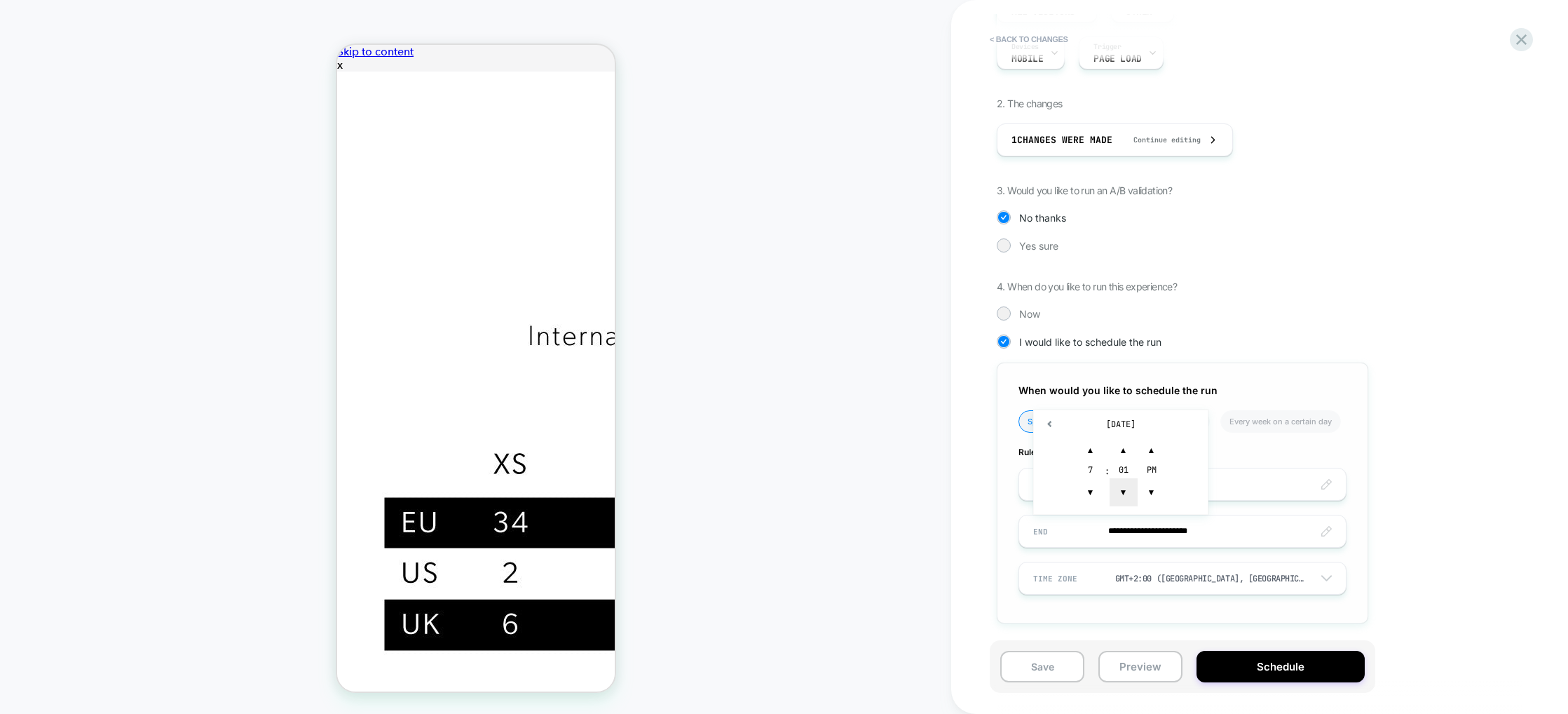
click at [1128, 499] on span "▼" at bounding box center [1123, 492] width 28 height 28
type input "**********"
click at [1284, 674] on button "Schedule" at bounding box center [1280, 666] width 168 height 32
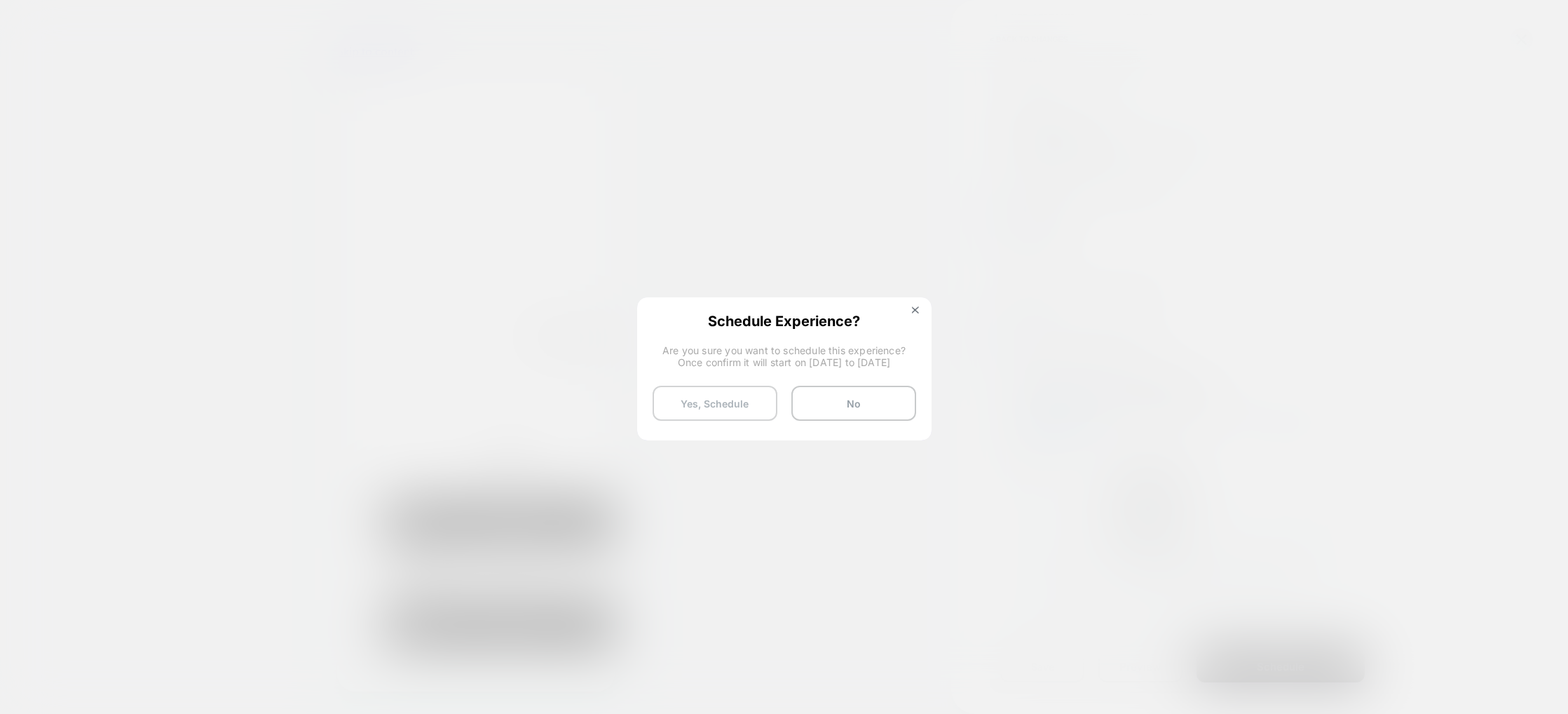
click at [749, 399] on button "Yes, Schedule" at bounding box center [715, 403] width 125 height 35
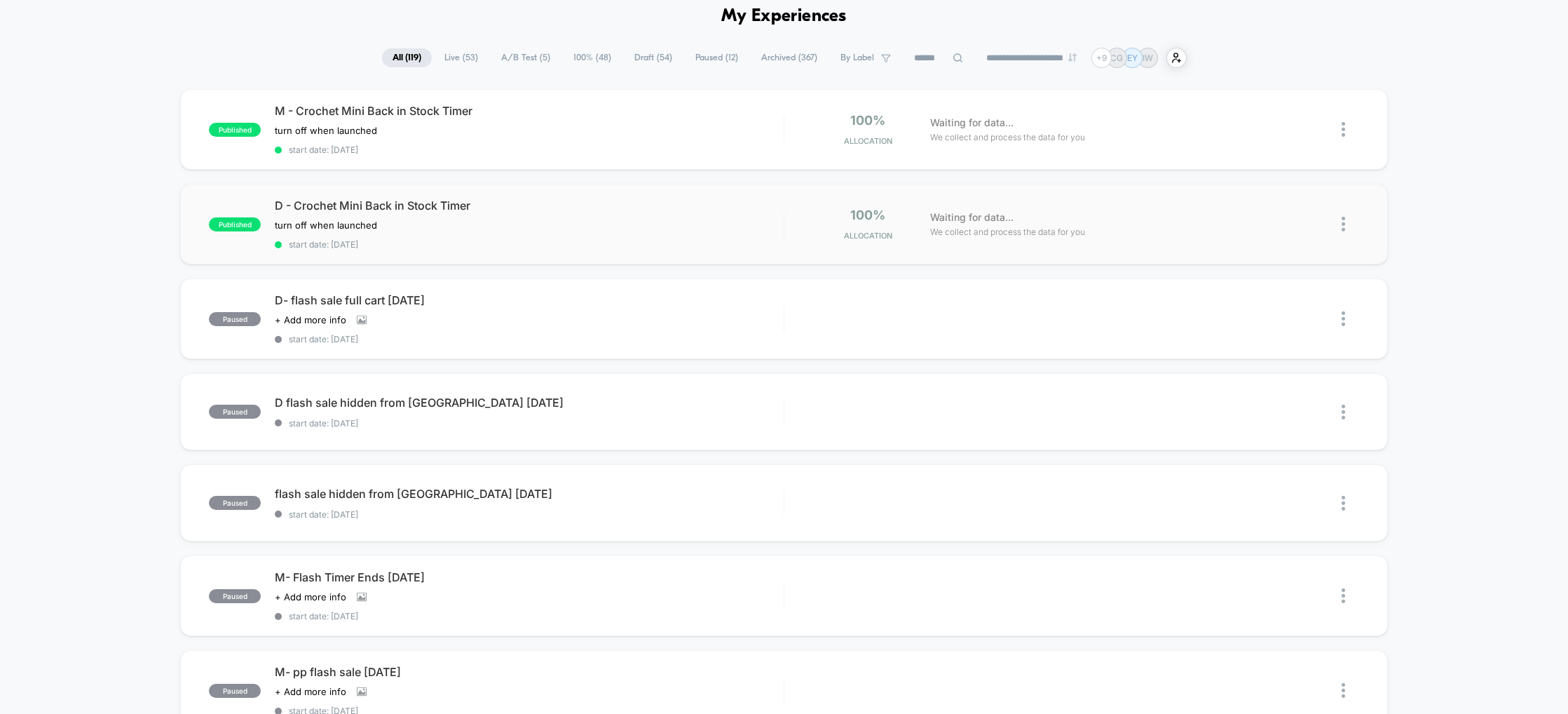
scroll to position [64, 0]
click at [452, 203] on span "D - Crochet Mini Back in Stock Timer" at bounding box center [529, 205] width 508 height 14
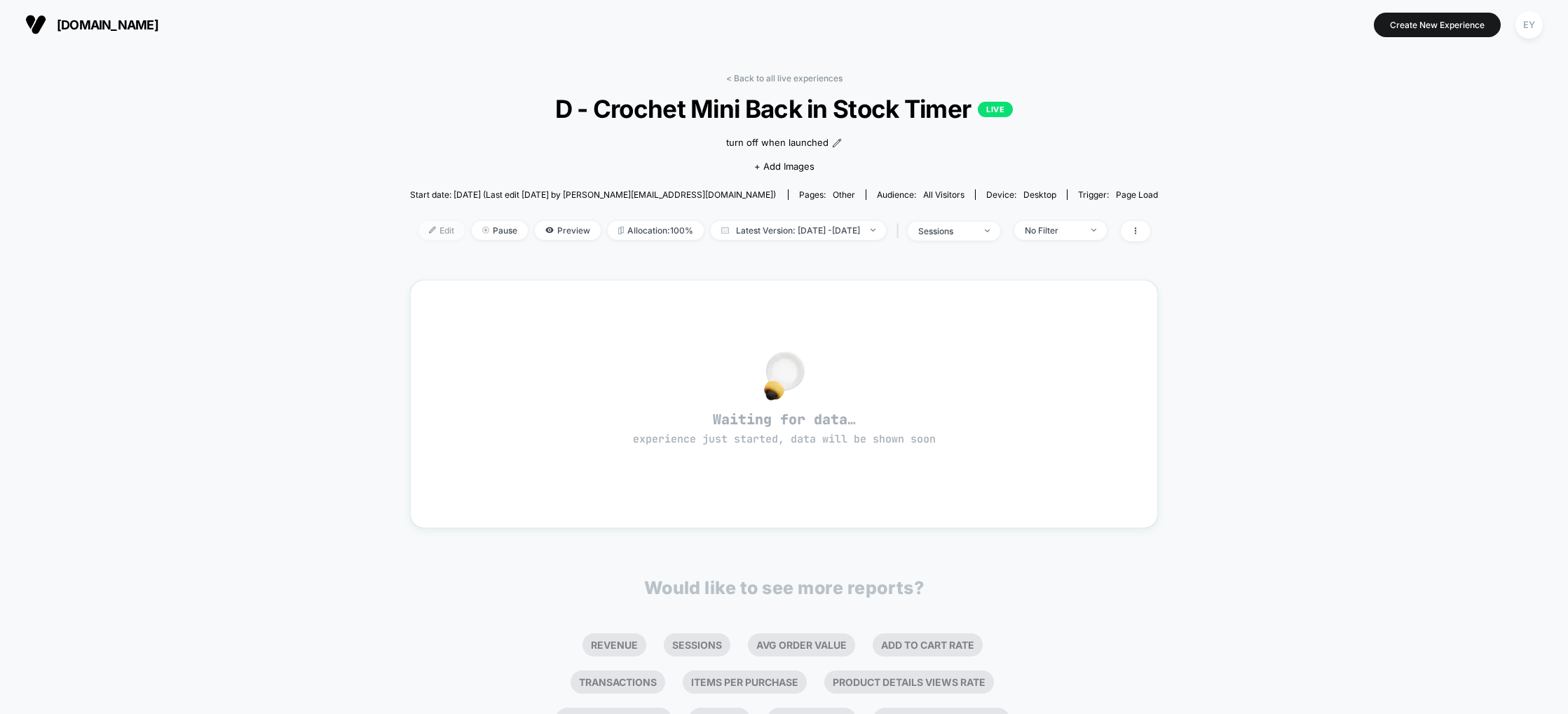
click at [419, 231] on span "Edit" at bounding box center [441, 231] width 46 height 19
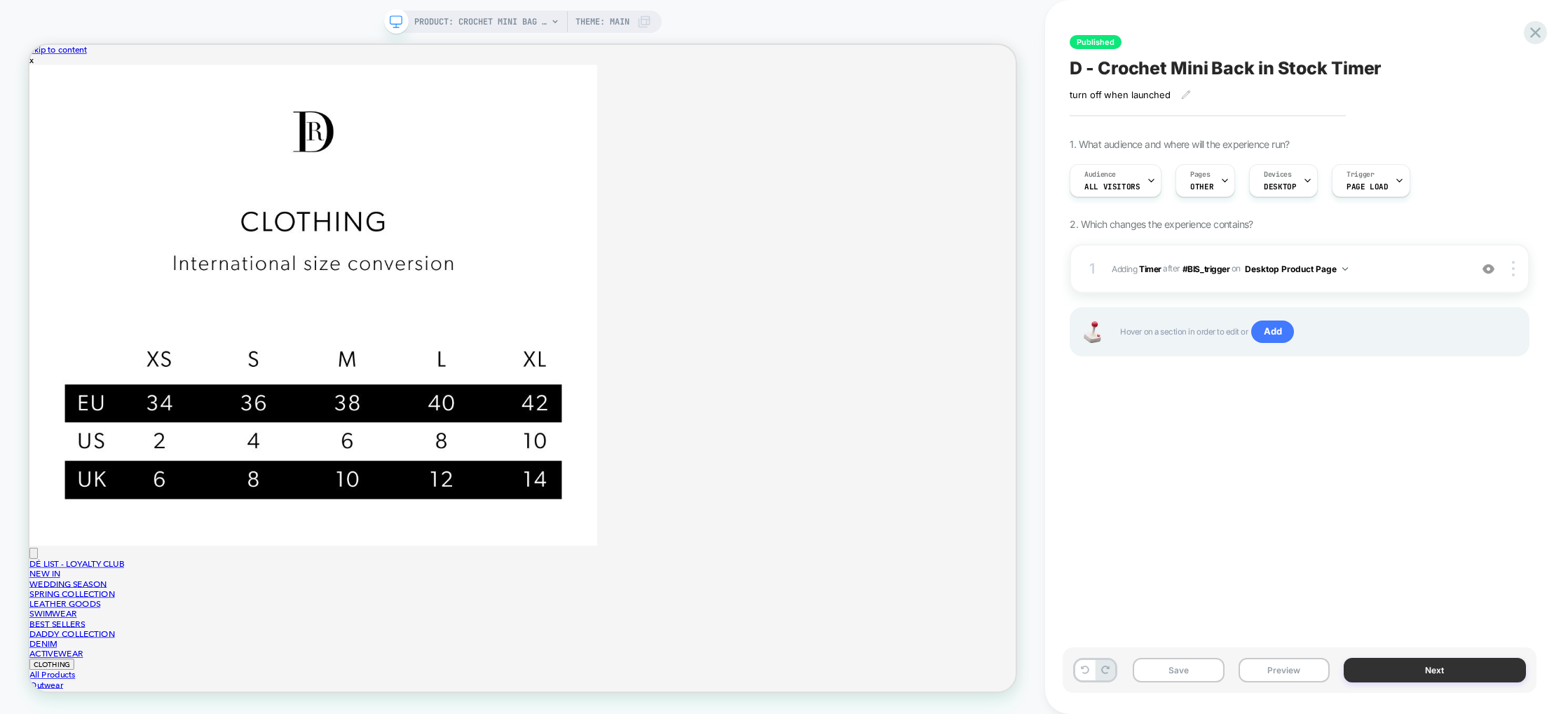
click at [1431, 670] on button "Next" at bounding box center [1434, 669] width 183 height 25
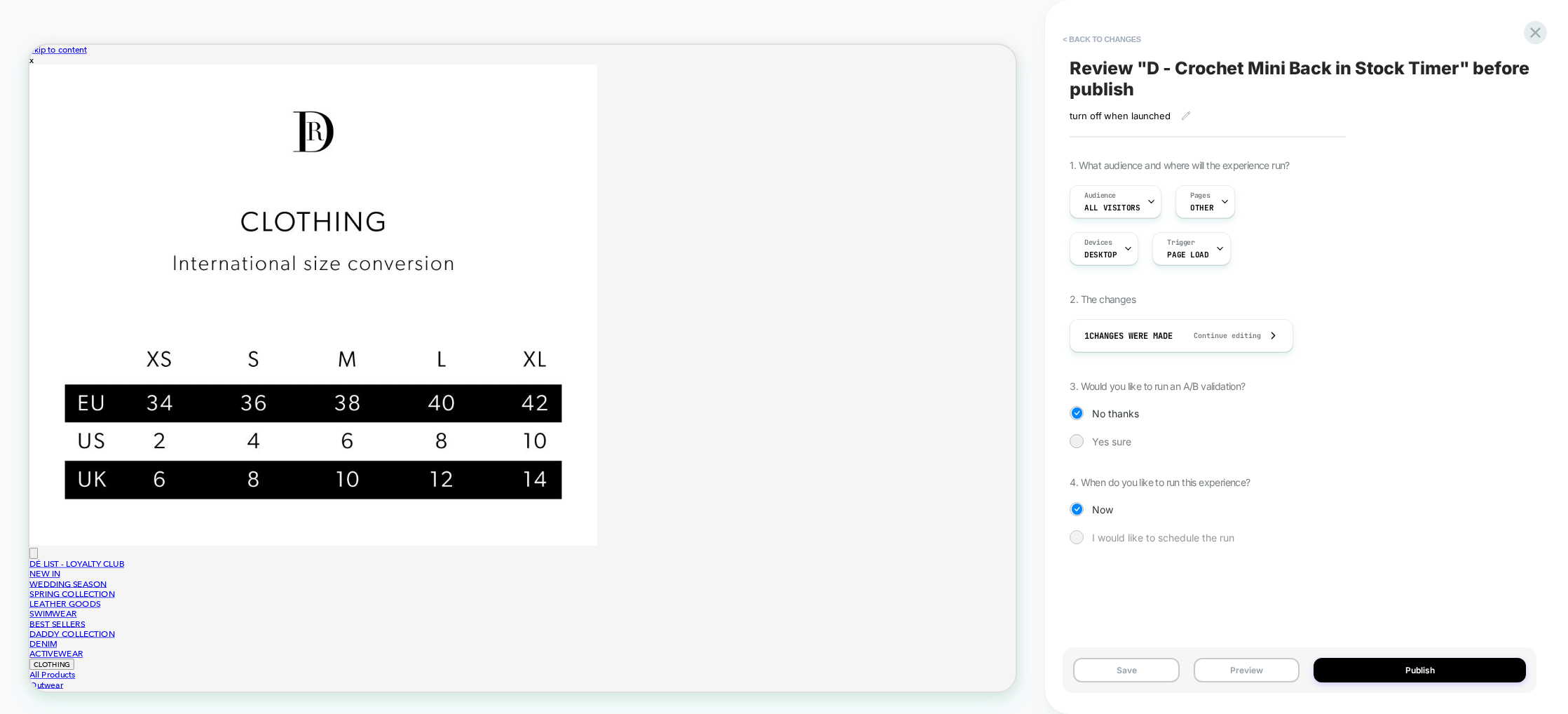
click at [1096, 539] on span "I would like to schedule the run" at bounding box center [1164, 537] width 142 height 12
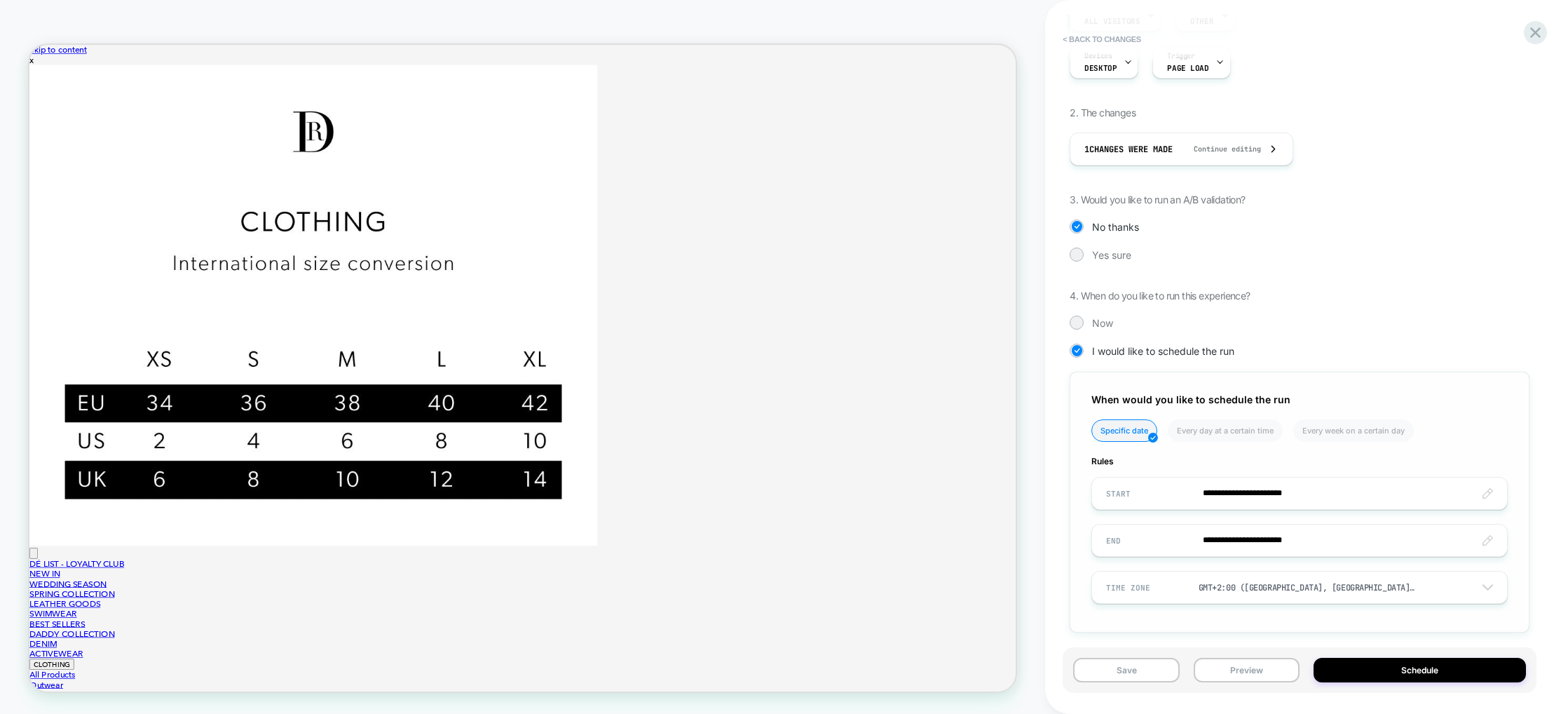
scroll to position [195, 0]
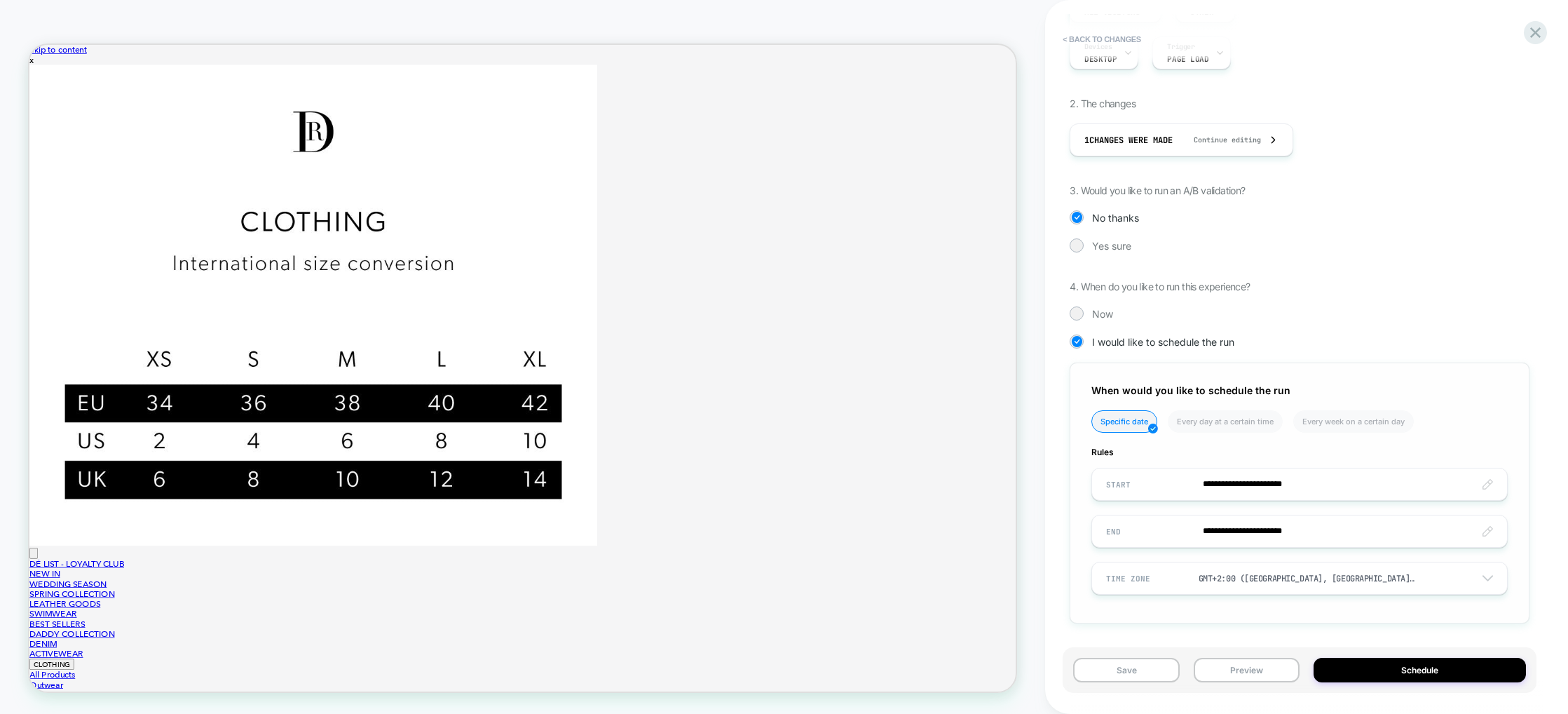
click at [1262, 531] on input "**********" at bounding box center [1300, 531] width 415 height 33
click at [1264, 440] on td "23" at bounding box center [1265, 436] width 22 height 20
click at [1269, 528] on input "**********" at bounding box center [1300, 531] width 415 height 33
click at [1176, 504] on td "3:09 PM" at bounding box center [1194, 500] width 165 height 20
click at [1170, 445] on span "▲" at bounding box center [1164, 450] width 28 height 28
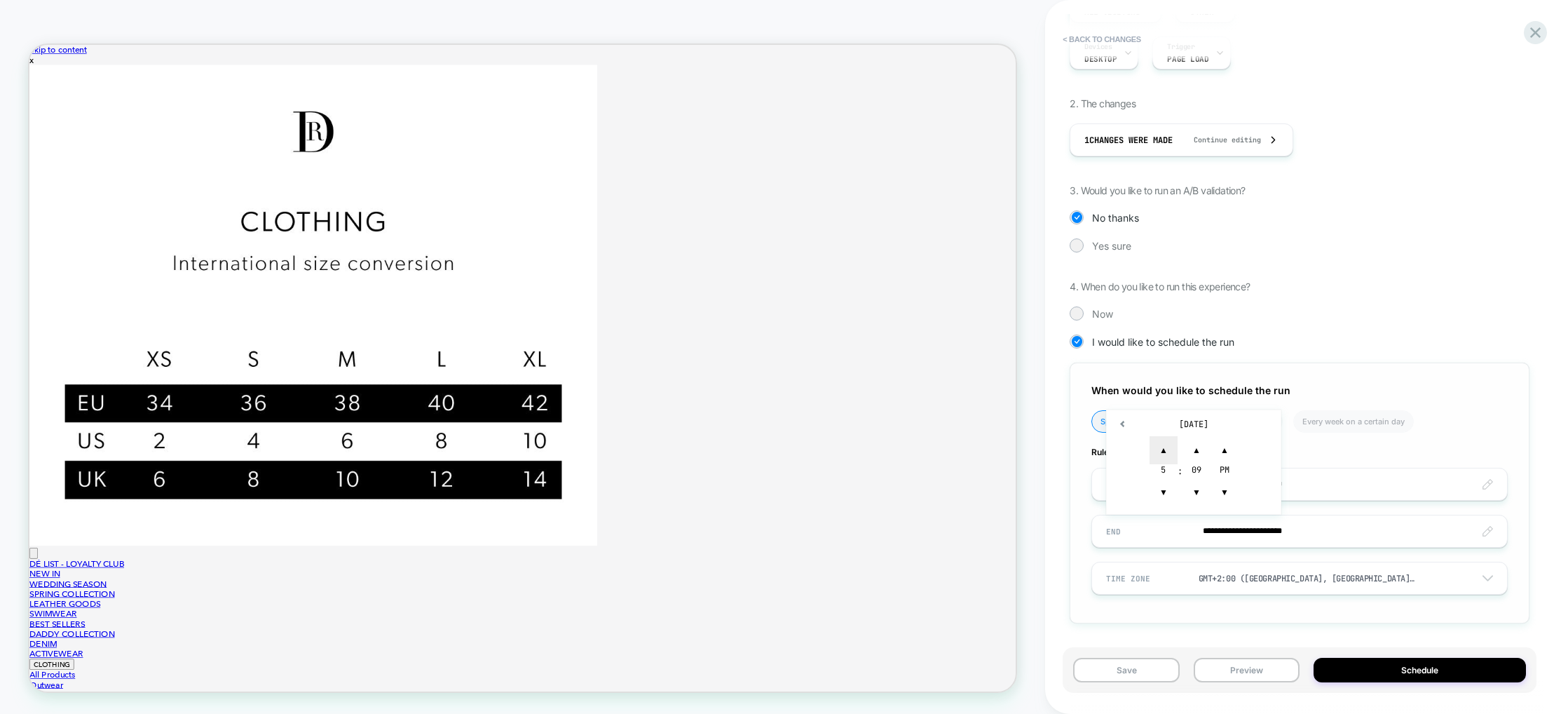
click at [1170, 445] on span "▲" at bounding box center [1164, 450] width 28 height 28
click at [1187, 493] on span "▼" at bounding box center [1196, 492] width 28 height 28
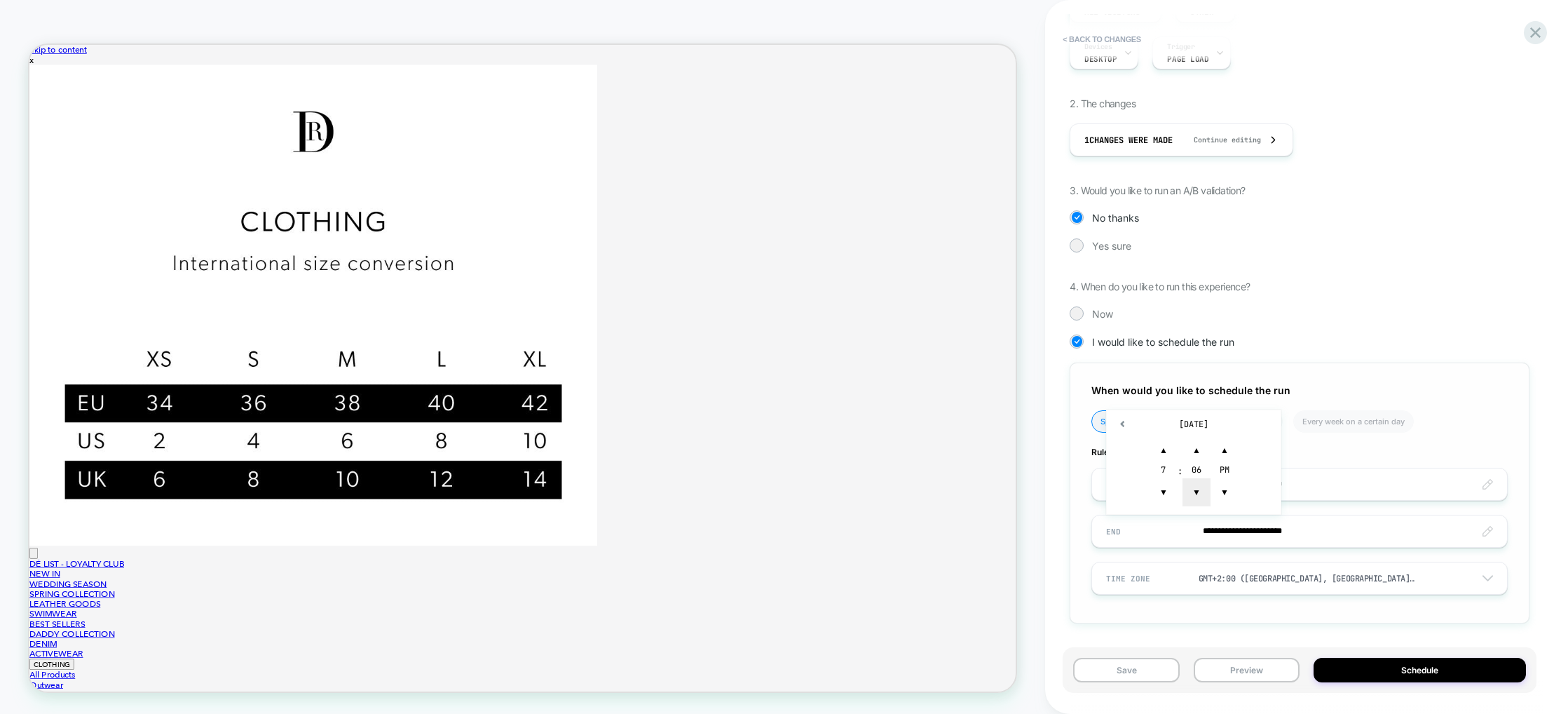
click at [1187, 493] on span "▼" at bounding box center [1196, 492] width 28 height 28
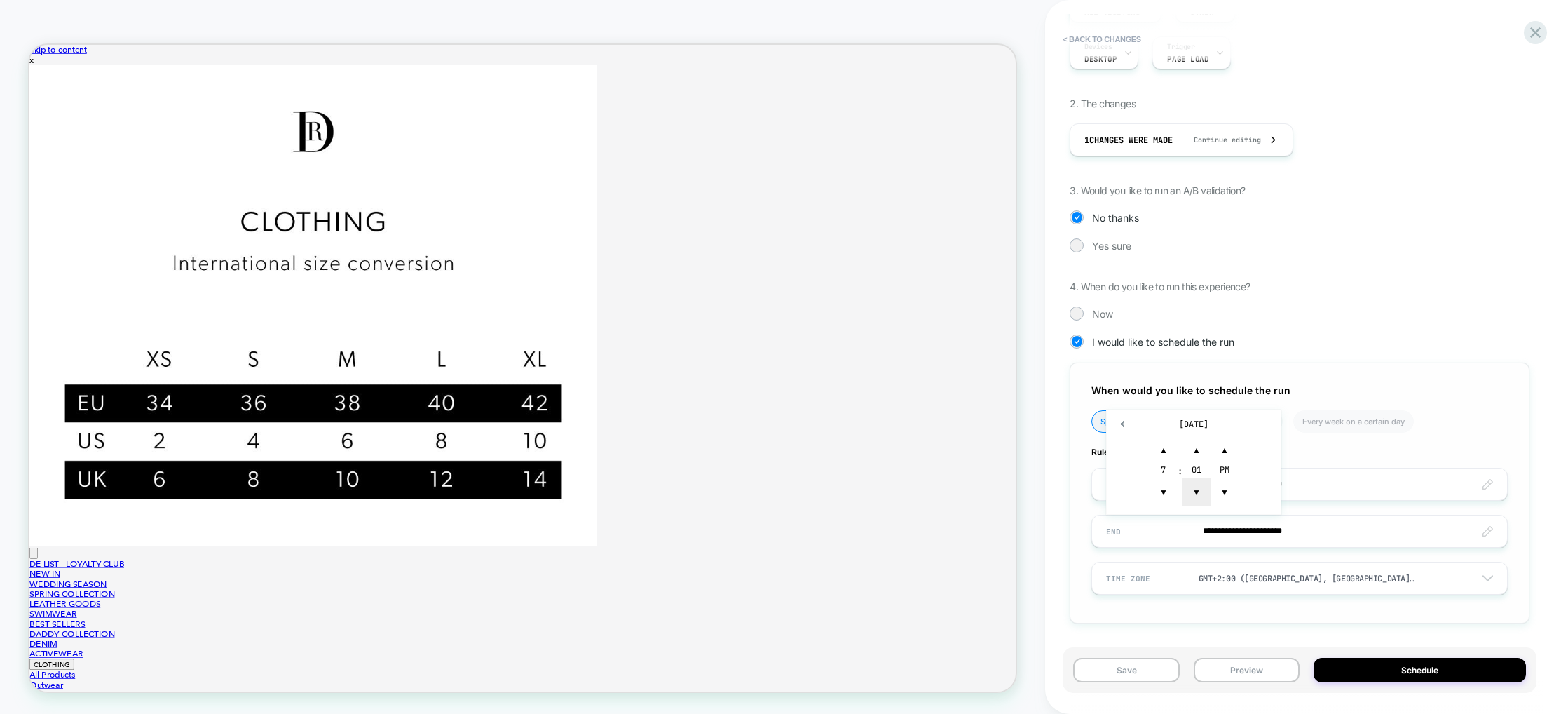
click at [1187, 493] on span "▼" at bounding box center [1196, 492] width 28 height 28
type input "**********"
drag, startPoint x: 1312, startPoint y: 620, endPoint x: 1369, endPoint y: 652, distance: 65.4
click at [1313, 620] on div "**********" at bounding box center [1299, 493] width 460 height 261
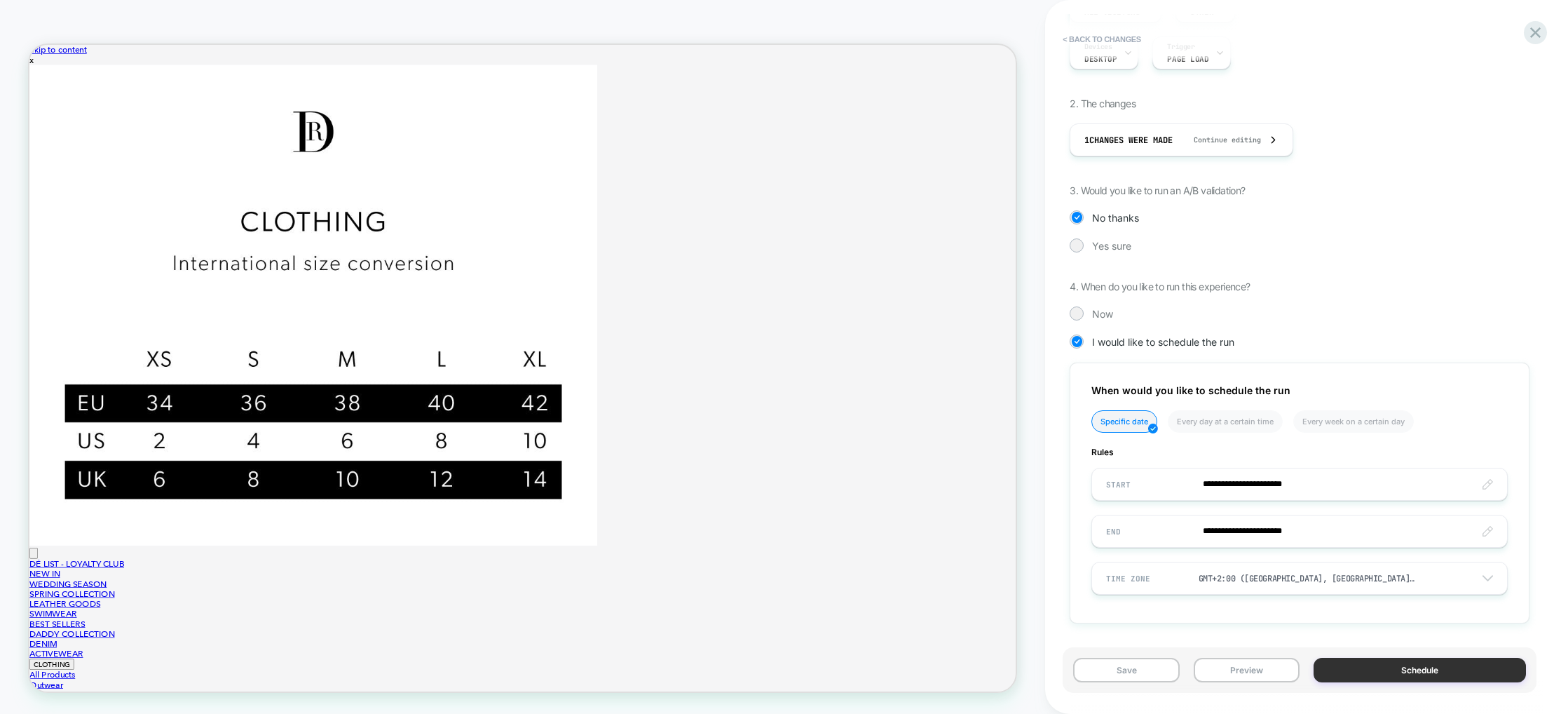
click at [1379, 672] on button "Schedule" at bounding box center [1420, 669] width 212 height 25
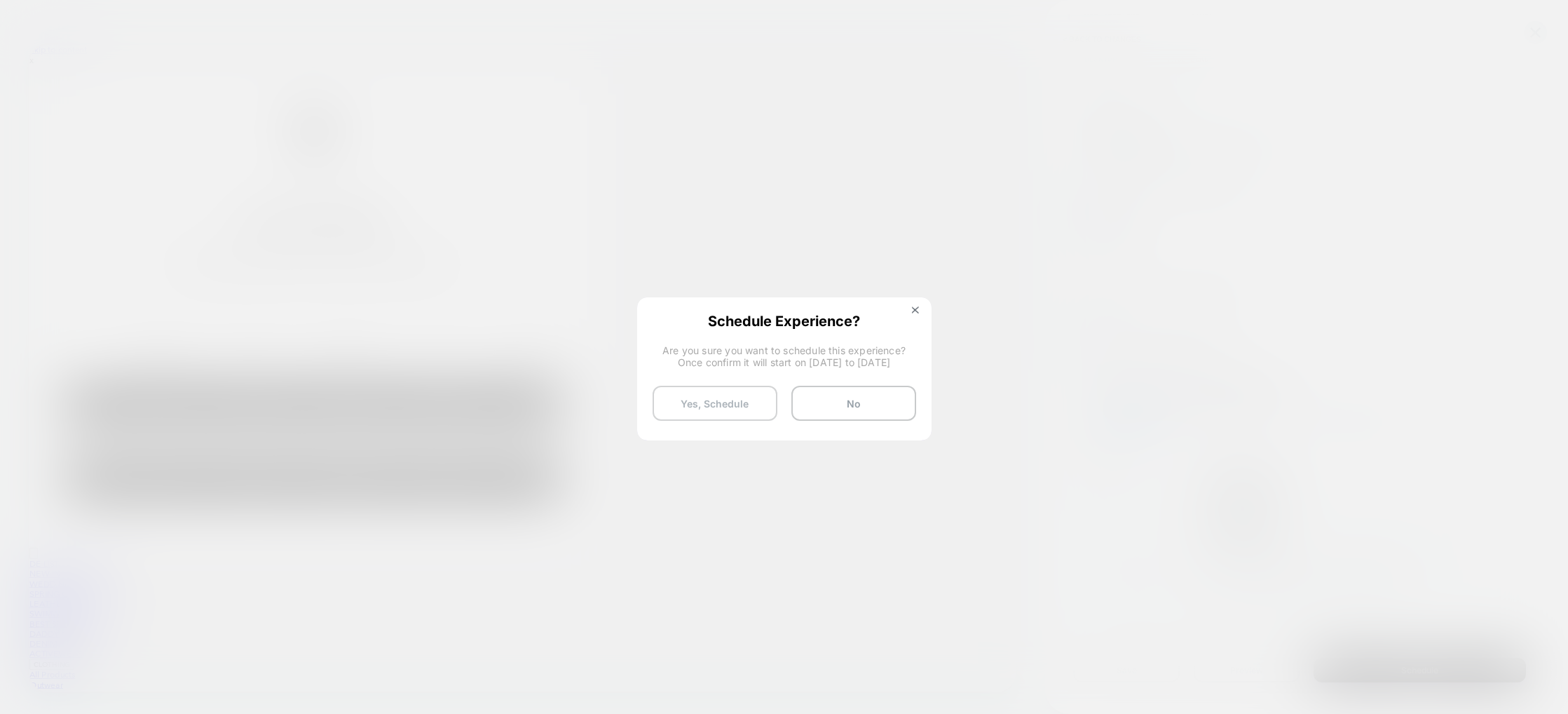
click at [720, 405] on button "Yes, Schedule" at bounding box center [715, 403] width 125 height 35
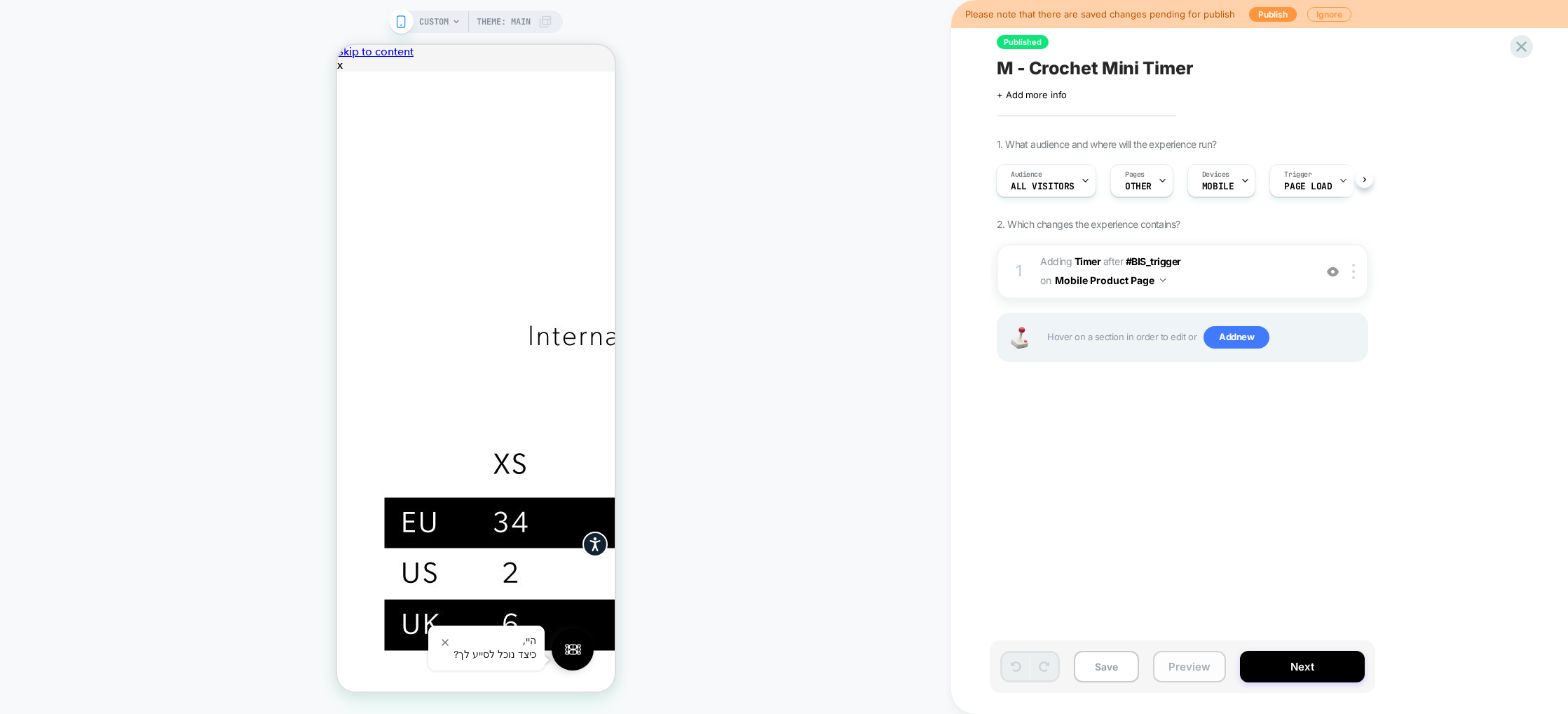
click at [1179, 651] on button "Preview" at bounding box center [1189, 666] width 73 height 32
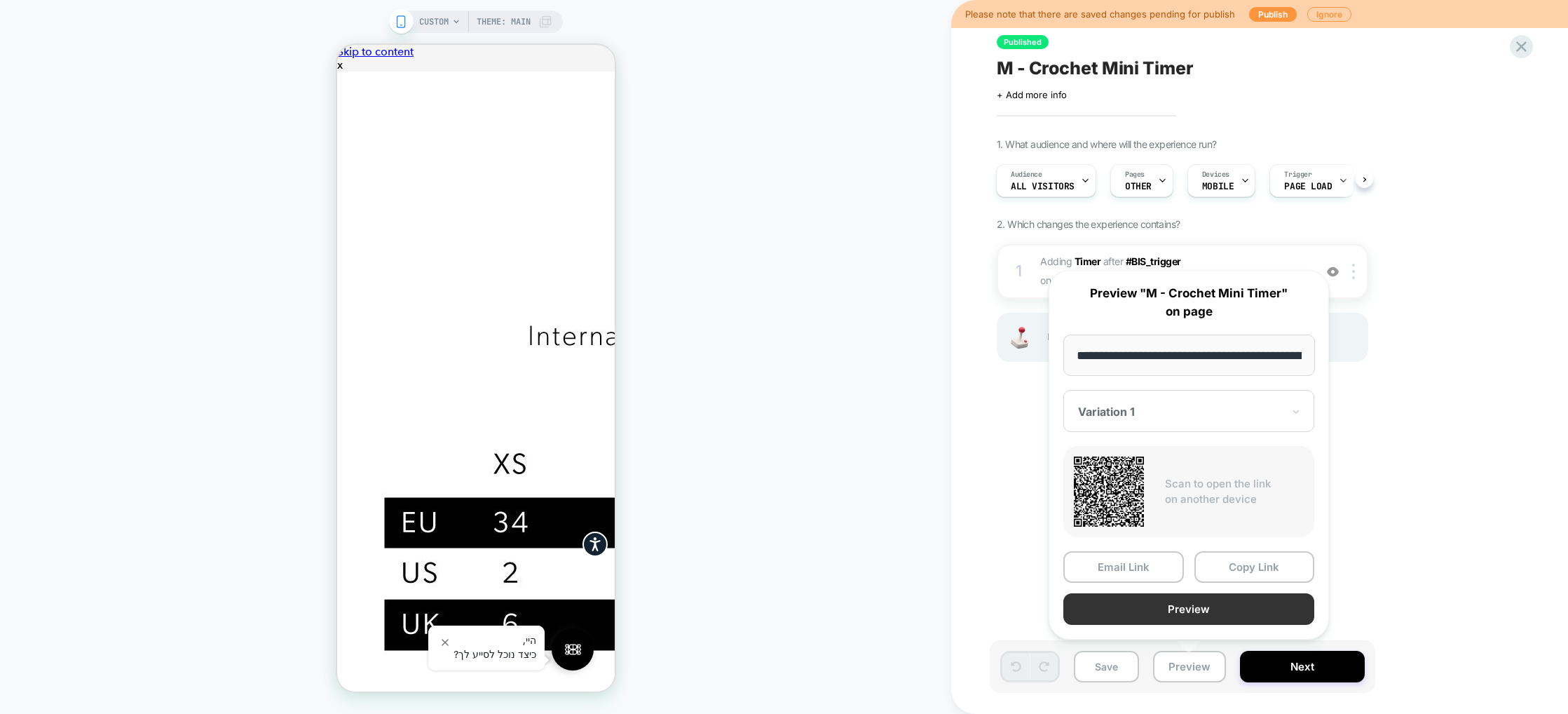
click at [1180, 609] on button "Preview" at bounding box center [1188, 609] width 251 height 32
